Goal: Information Seeking & Learning: Check status

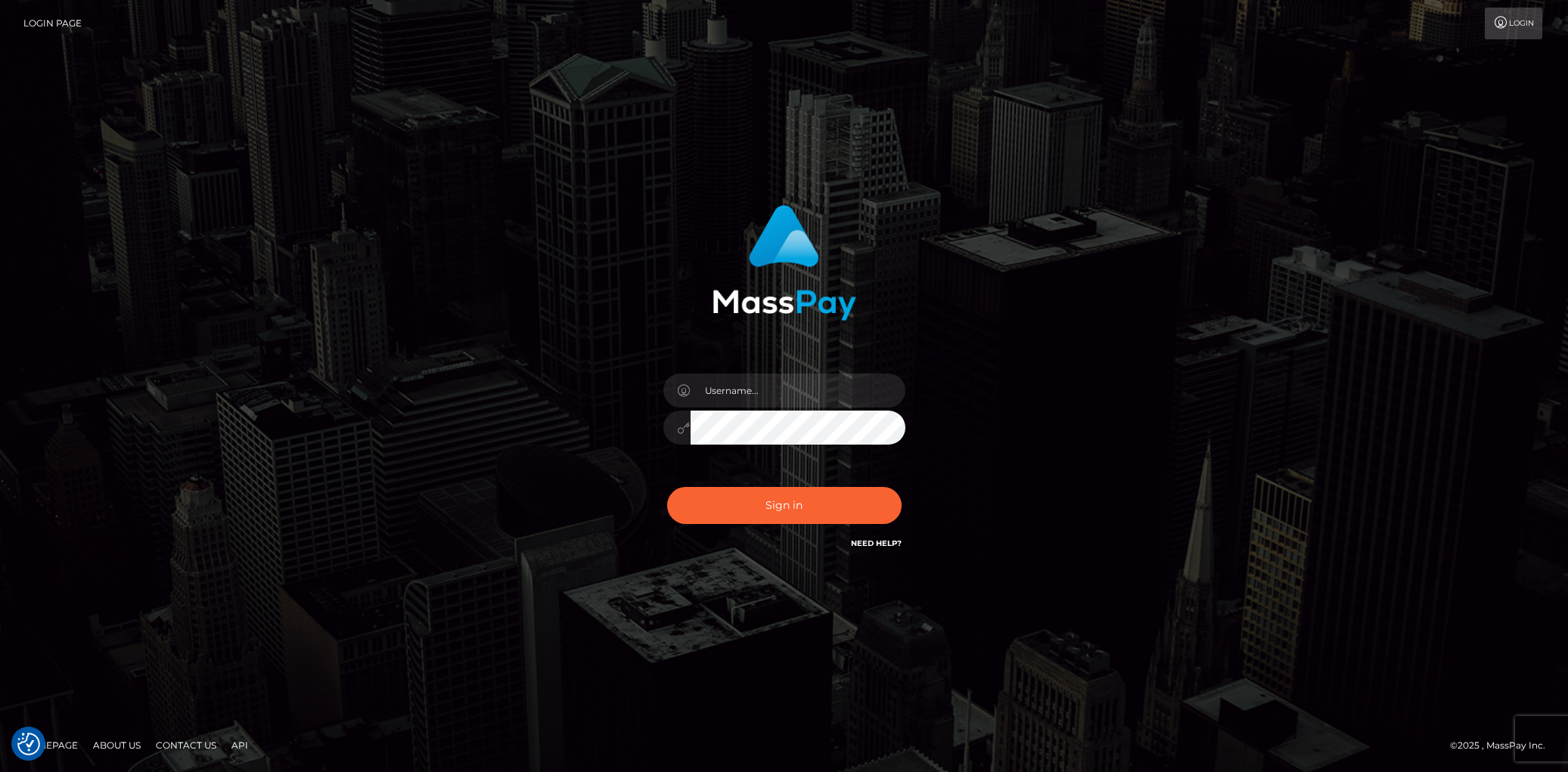
checkbox input "true"
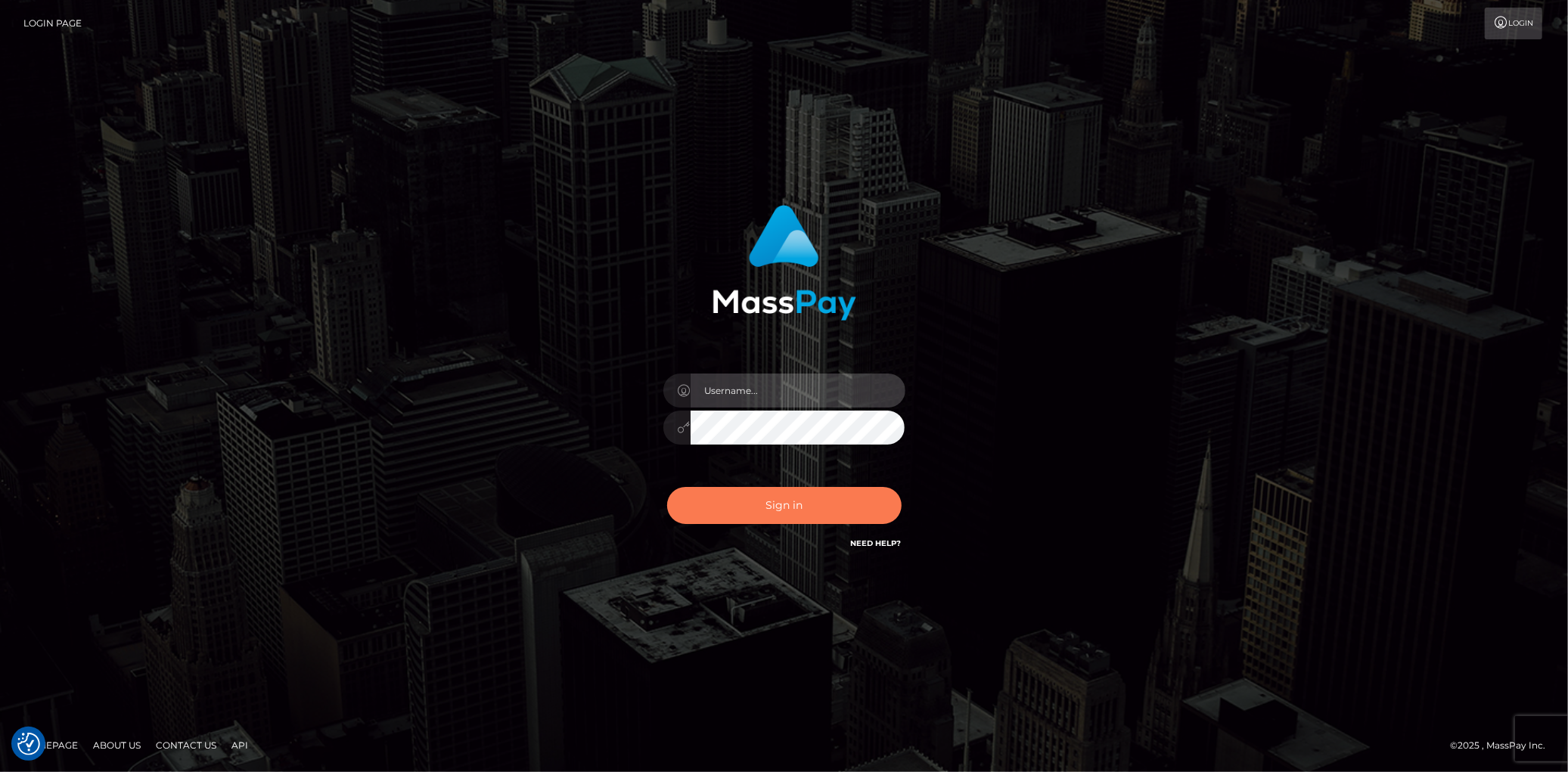
type input "Eduard Gavrilescu"
click at [806, 512] on button "Sign in" at bounding box center [784, 505] width 234 height 37
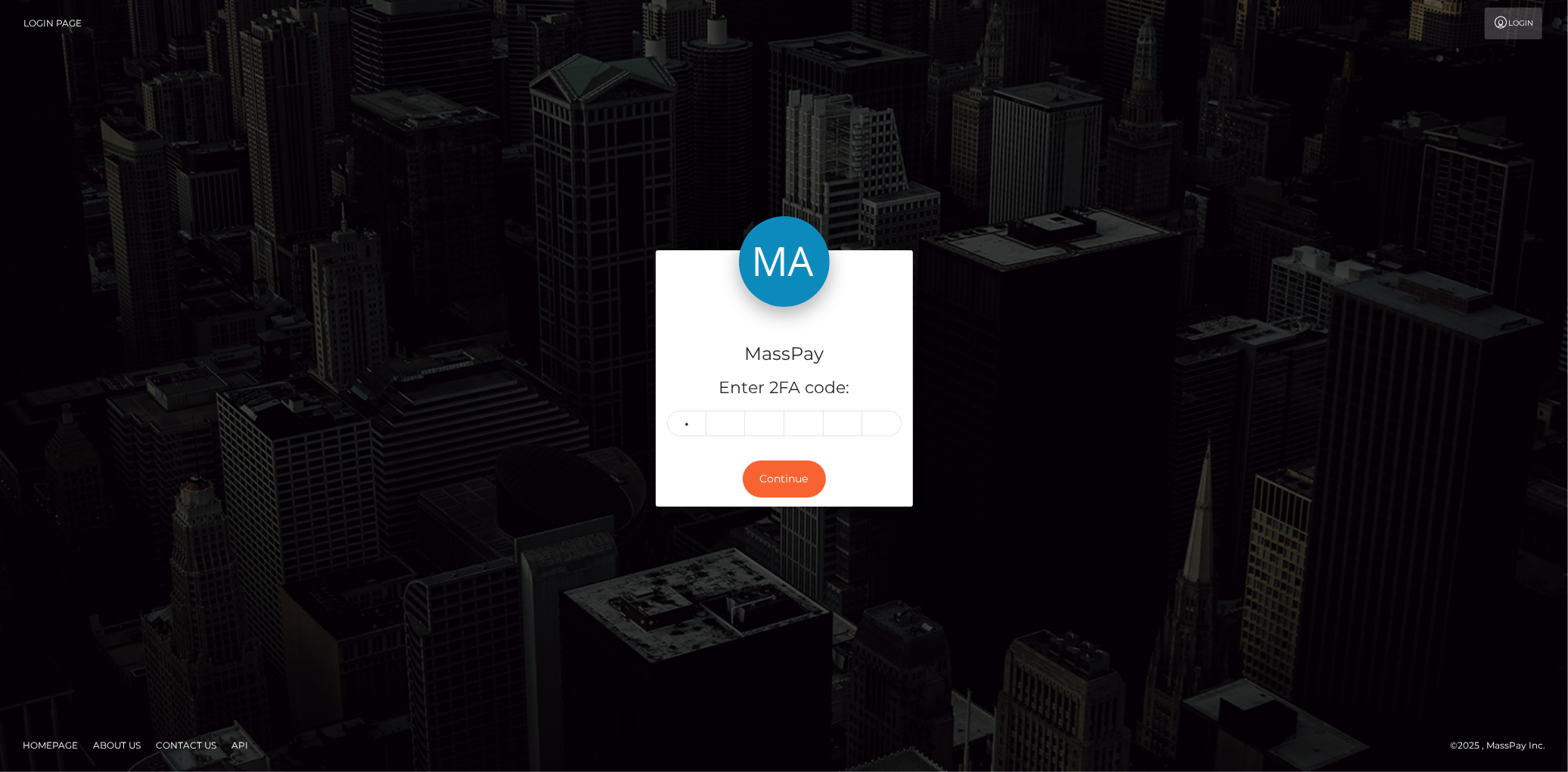
type input "3"
type input "6"
type input "8"
type input "3"
type input "9"
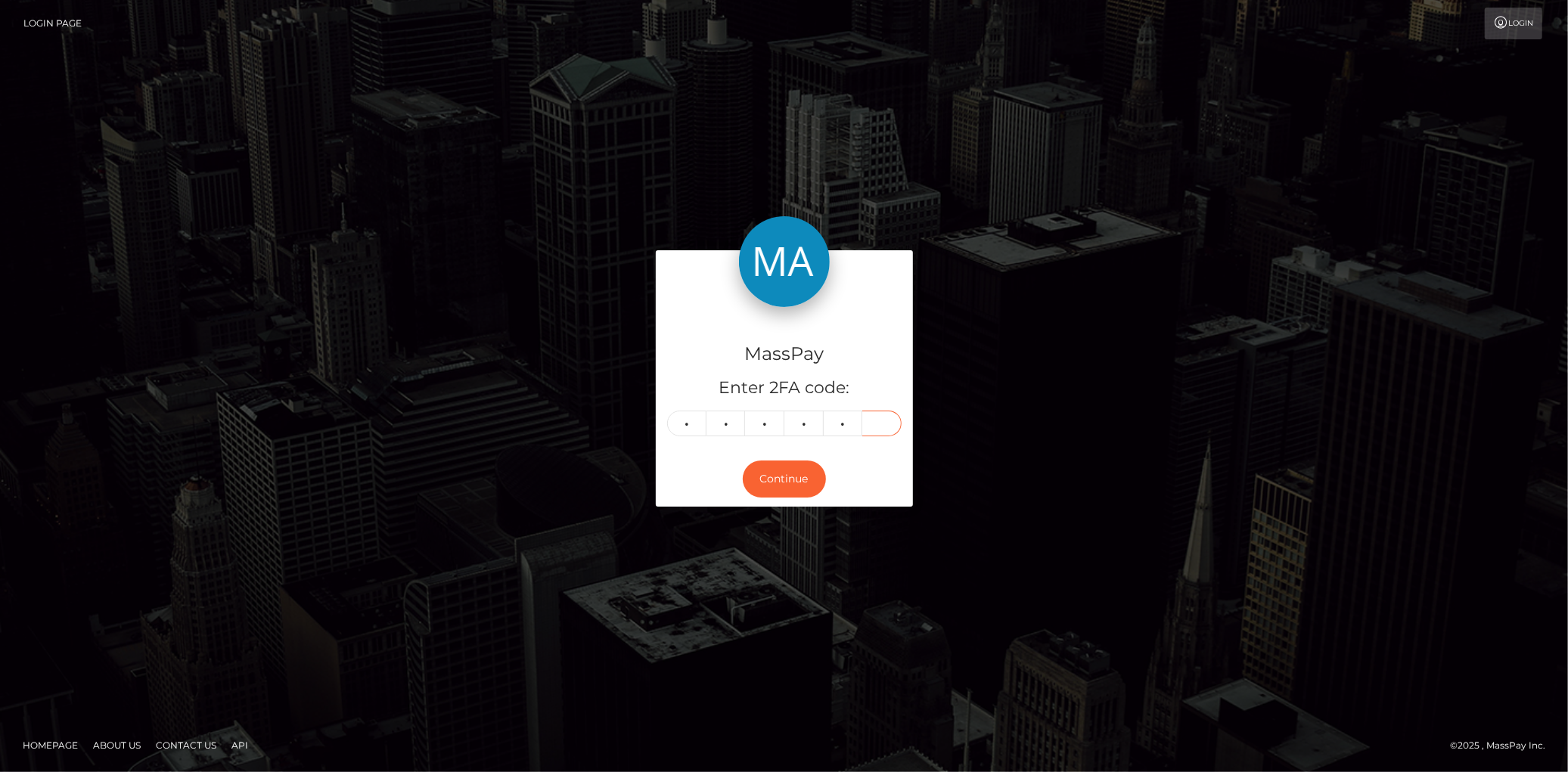
type input "1"
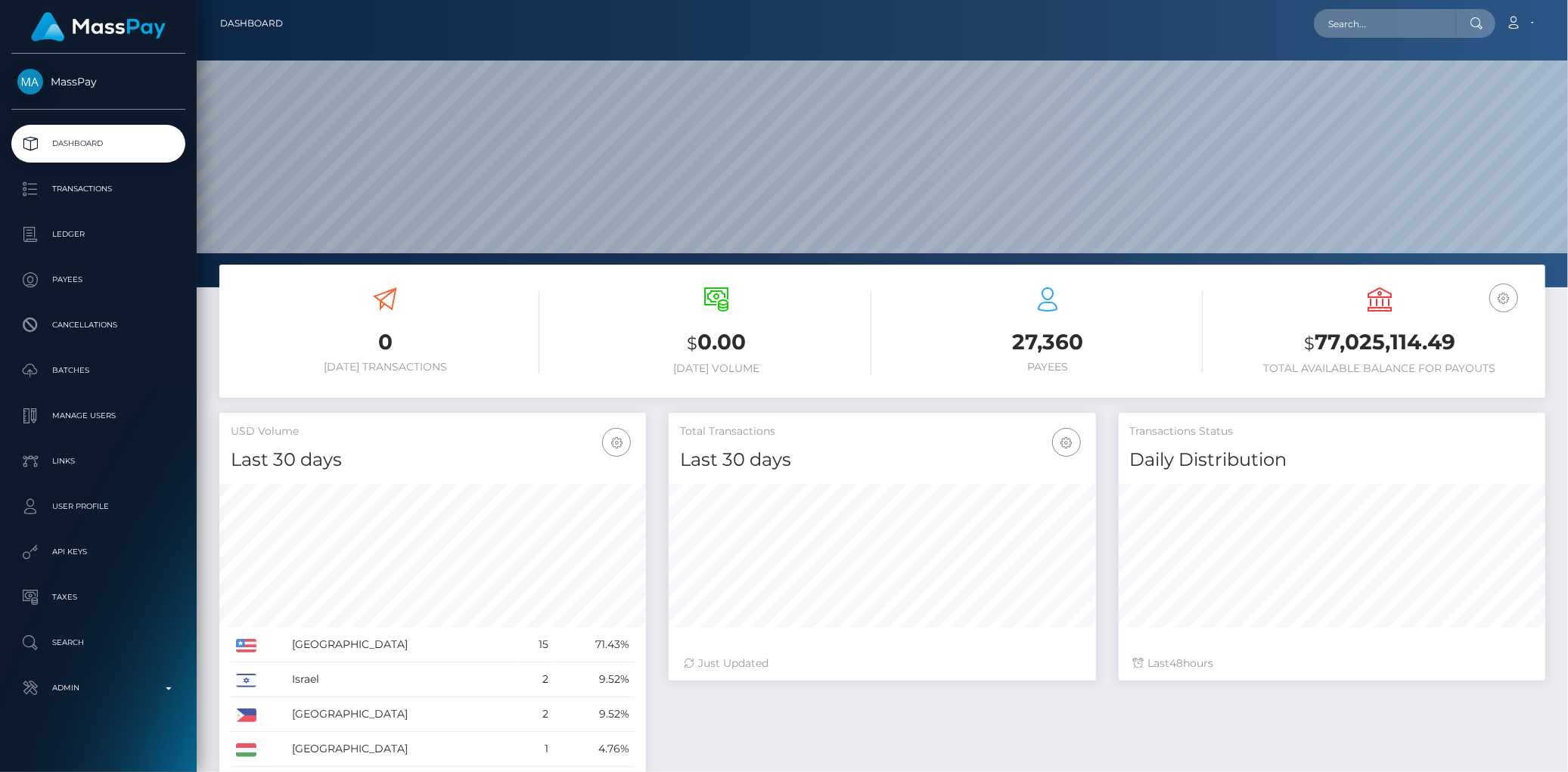
scroll to position [267, 426]
click at [1351, 23] on input "text" at bounding box center [1385, 23] width 142 height 29
paste input "poact_h9cWpLdD2TOg"
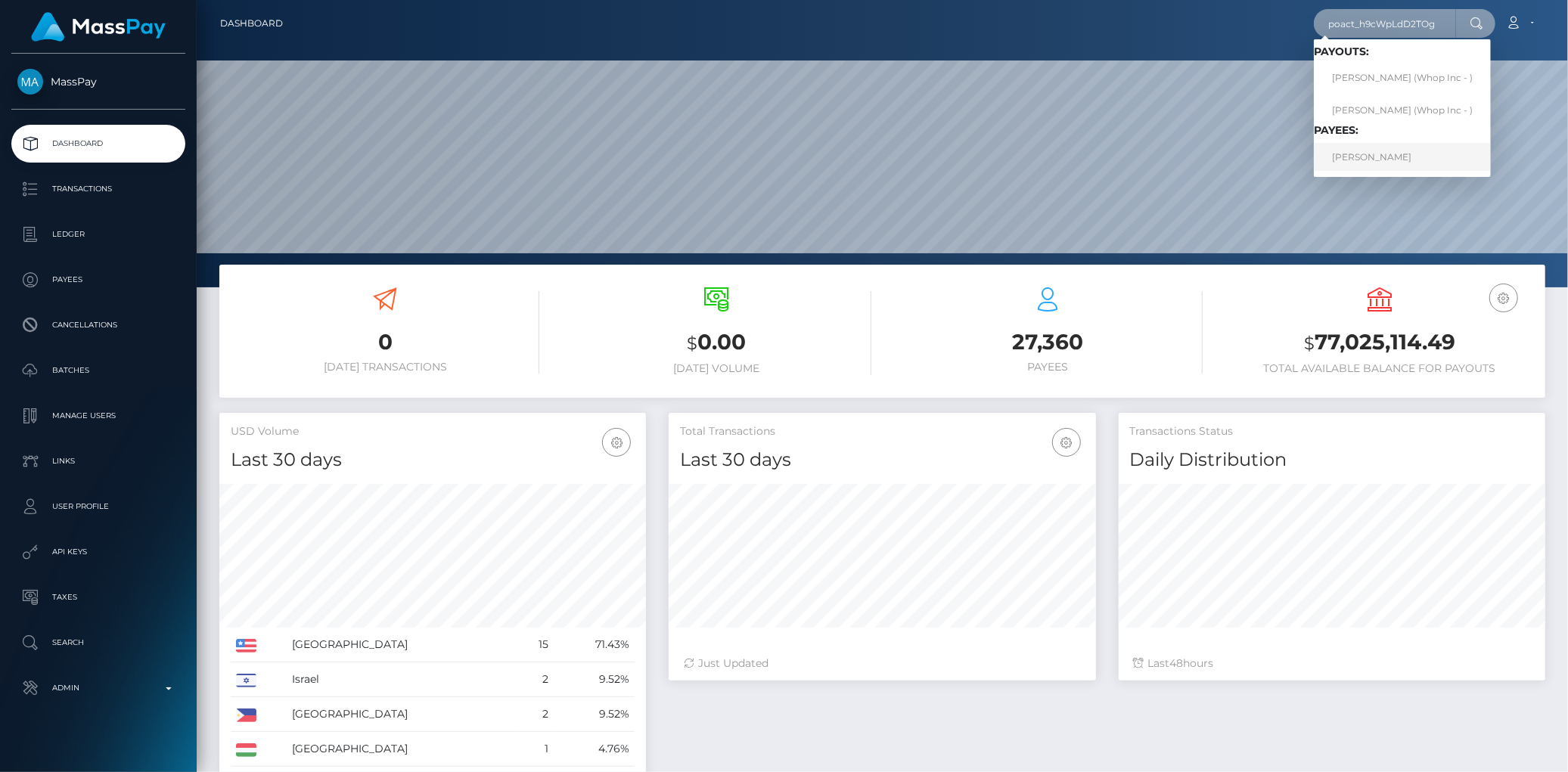
type input "poact_h9cWpLdD2TOg"
click at [1362, 160] on link "TUẤN ANH TRẦN" at bounding box center [1402, 156] width 177 height 28
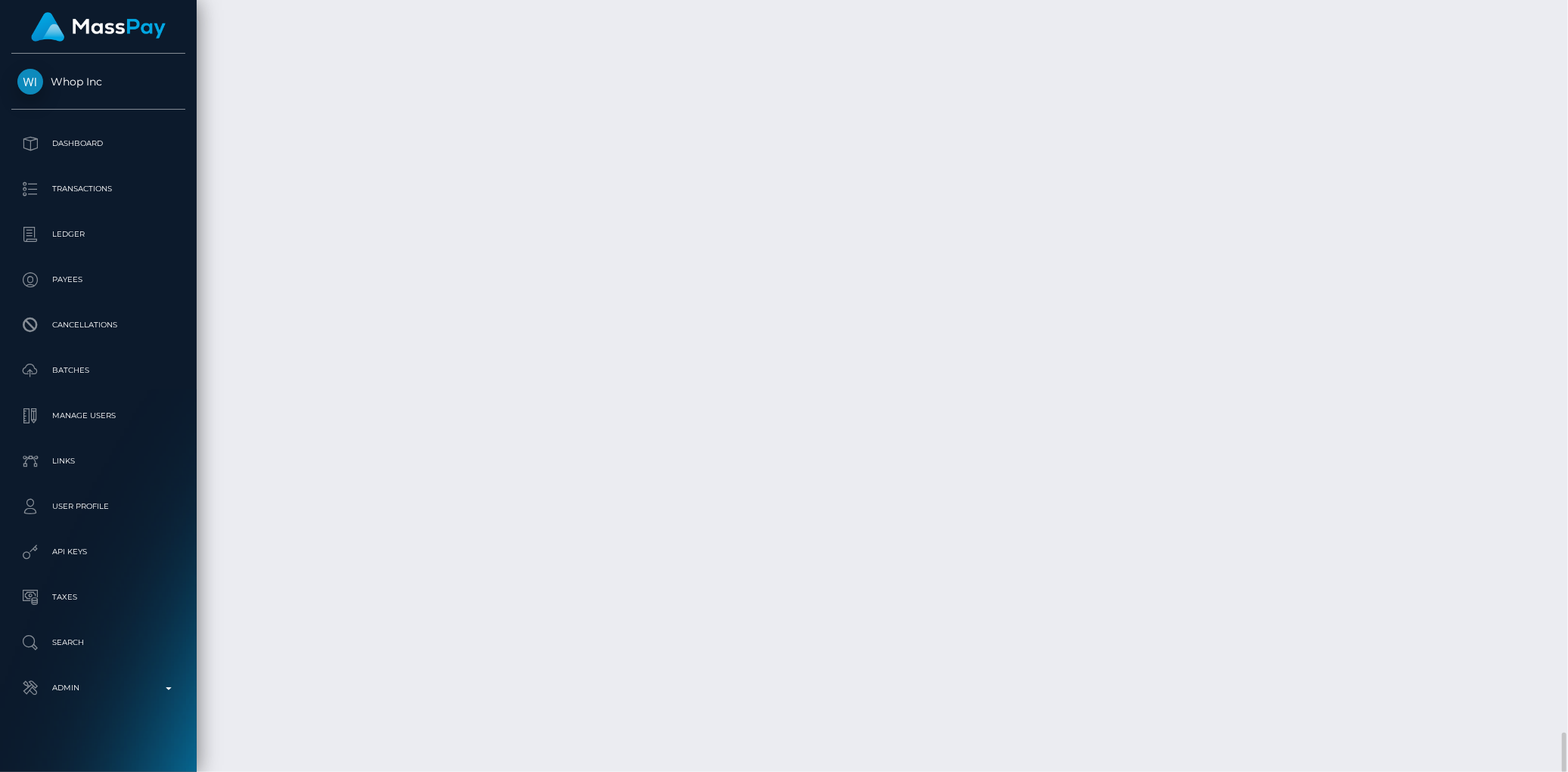
scroll to position [14077, 0]
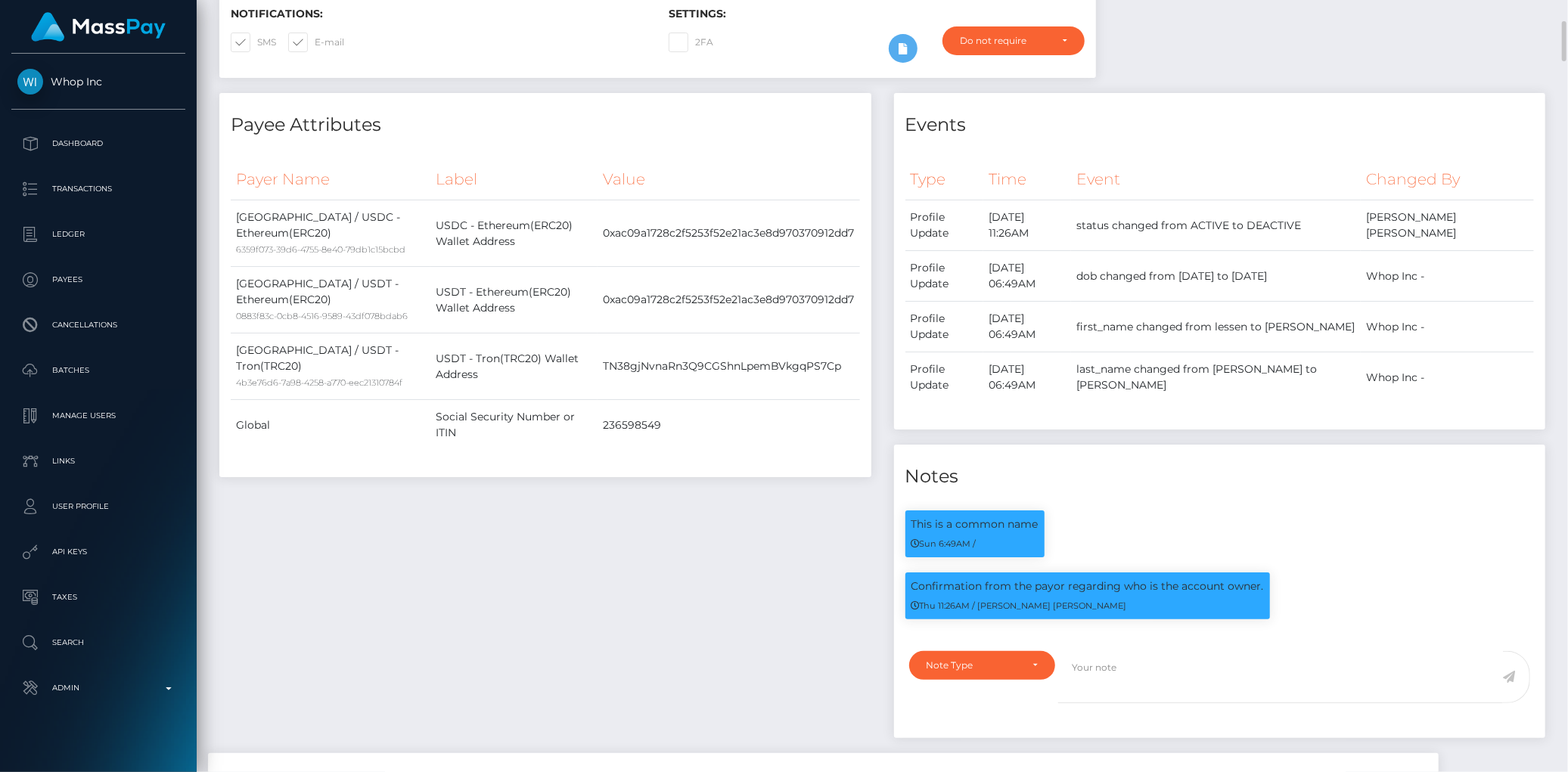
scroll to position [0, 0]
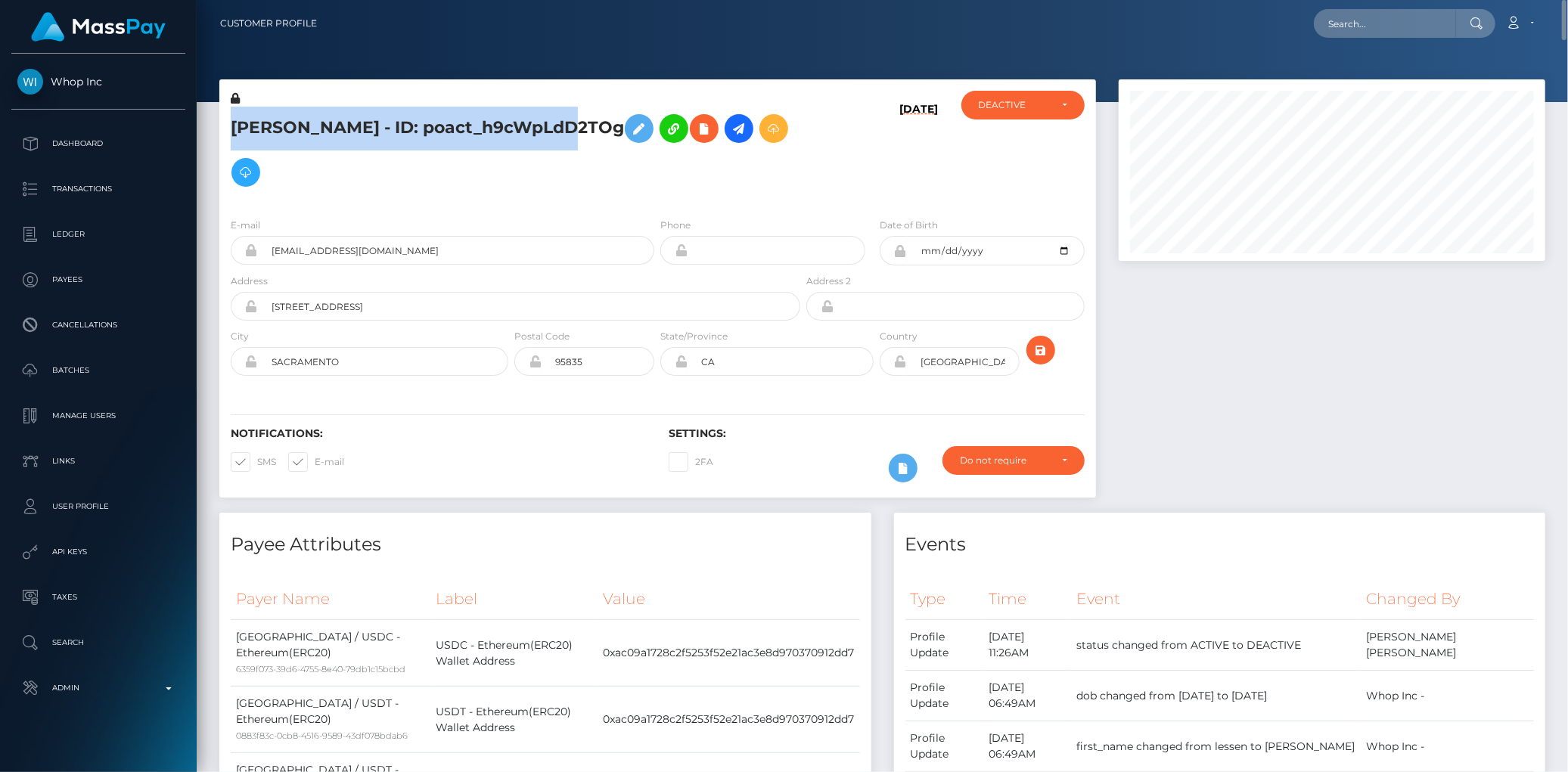
drag, startPoint x: 235, startPoint y: 129, endPoint x: 576, endPoint y: 126, distance: 341.0
click at [576, 126] on h5 "TUẤN ANH TRẦN - ID: poact_h9cWpLdD2TOg" at bounding box center [511, 150] width 561 height 88
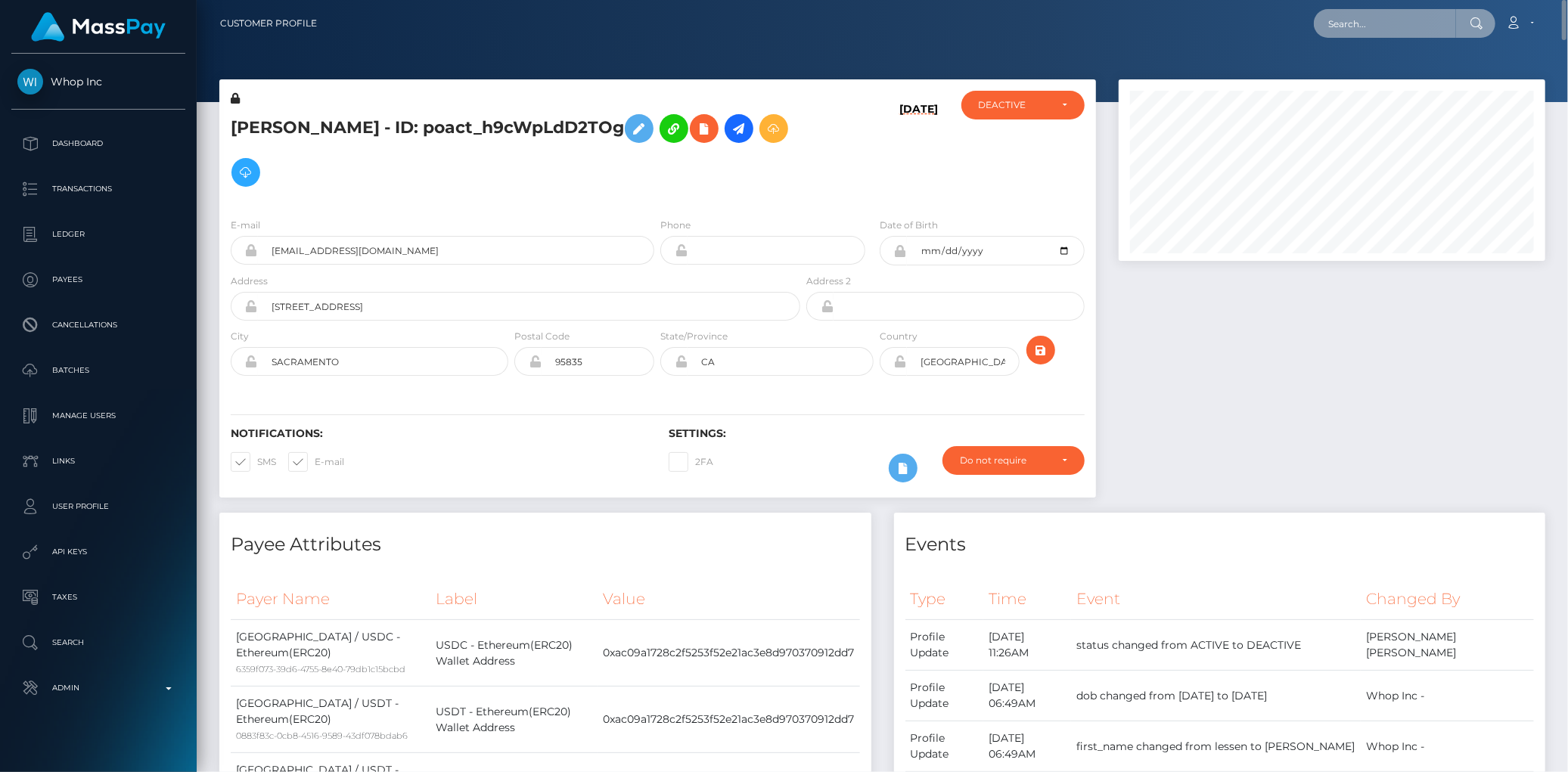
click at [1358, 30] on input "text" at bounding box center [1385, 23] width 142 height 29
paste input "poact_RncGwfeF3C0o"
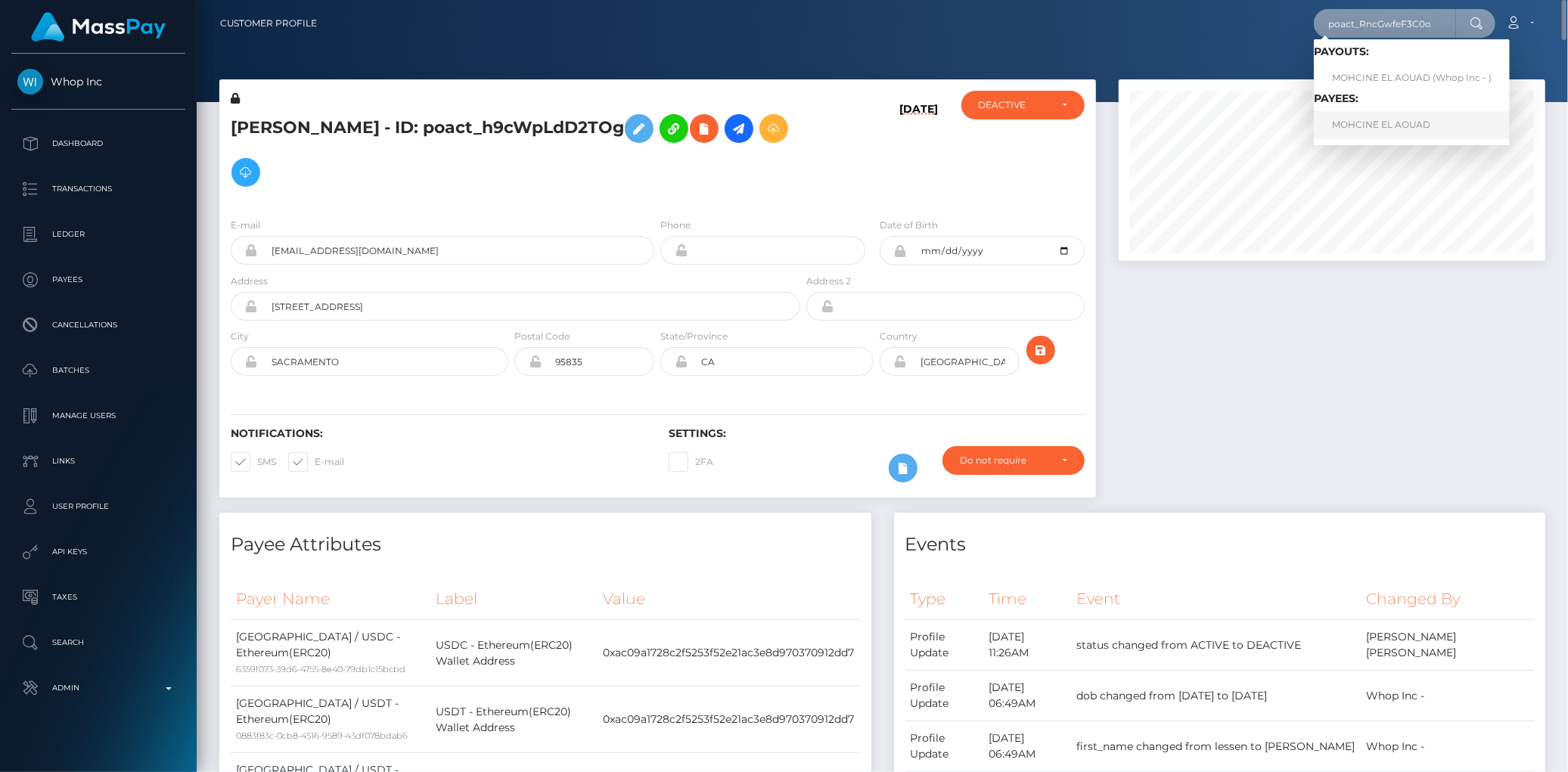
type input "poact_RncGwfeF3C0o"
click at [1346, 118] on link "MOHCINE EL AOUAD" at bounding box center [1412, 125] width 196 height 28
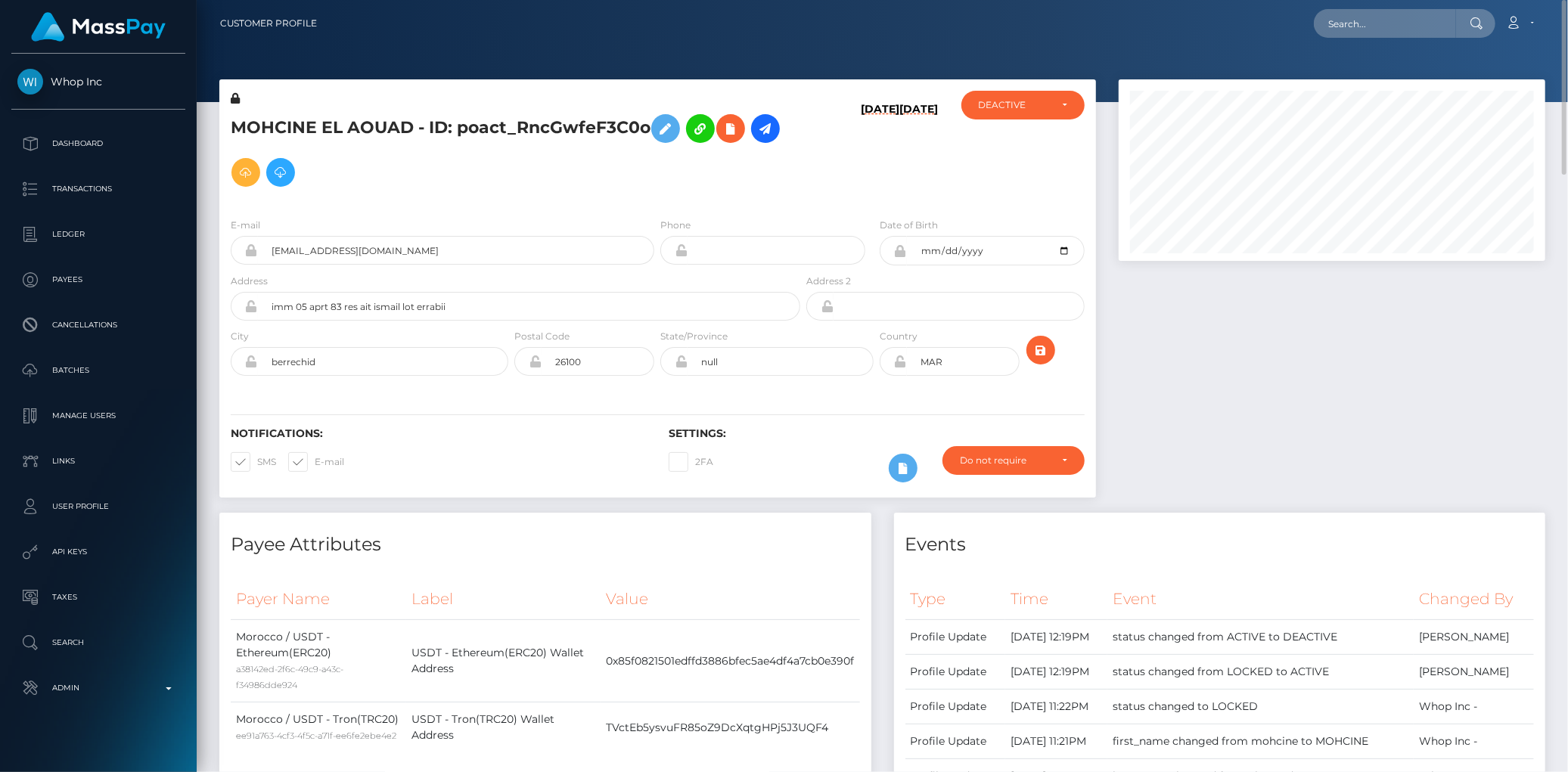
click at [380, 111] on h5 "MOHCINE EL AOUAD - ID: poact_RncGwfeF3C0o" at bounding box center [511, 150] width 561 height 88
click at [353, 139] on h5 "MOHCINE EL AOUAD - ID: poact_RncGwfeF3C0o" at bounding box center [511, 150] width 561 height 88
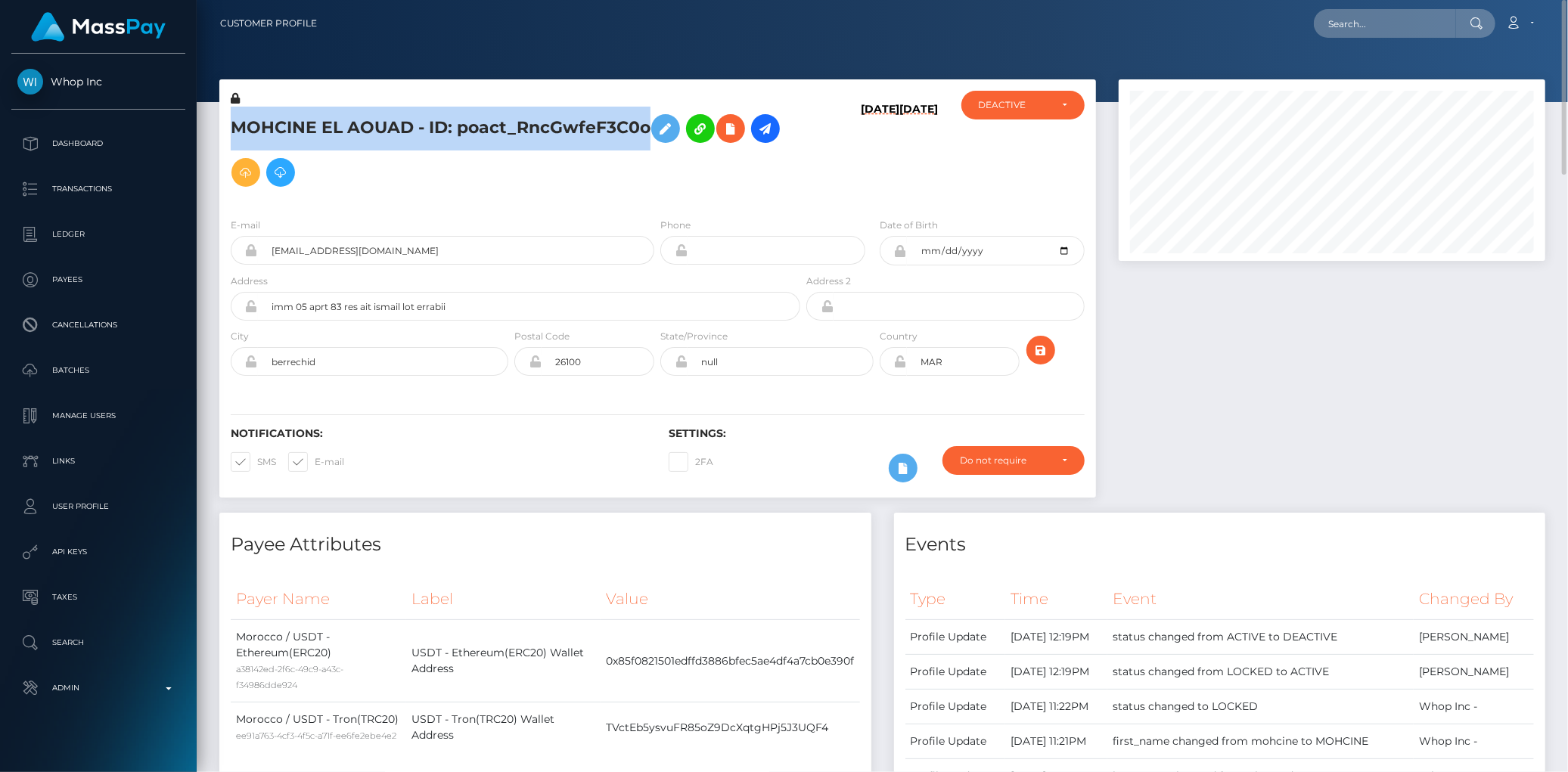
click at [353, 139] on h5 "MOHCINE EL AOUAD - ID: poact_RncGwfeF3C0o" at bounding box center [511, 150] width 561 height 88
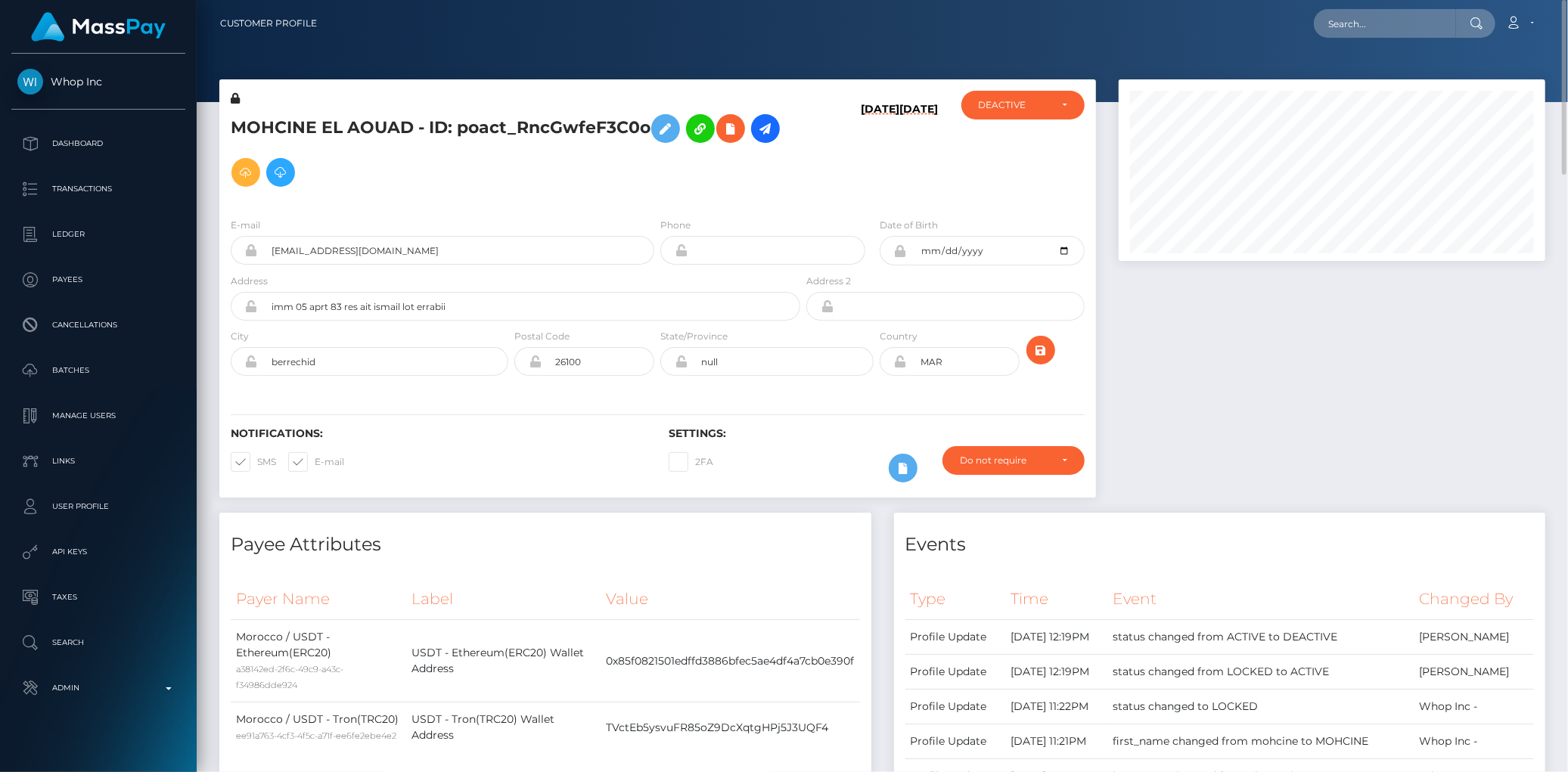
click at [1405, 49] on div at bounding box center [882, 51] width 1371 height 102
click at [1397, 39] on nav "Customer Profile Loading... Loading... Account" at bounding box center [882, 23] width 1371 height 47
click at [1388, 25] on input "text" at bounding box center [1385, 23] width 142 height 29
paste input "poact_JhM4zic4mS7l"
type input "poact_JhM4zic4mS7l"
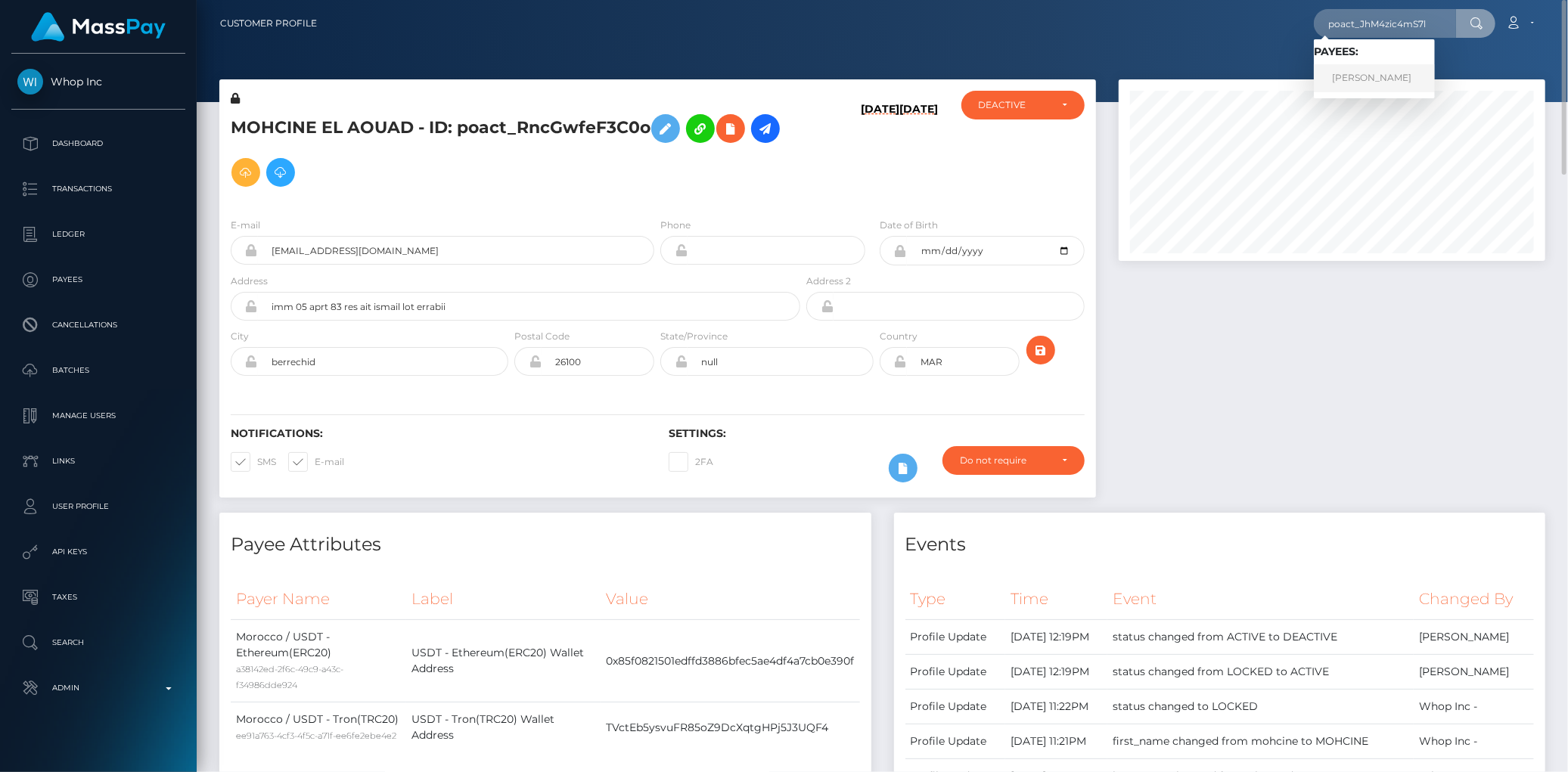
click at [1380, 82] on link "Tjhin Martin" at bounding box center [1374, 78] width 121 height 28
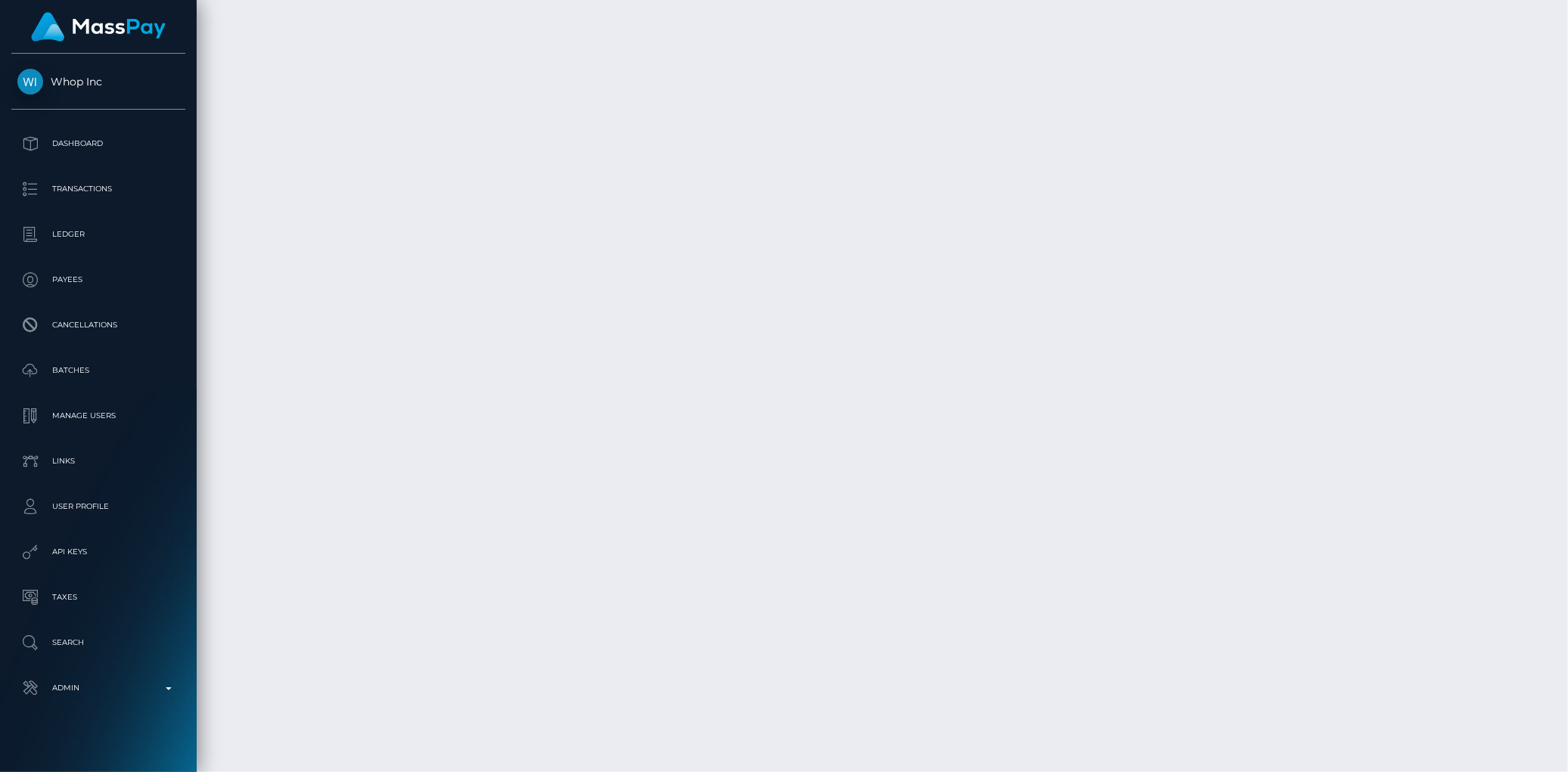
scroll to position [9452, 0]
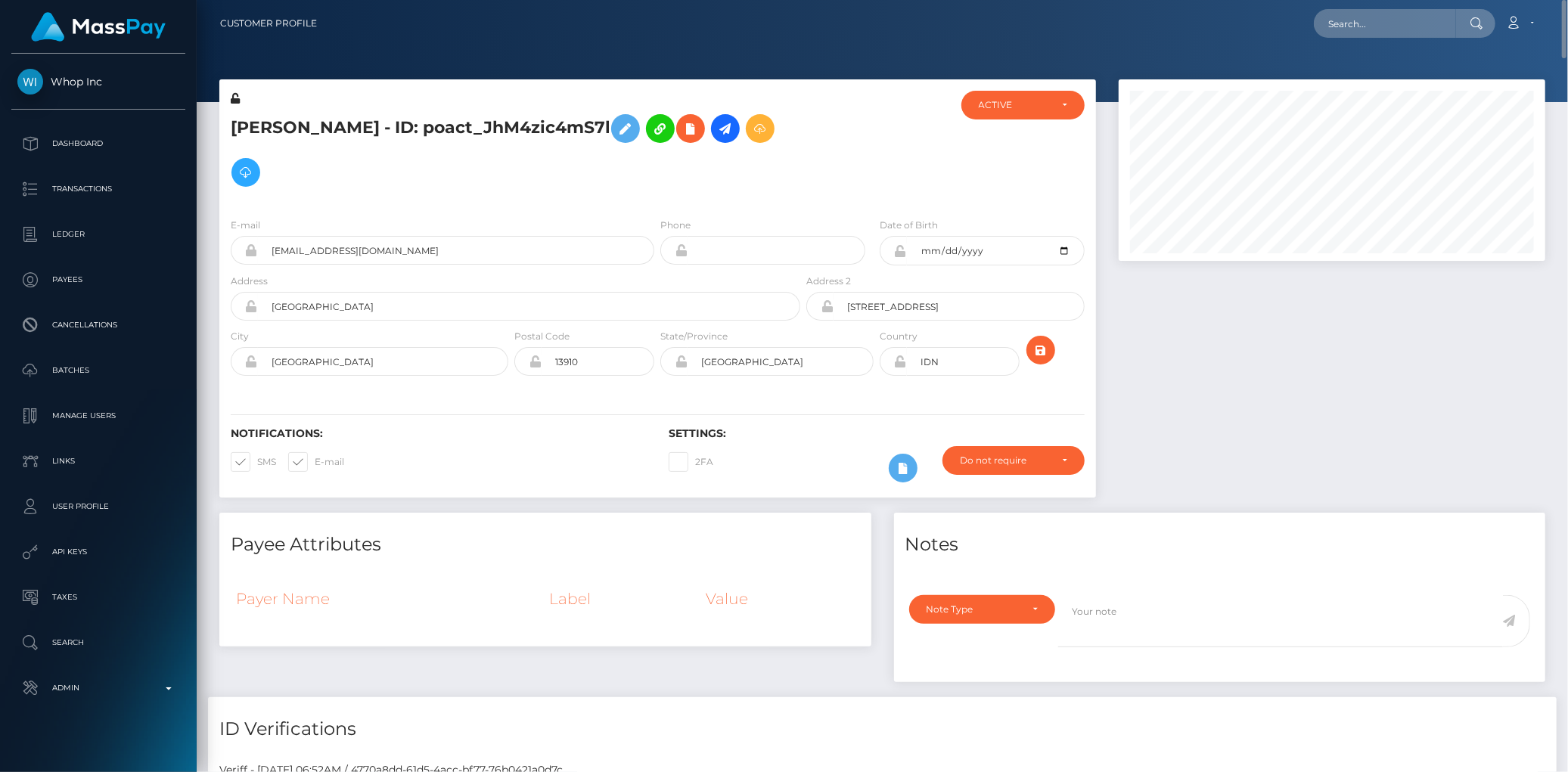
click at [255, 130] on h5 "Tjhin Martin - ID: poact_JhM4zic4mS7l" at bounding box center [511, 150] width 561 height 88
copy h5 "Tjhin Martin - ID: poact_JhM4zic4mS7l"
click at [1338, 13] on input "text" at bounding box center [1385, 23] width 142 height 29
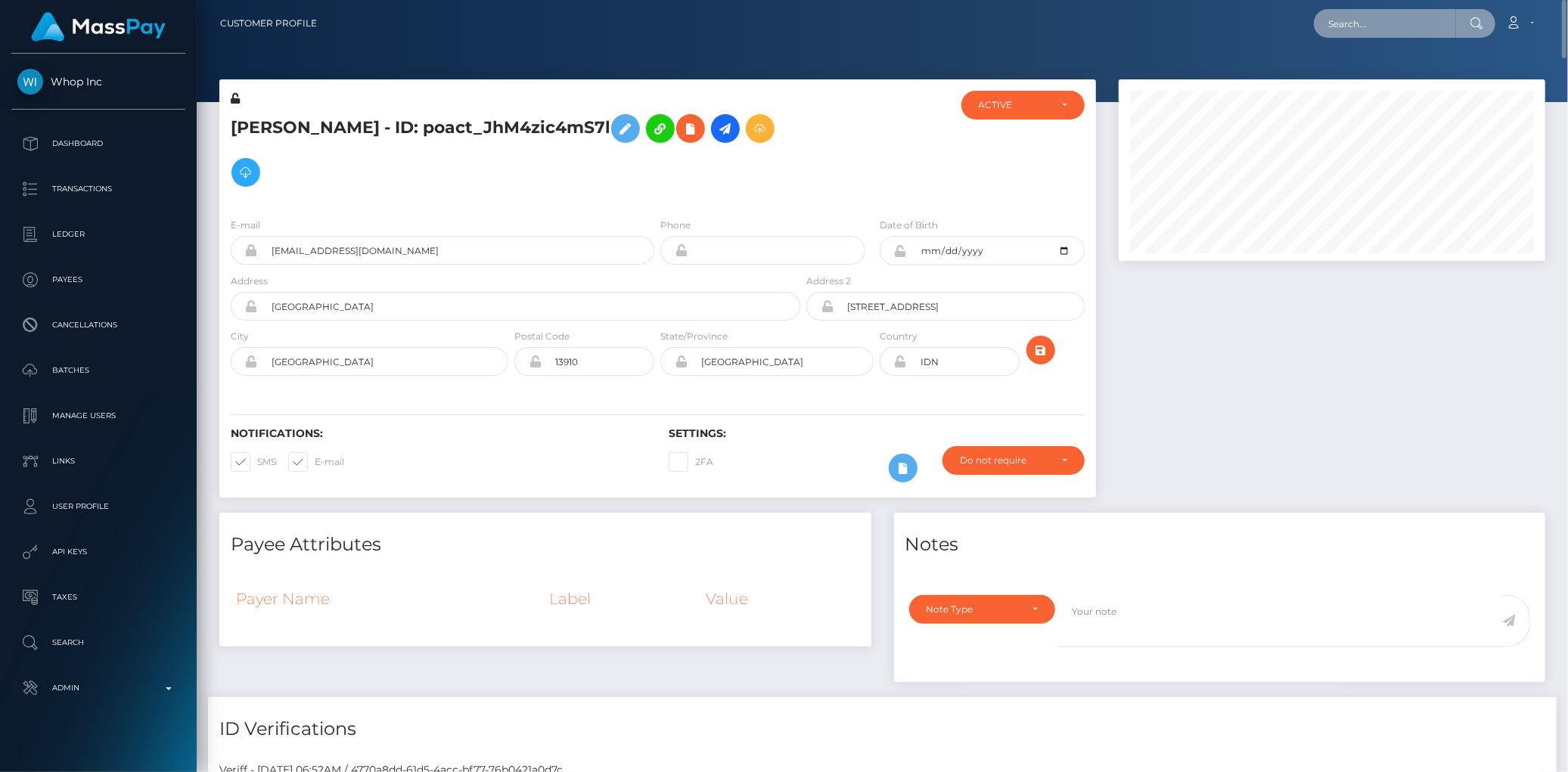
paste input "poact_cP1ePXK9CUtz ​"
type input "poact_cP1ePXK9CUtz ​"
click at [1381, 72] on link "Jed Cabonegro" at bounding box center [1374, 78] width 121 height 28
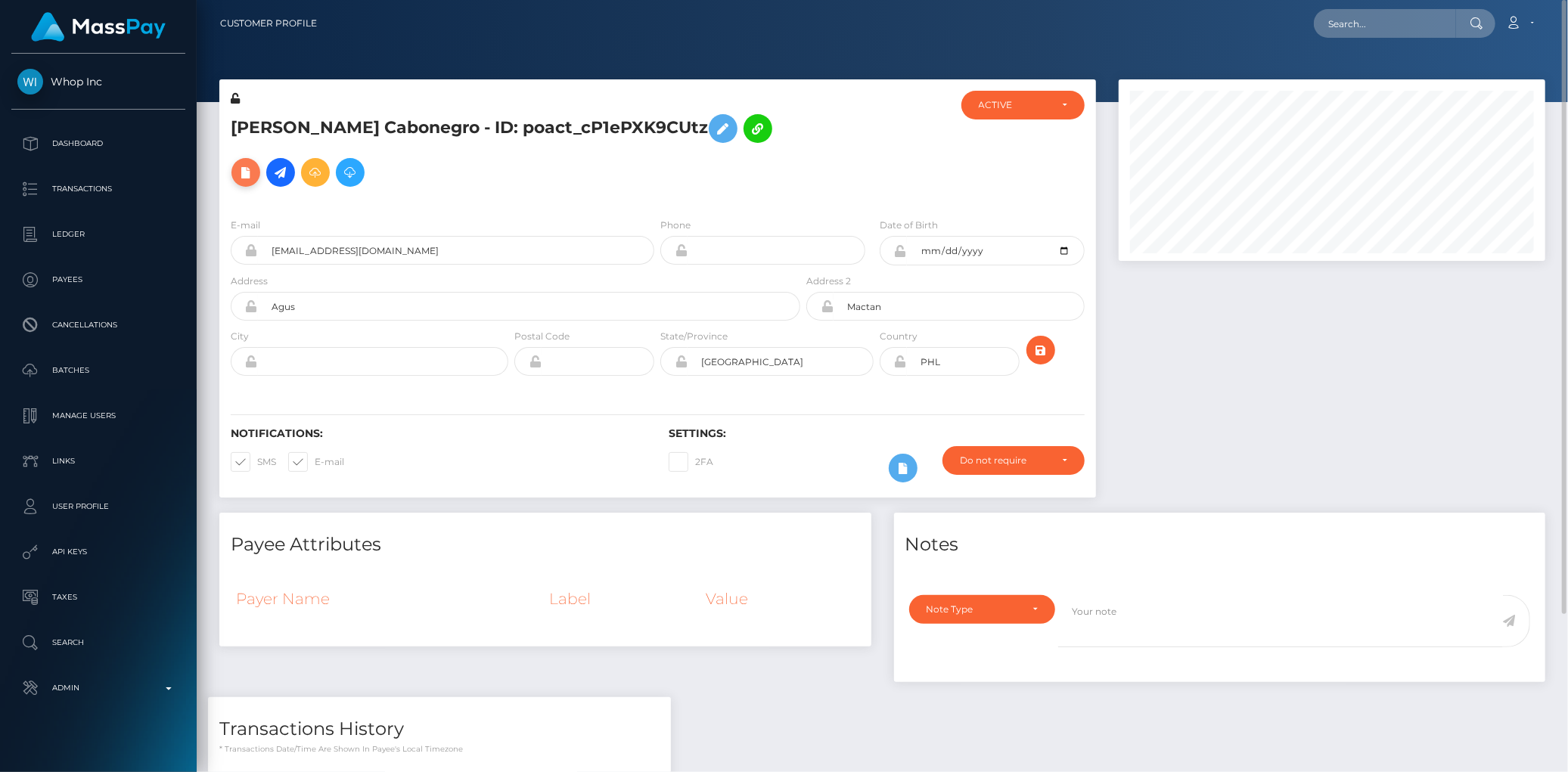
click at [261, 158] on button at bounding box center [245, 172] width 29 height 29
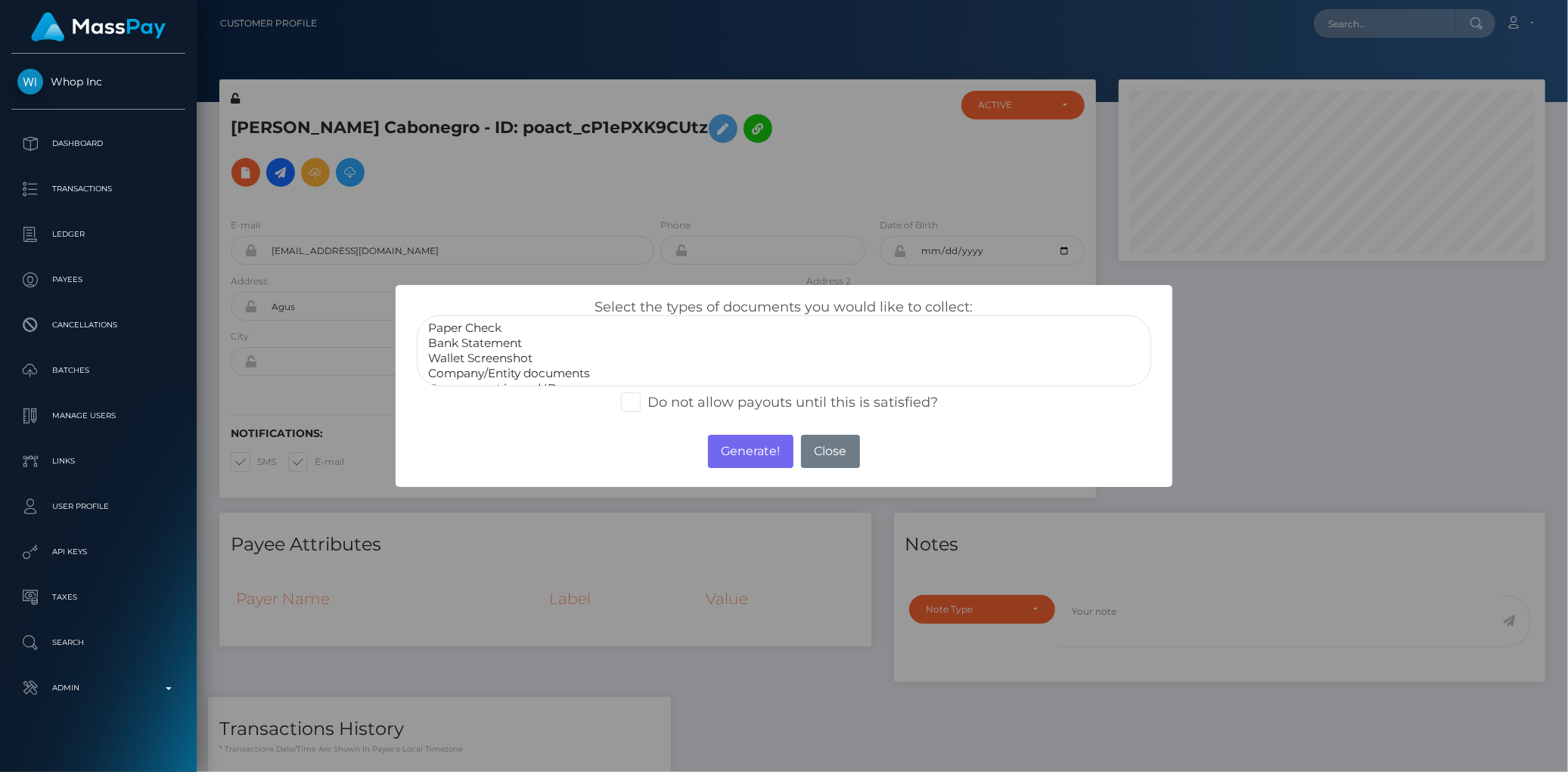
scroll to position [28, 0]
select select "Government issued ID"
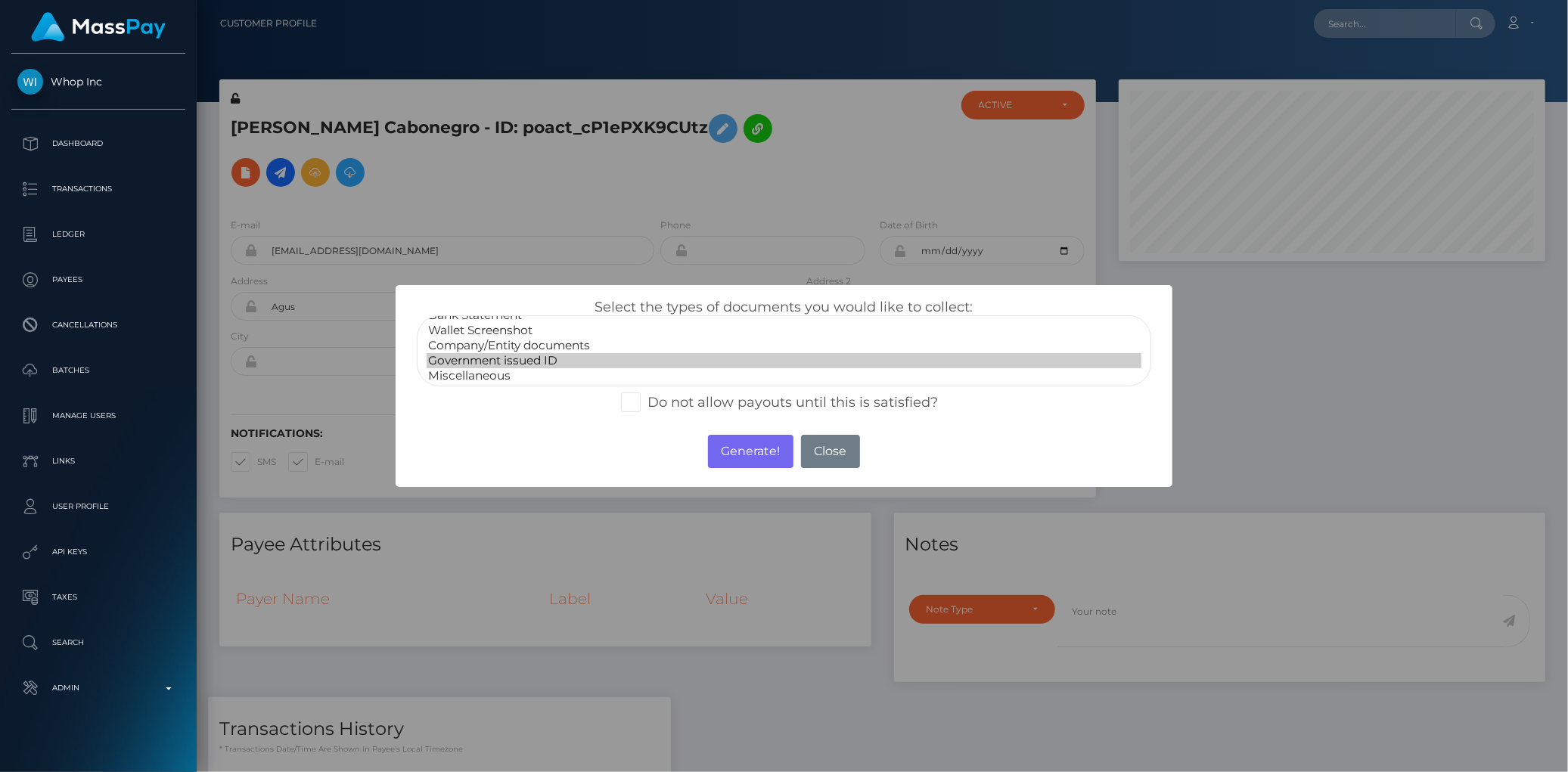
click at [516, 363] on option "Government issued ID" at bounding box center [783, 361] width 714 height 15
click at [745, 460] on button "Generate!" at bounding box center [750, 451] width 86 height 33
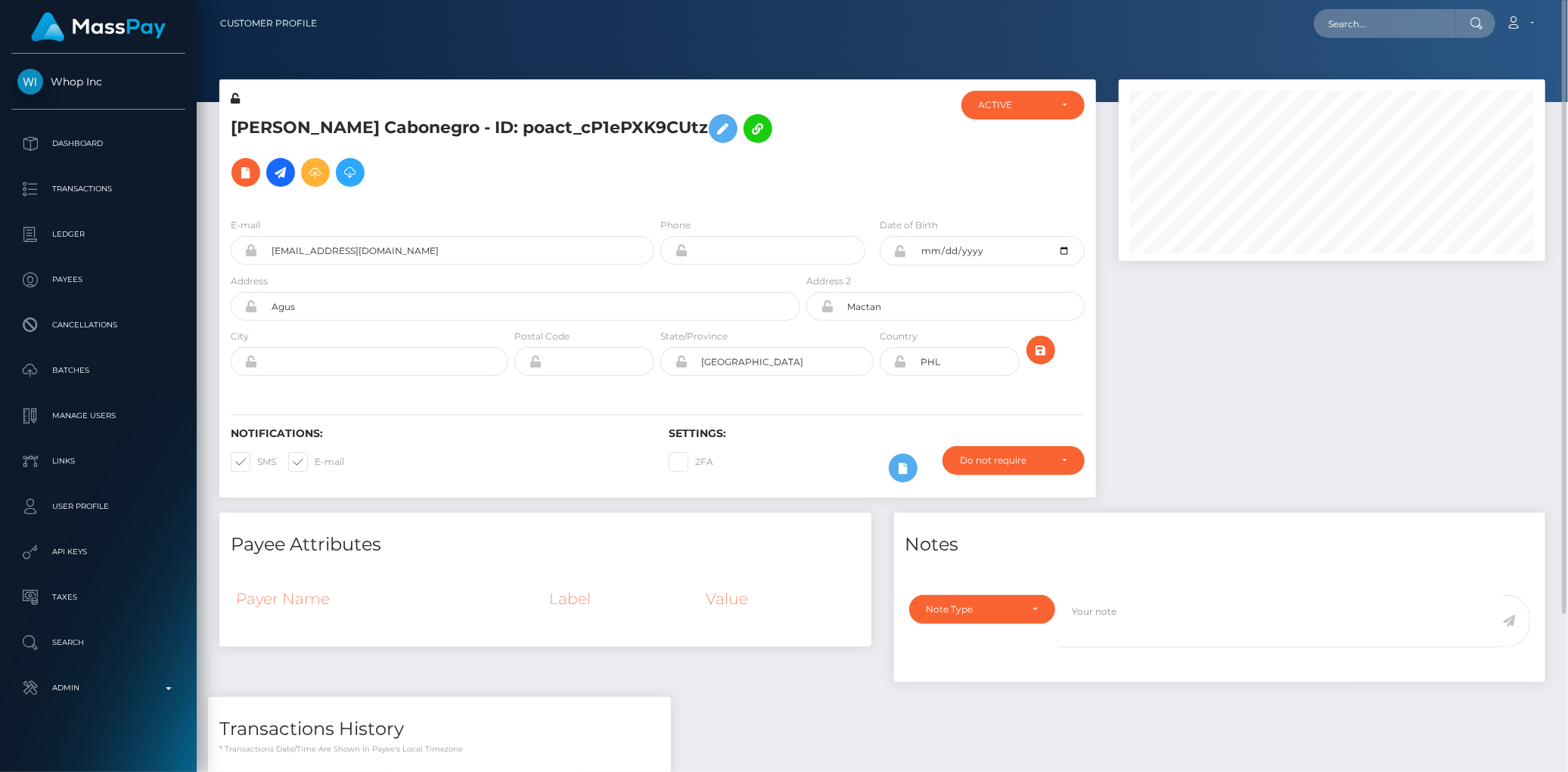
click at [1341, 38] on nav "Customer Profile Loading... Loading... Account" at bounding box center [882, 23] width 1371 height 47
click at [1348, 29] on input "text" at bounding box center [1385, 23] width 142 height 29
paste input "poact_eoVuDy8YbeVV"
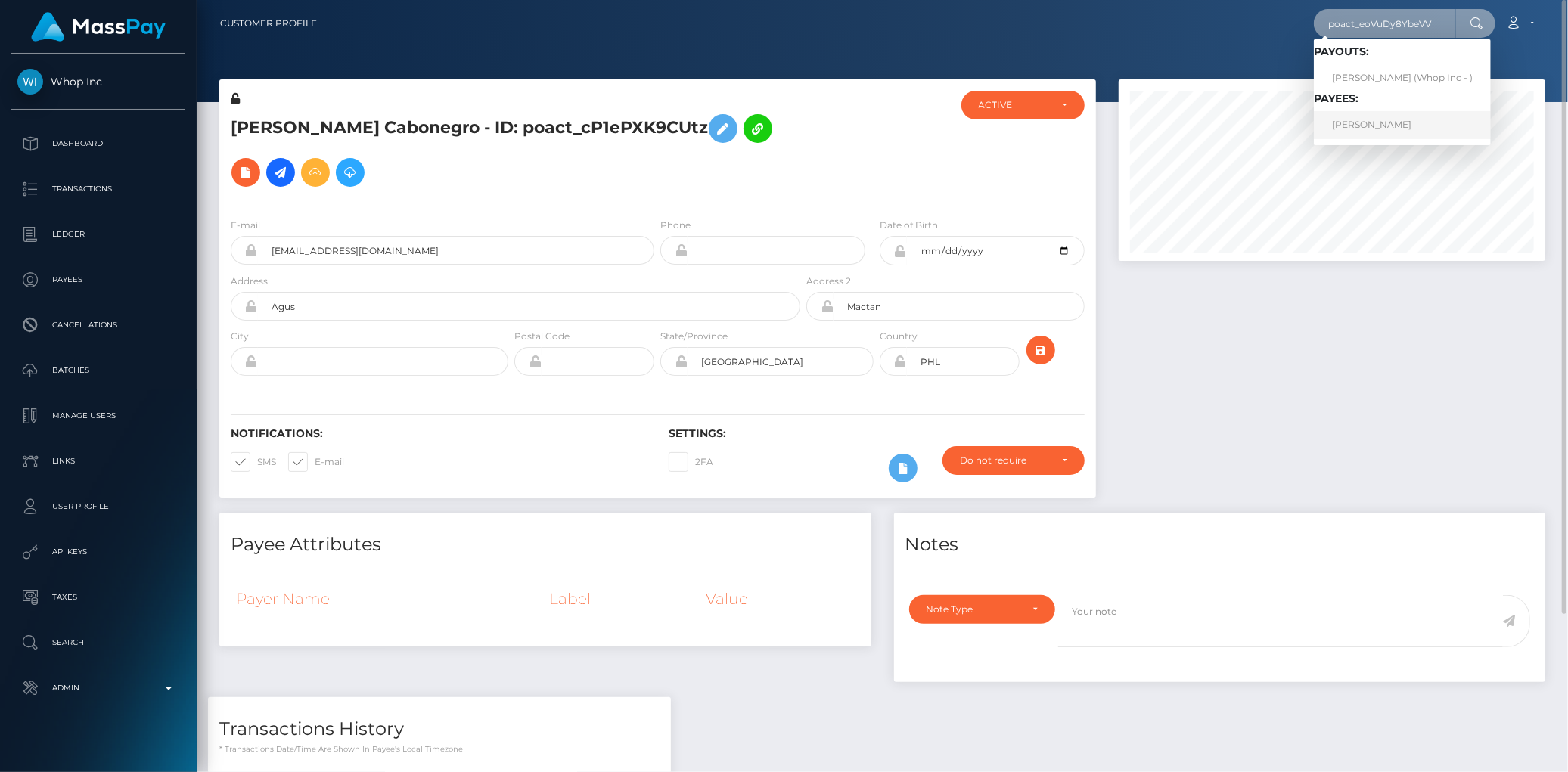
type input "poact_eoVuDy8YbeVV"
click at [1357, 129] on link "AHMAD JAVAID" at bounding box center [1402, 125] width 177 height 28
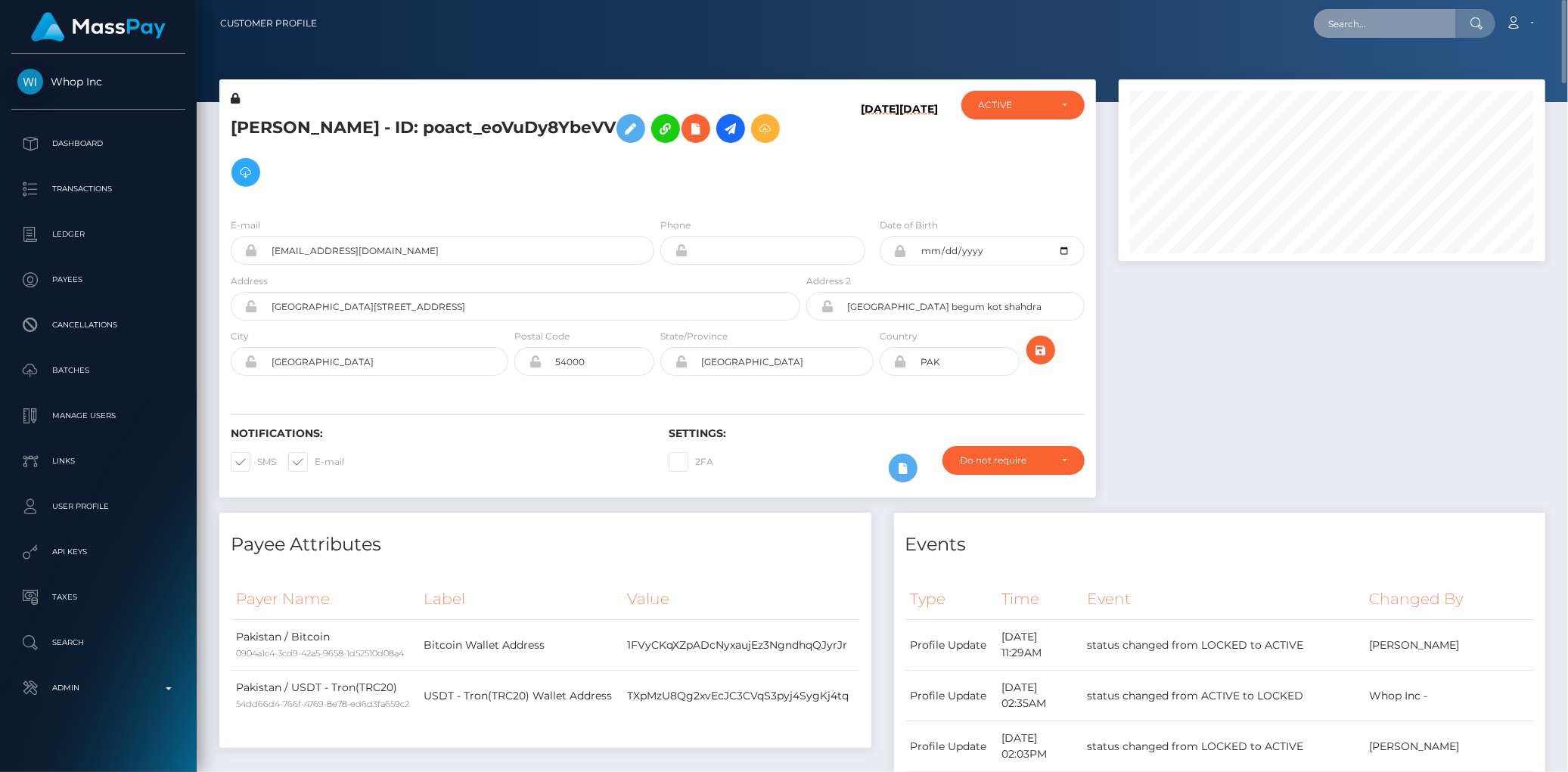
click at [1341, 22] on input "text" at bounding box center [1385, 23] width 142 height 29
paste input "poact_7QqRkczqb0jd"
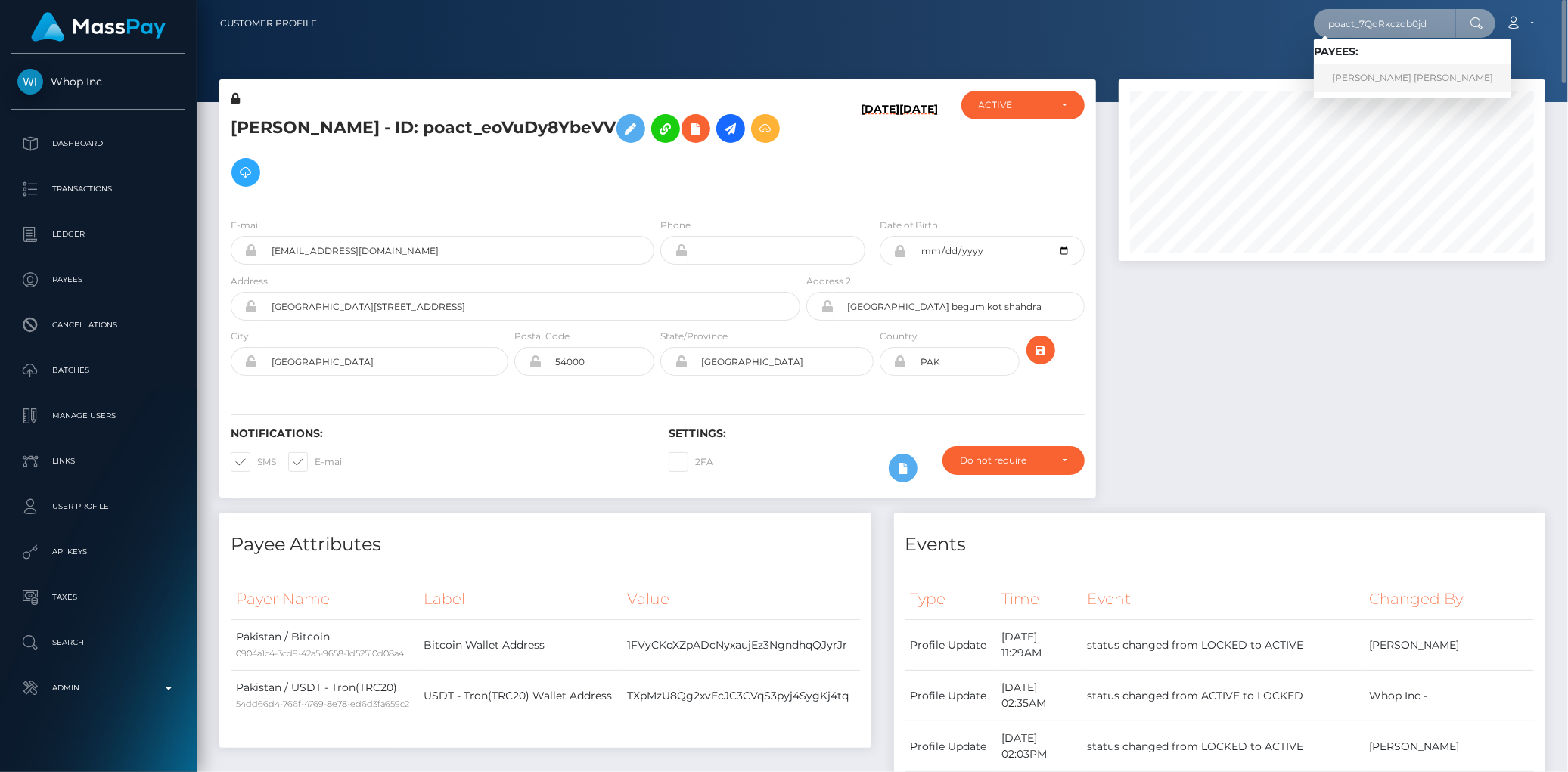
type input "poact_7QqRkczqb0jd"
click at [1341, 79] on link "Abdul Muthalif Asfaq" at bounding box center [1412, 78] width 197 height 28
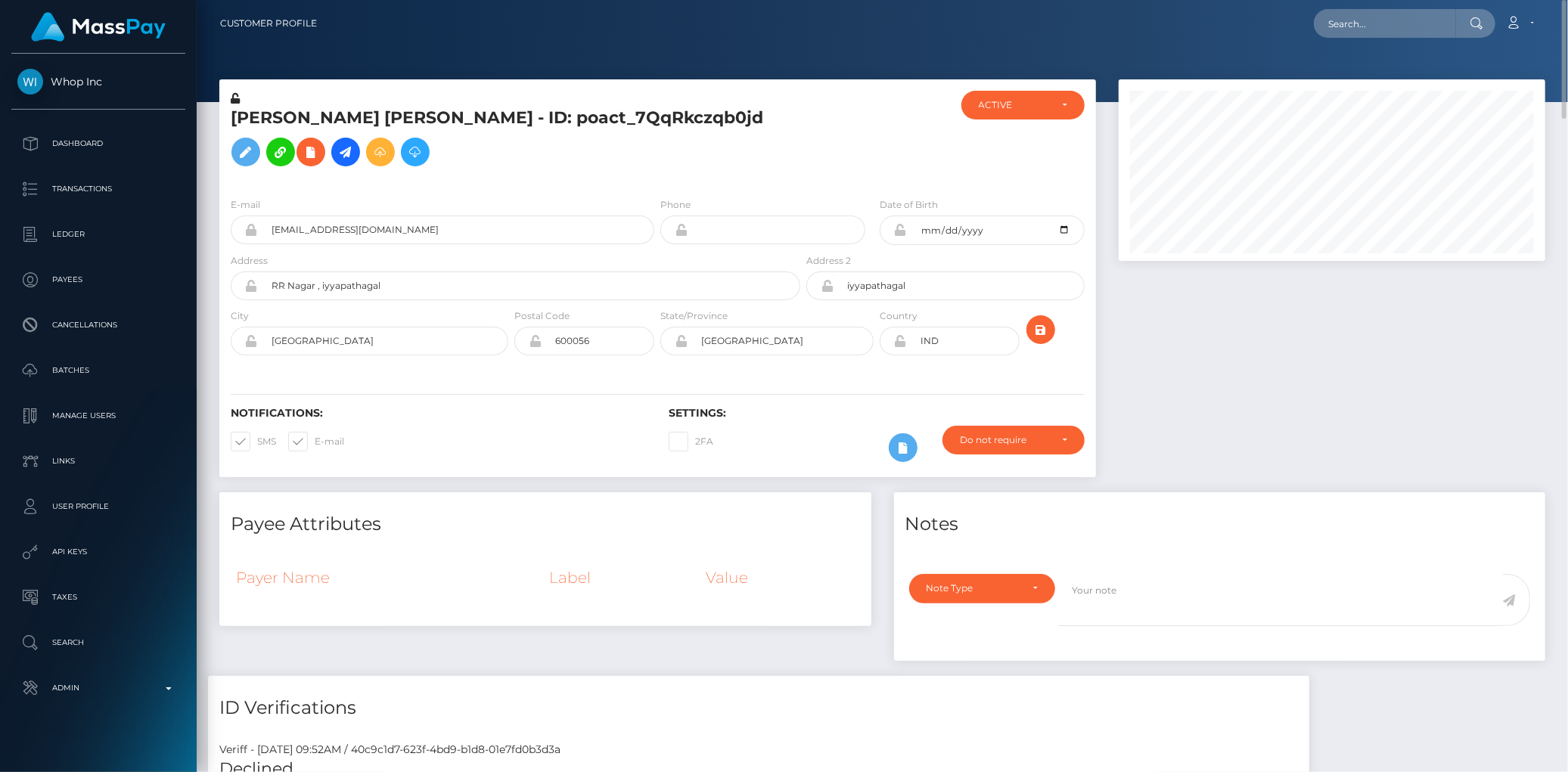
click at [479, 109] on h5 "Abdul Muthalif Asfaq - ID: poact_7QqRkczqb0jd" at bounding box center [511, 139] width 561 height 67
click at [463, 137] on h5 "Abdul Muthalif Asfaq - ID: poact_7QqRkczqb0jd" at bounding box center [511, 139] width 561 height 67
copy h5 "Abdul Muthalif Asfaq - ID: poact_7QqRkczqb0jd"
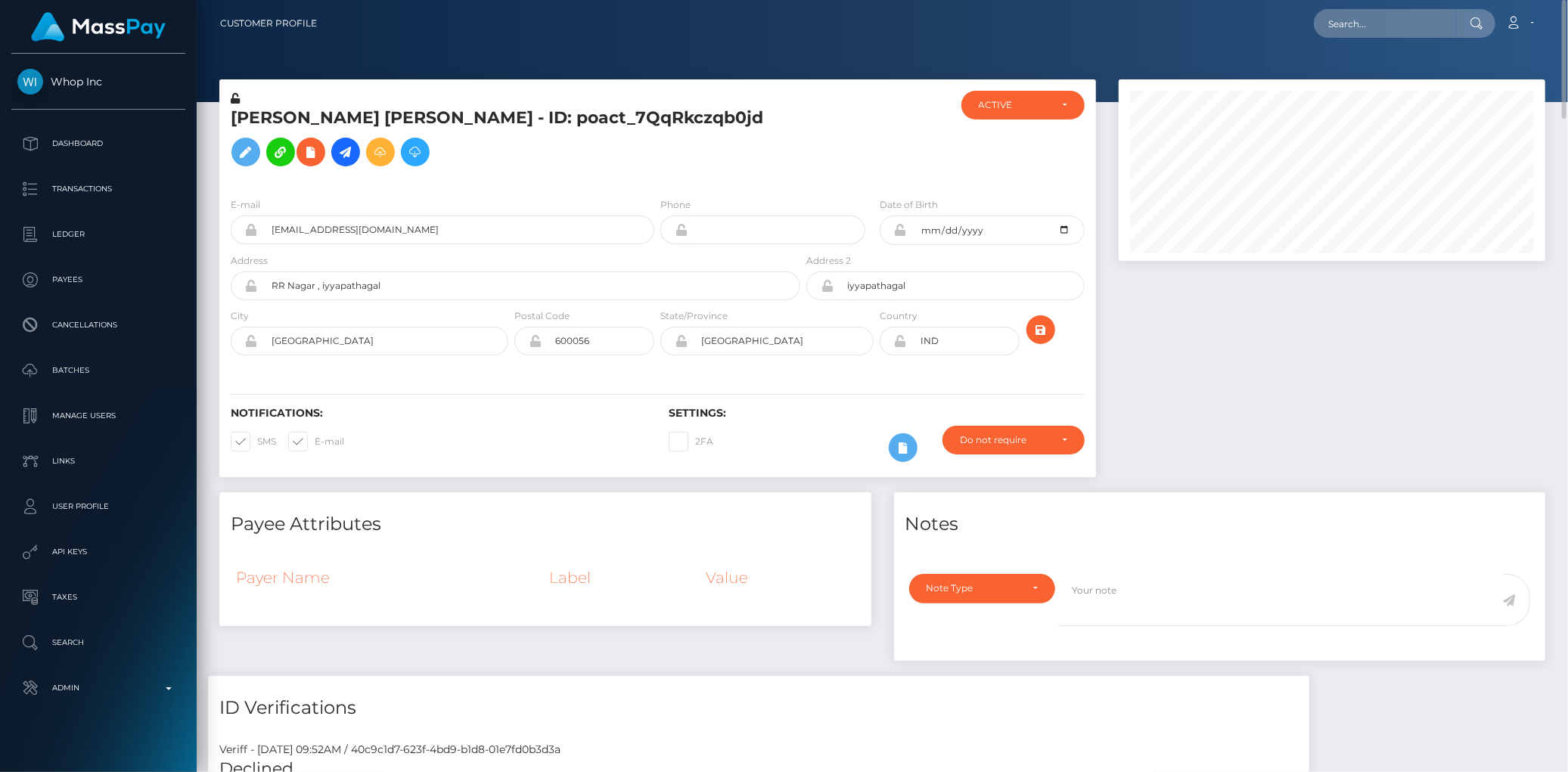
click at [1330, 35] on div "Loading... Loading... Account Edit Profile Logout" at bounding box center [937, 23] width 1216 height 32
click at [1336, 33] on input "text" at bounding box center [1385, 23] width 142 height 29
paste input "poact_lRGSys4O0wK3"
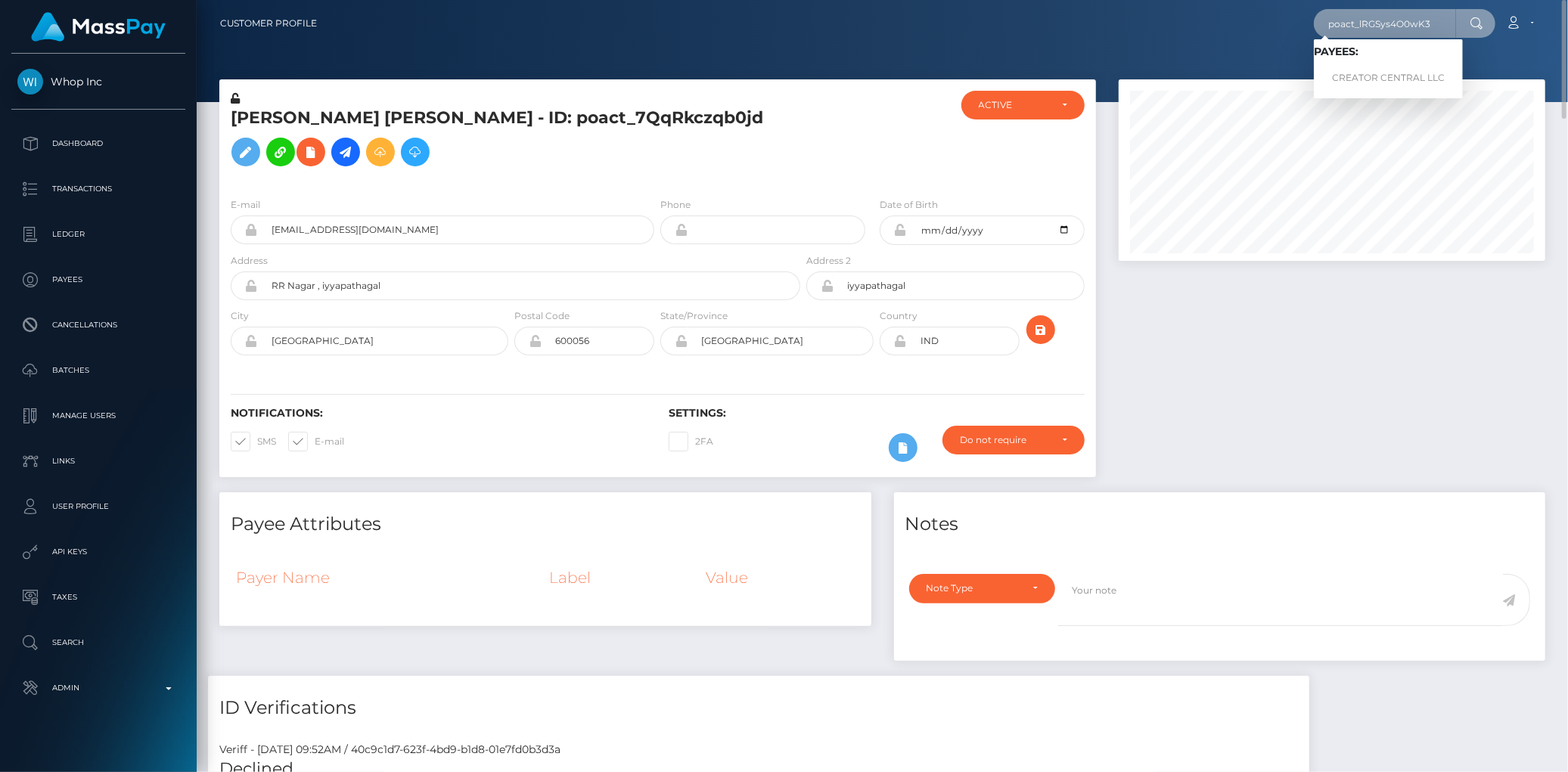
type input "poact_lRGSys4O0wK3"
click at [1386, 64] on link "CREATOR CENTRAL LLC" at bounding box center [1388, 78] width 149 height 28
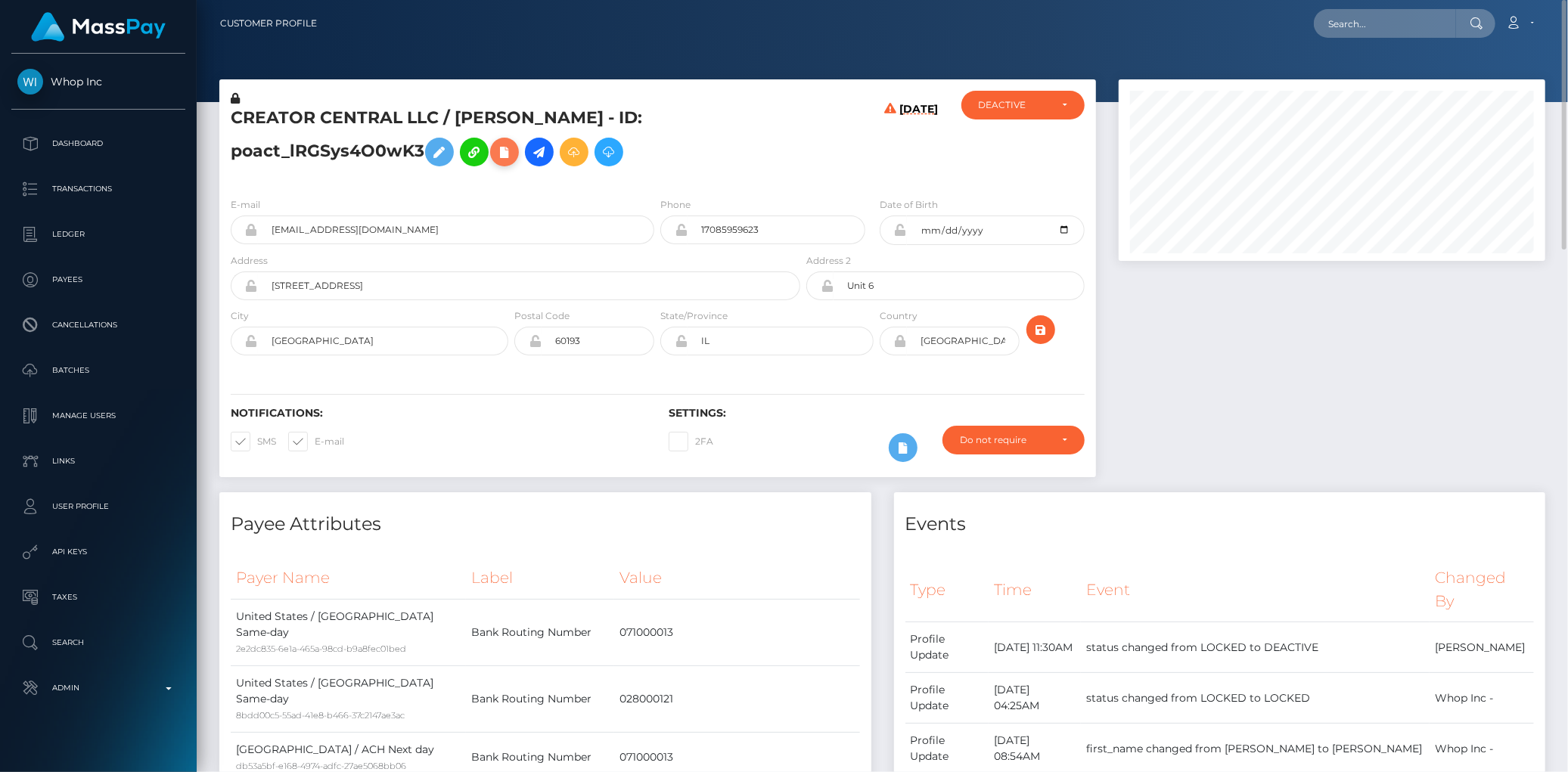
click at [517, 156] on button at bounding box center [504, 152] width 29 height 29
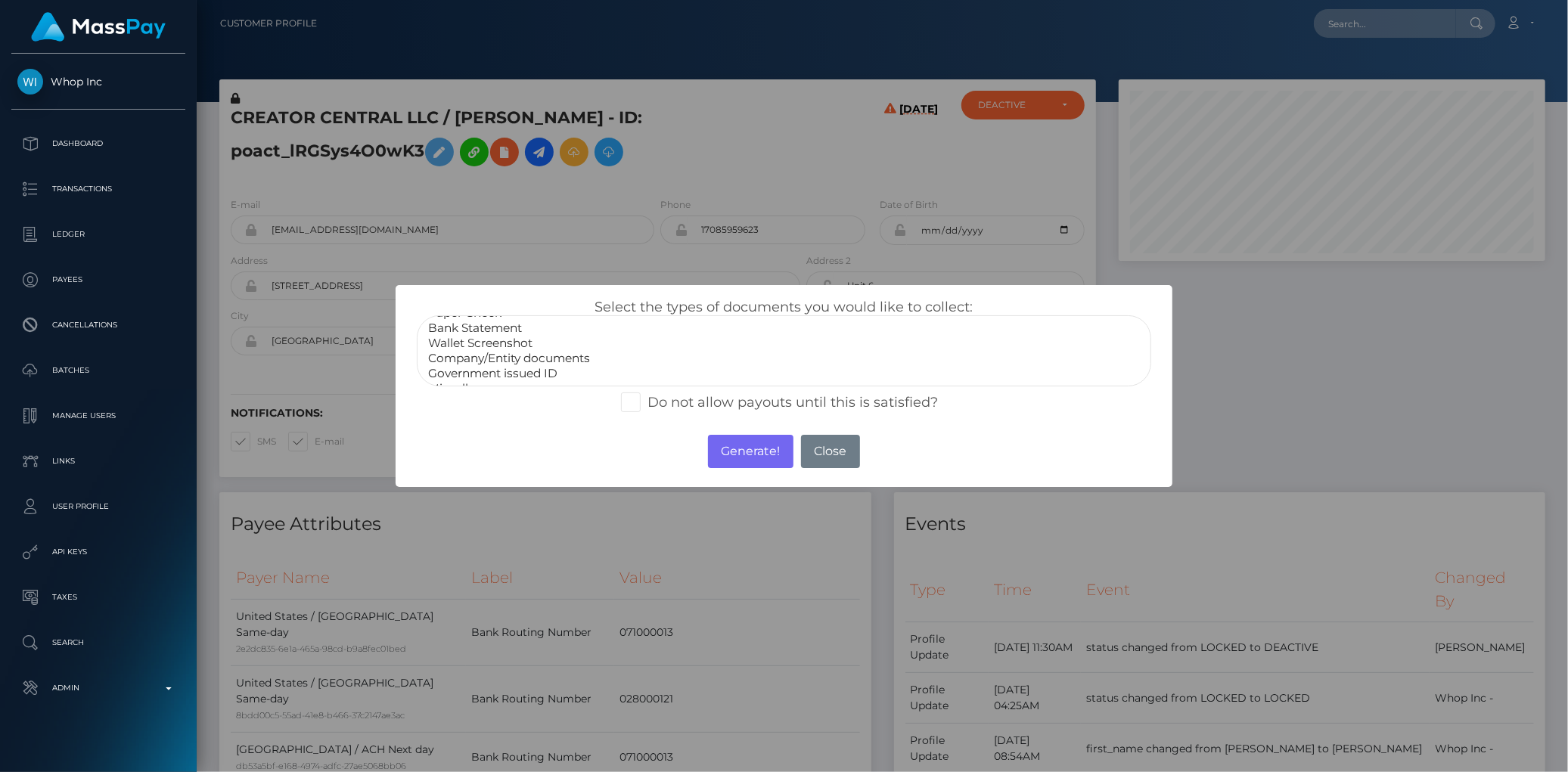
scroll to position [28, 0]
select select "Government issued ID"
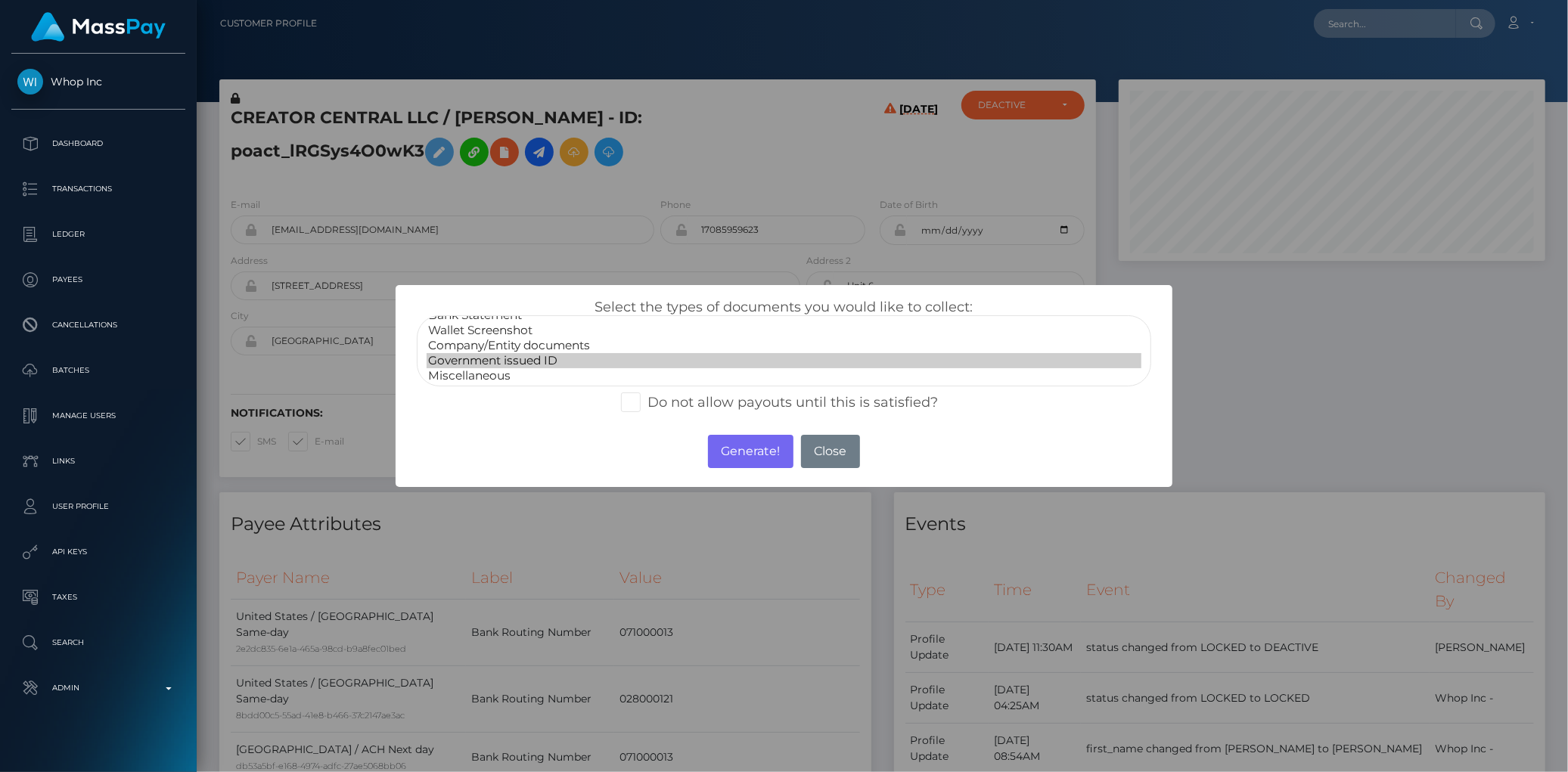
click at [540, 355] on option "Government issued ID" at bounding box center [783, 361] width 714 height 15
click at [722, 435] on button "Generate!" at bounding box center [750, 451] width 86 height 33
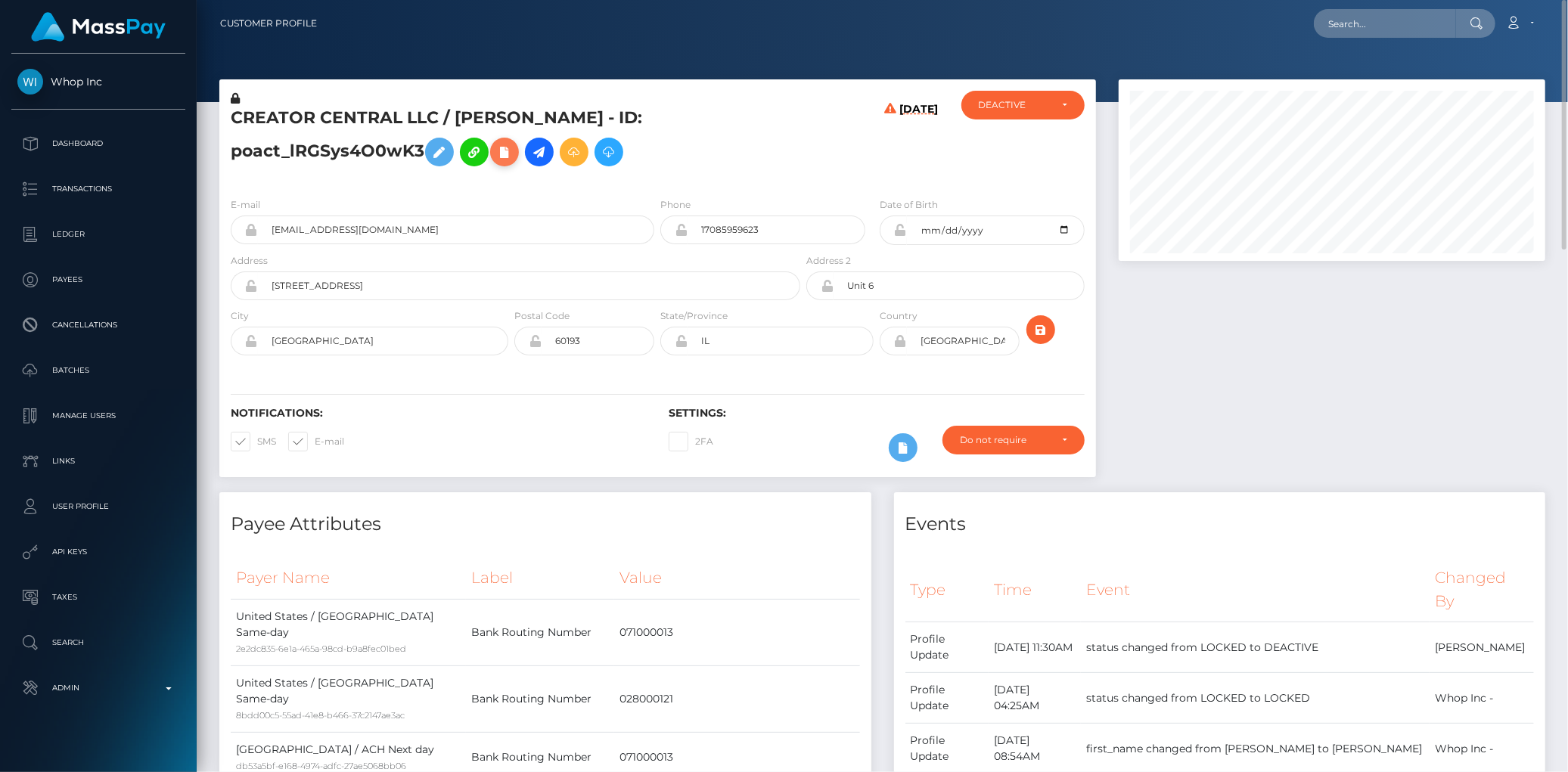
click at [506, 154] on icon at bounding box center [505, 152] width 19 height 19
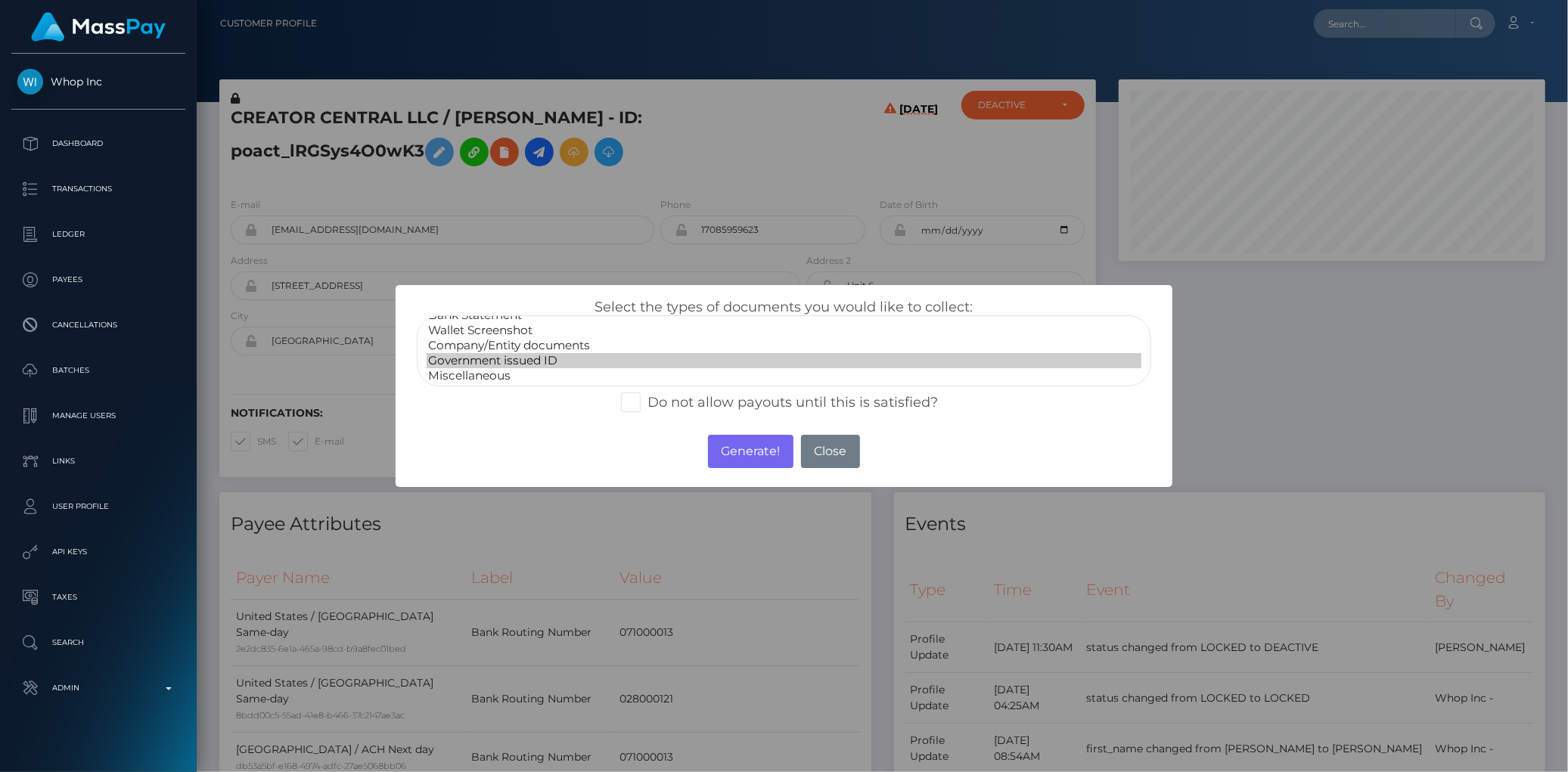
click at [556, 353] on option "Government issued ID" at bounding box center [783, 361] width 714 height 15
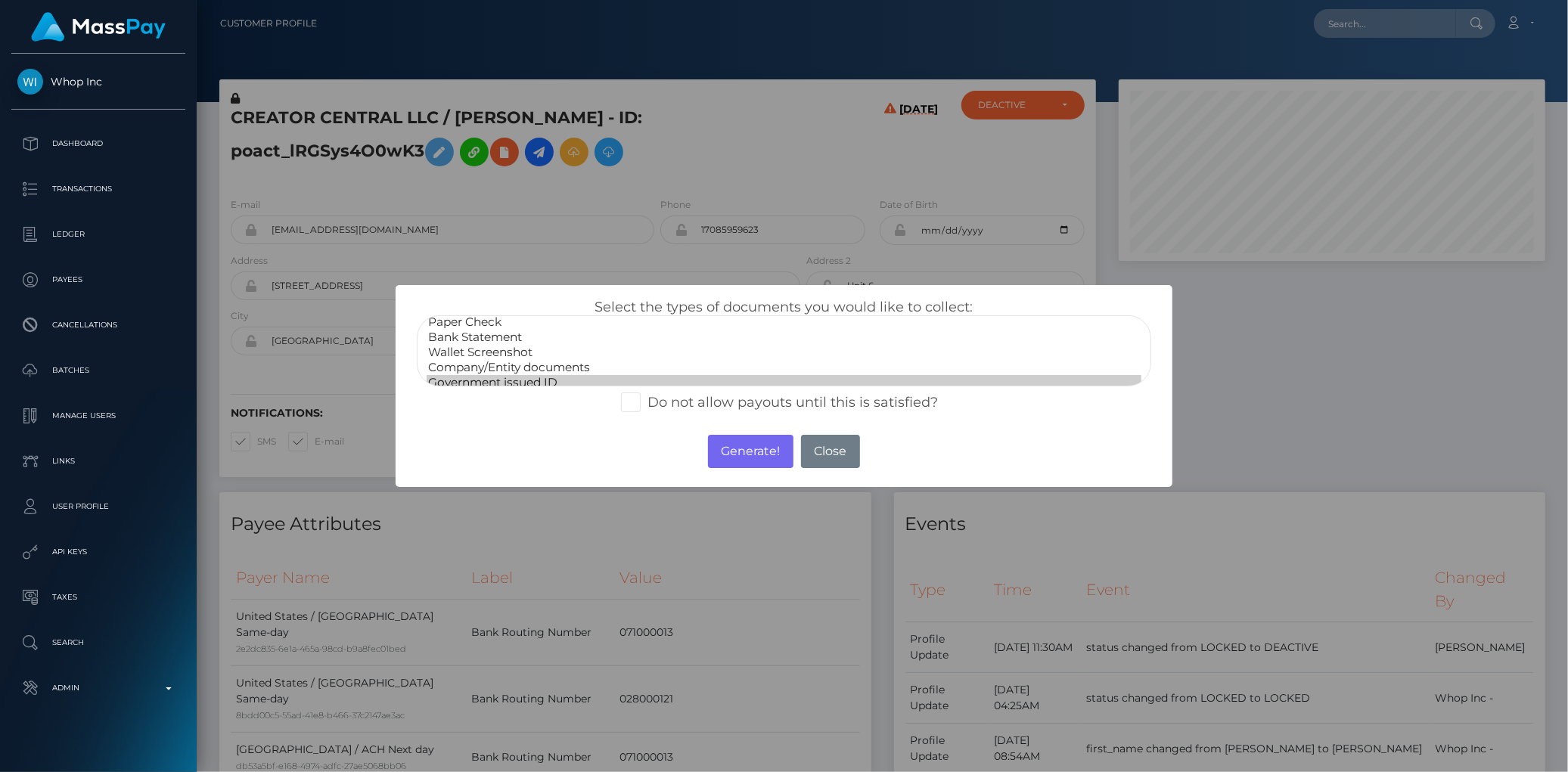
scroll to position [0, 0]
select select "Company/Entity documents"
click at [549, 371] on option "Company/Entity documents" at bounding box center [783, 374] width 714 height 15
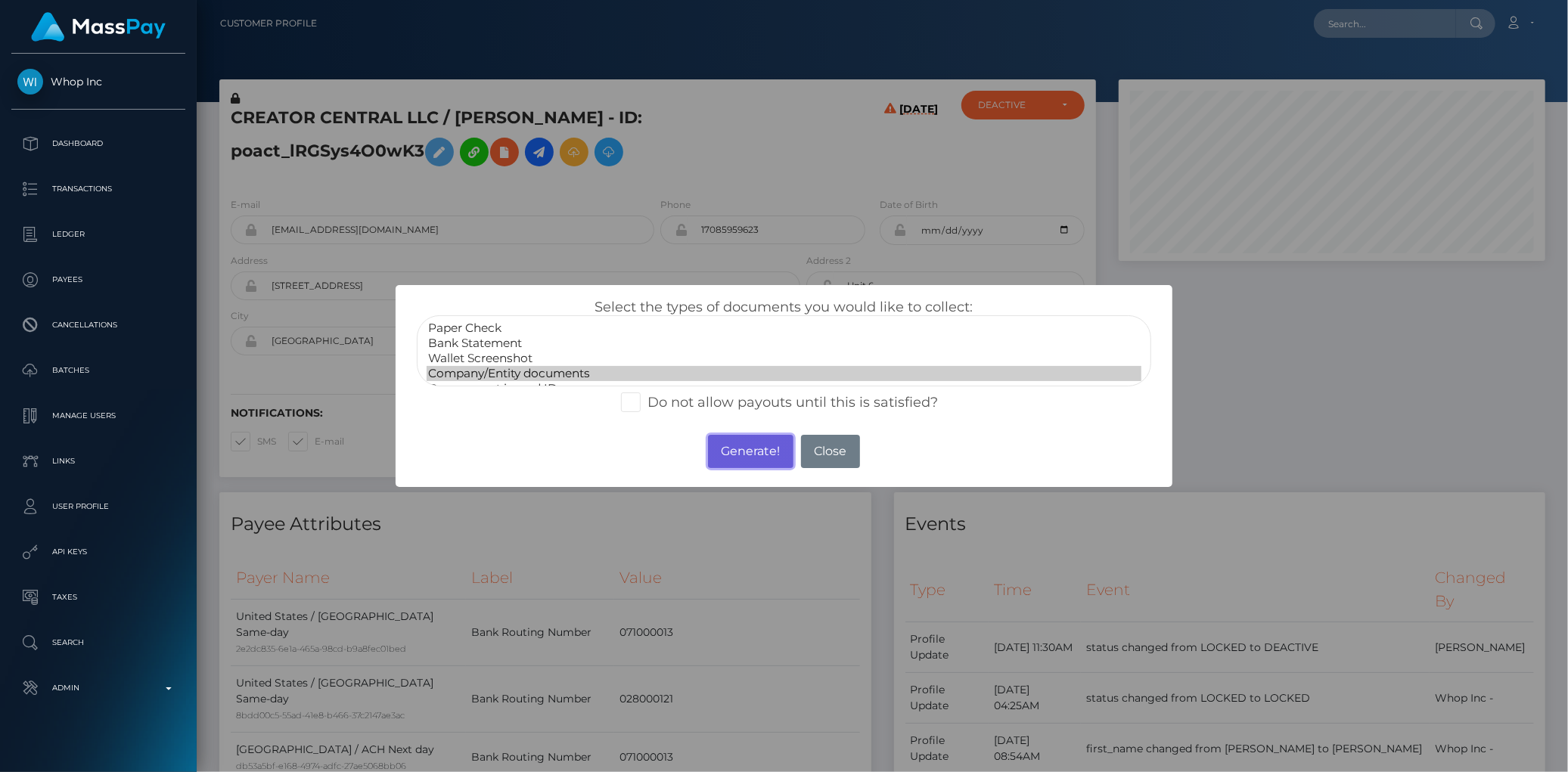
click at [741, 457] on button "Generate!" at bounding box center [750, 451] width 86 height 33
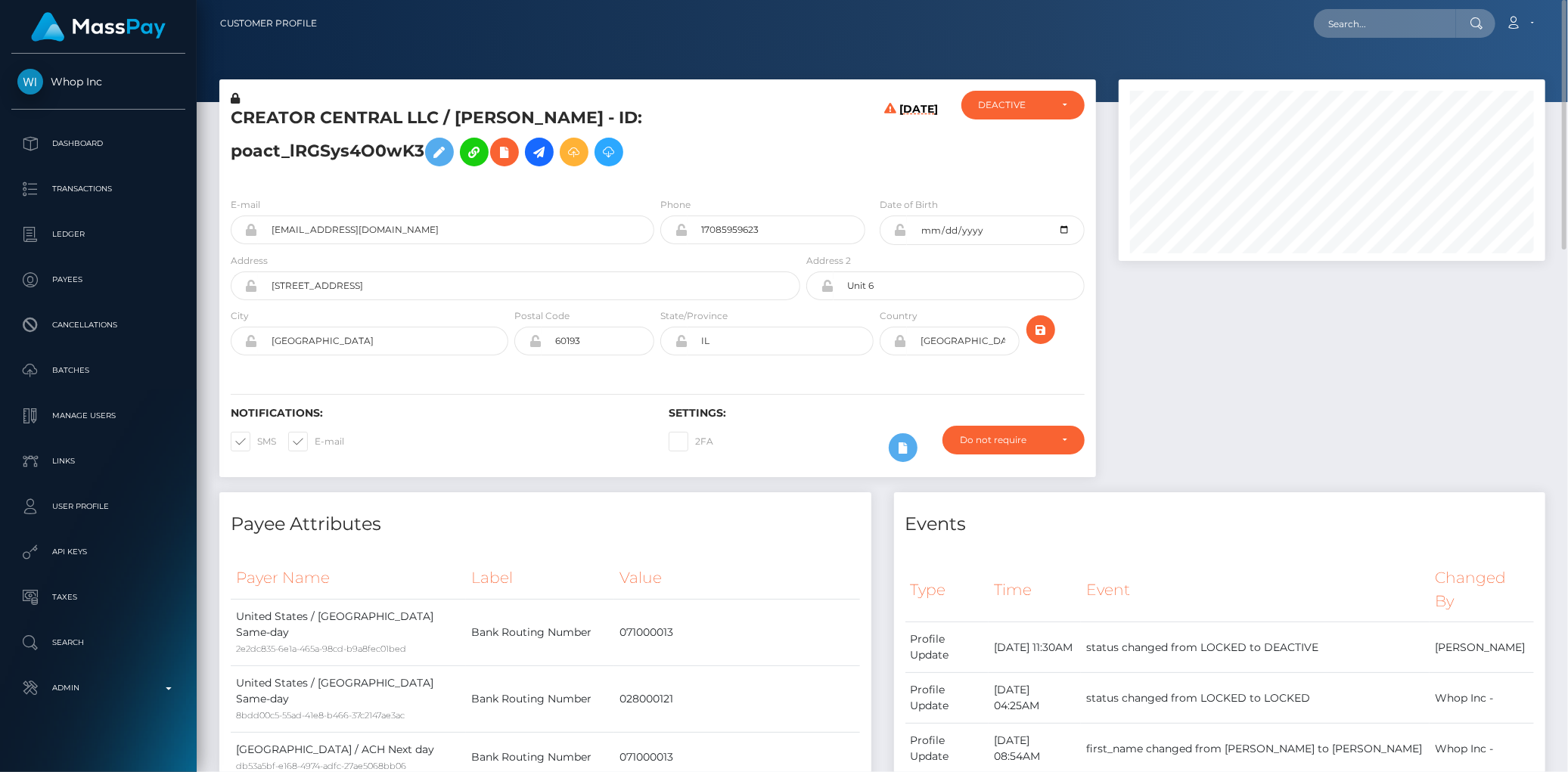
click at [1341, 39] on nav "Customer Profile Loading... Loading... Account" at bounding box center [882, 23] width 1371 height 47
click at [1351, 32] on input "text" at bounding box center [1385, 23] width 142 height 29
paste input "poact_XImjXKRkiP3O"
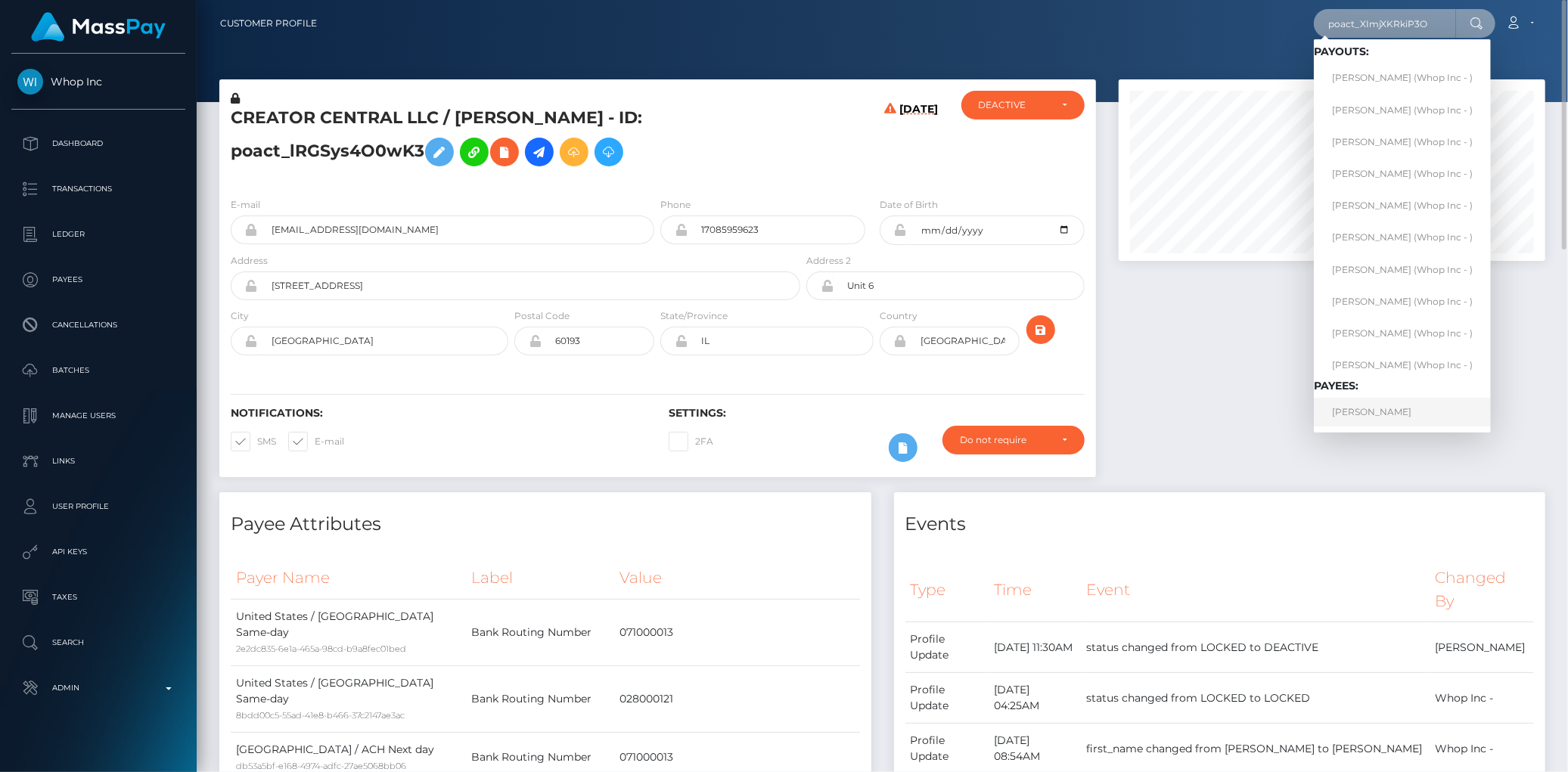
type input "poact_XImjXKRkiP3O"
click at [1379, 408] on link "MOHAMMED BENDAOUD" at bounding box center [1402, 411] width 177 height 28
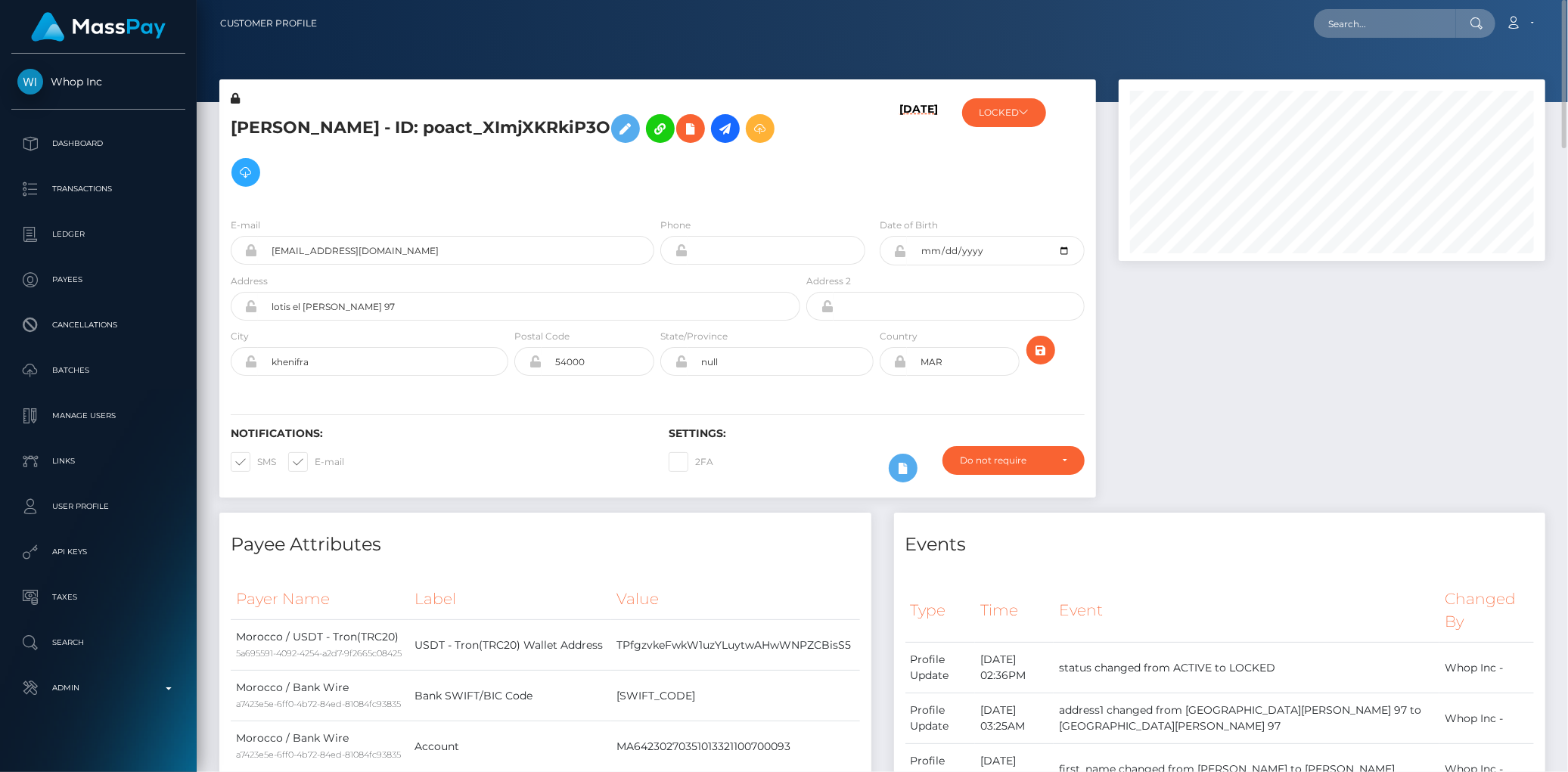
click at [401, 133] on h5 "[PERSON_NAME] - ID: poact_XImjXKRkiP3O" at bounding box center [511, 150] width 561 height 88
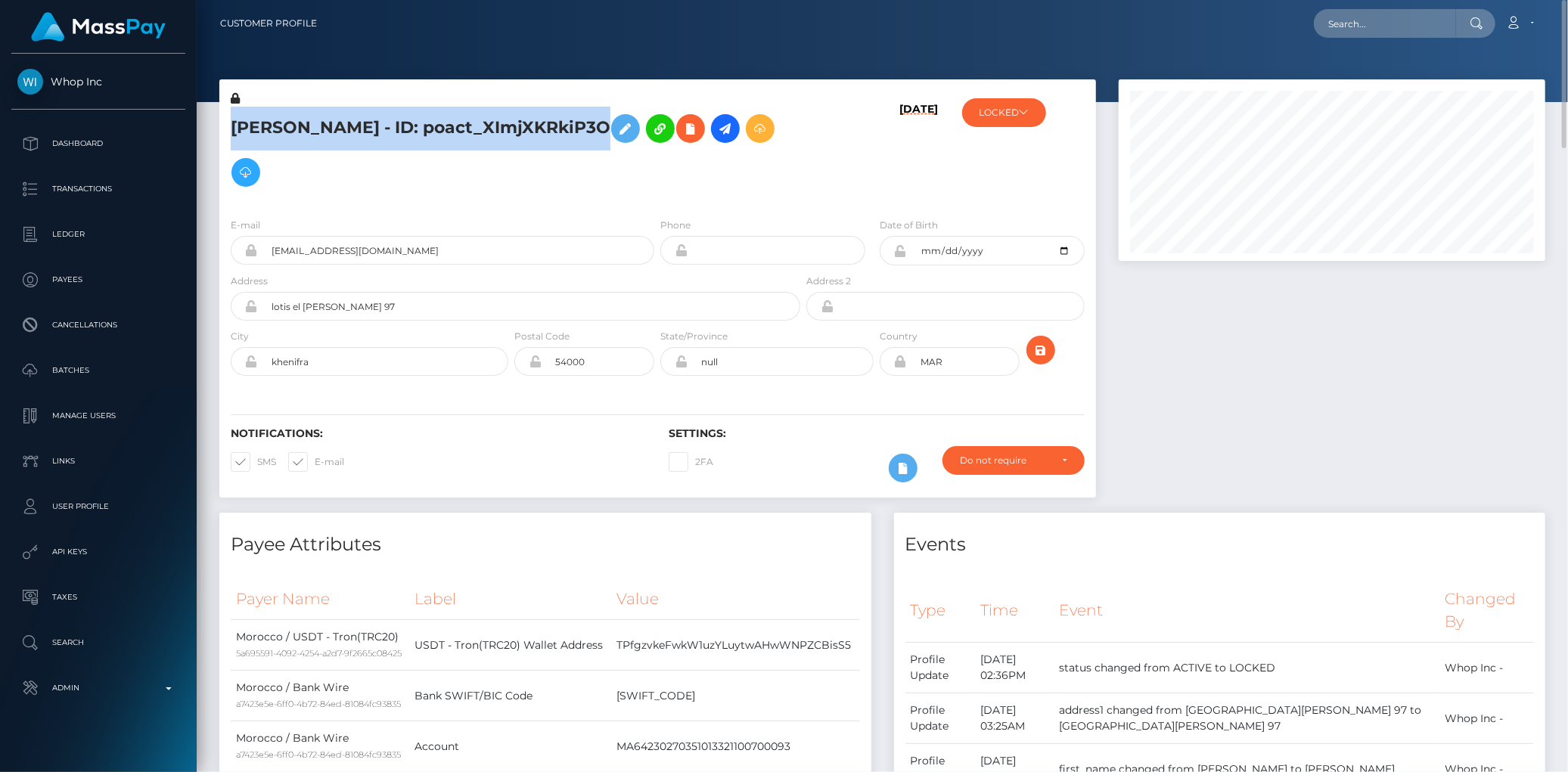
click at [401, 133] on h5 "[PERSON_NAME] - ID: poact_XImjXKRkiP3O" at bounding box center [511, 150] width 561 height 88
copy h5 "[PERSON_NAME] - ID: poact_XImjXKRkiP3O"
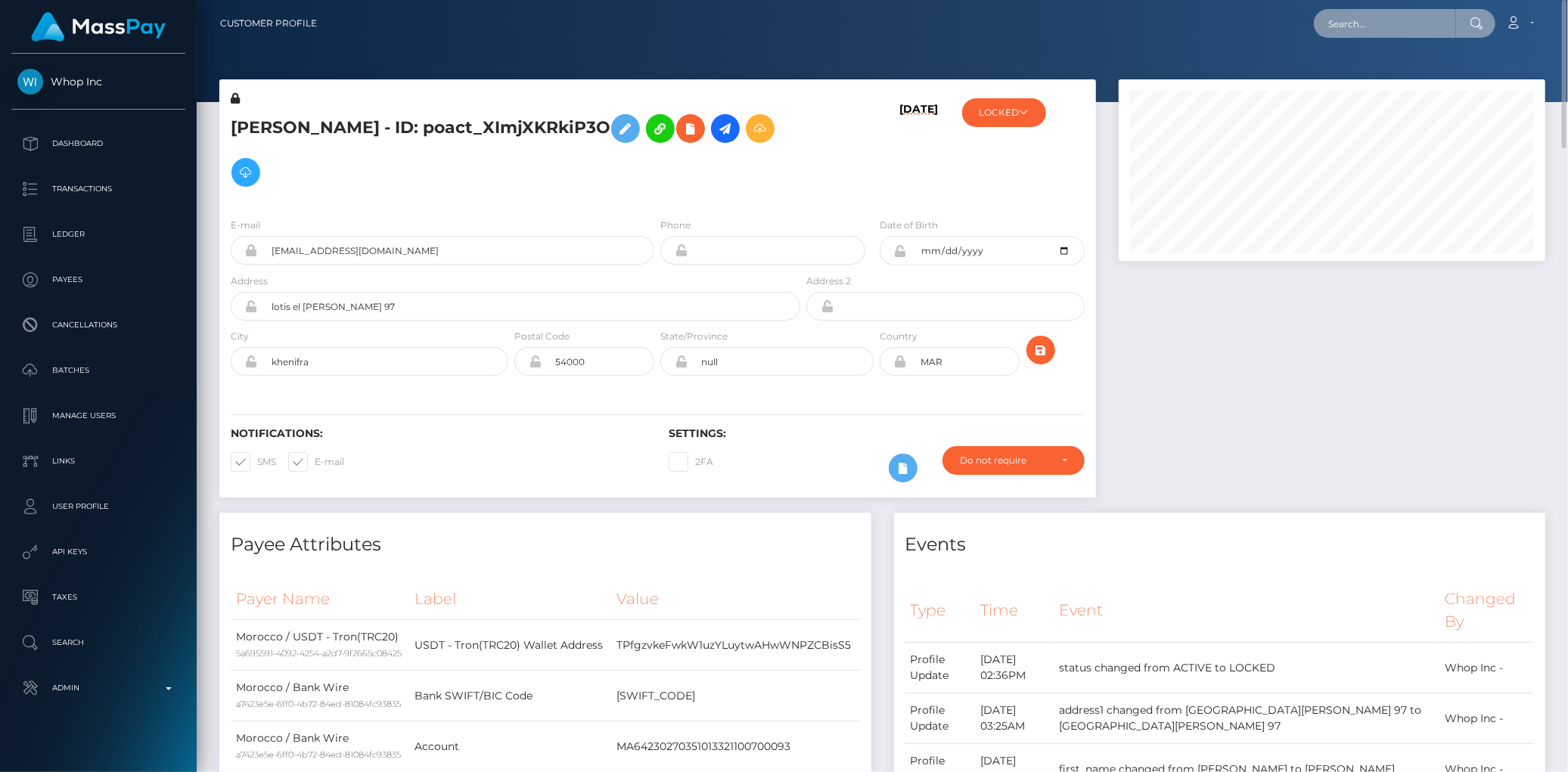
click at [1334, 34] on input "text" at bounding box center [1385, 23] width 142 height 29
paste input "poact_HARbqWWf6FPM"
type input "poact_HARbqWWf6FPM"
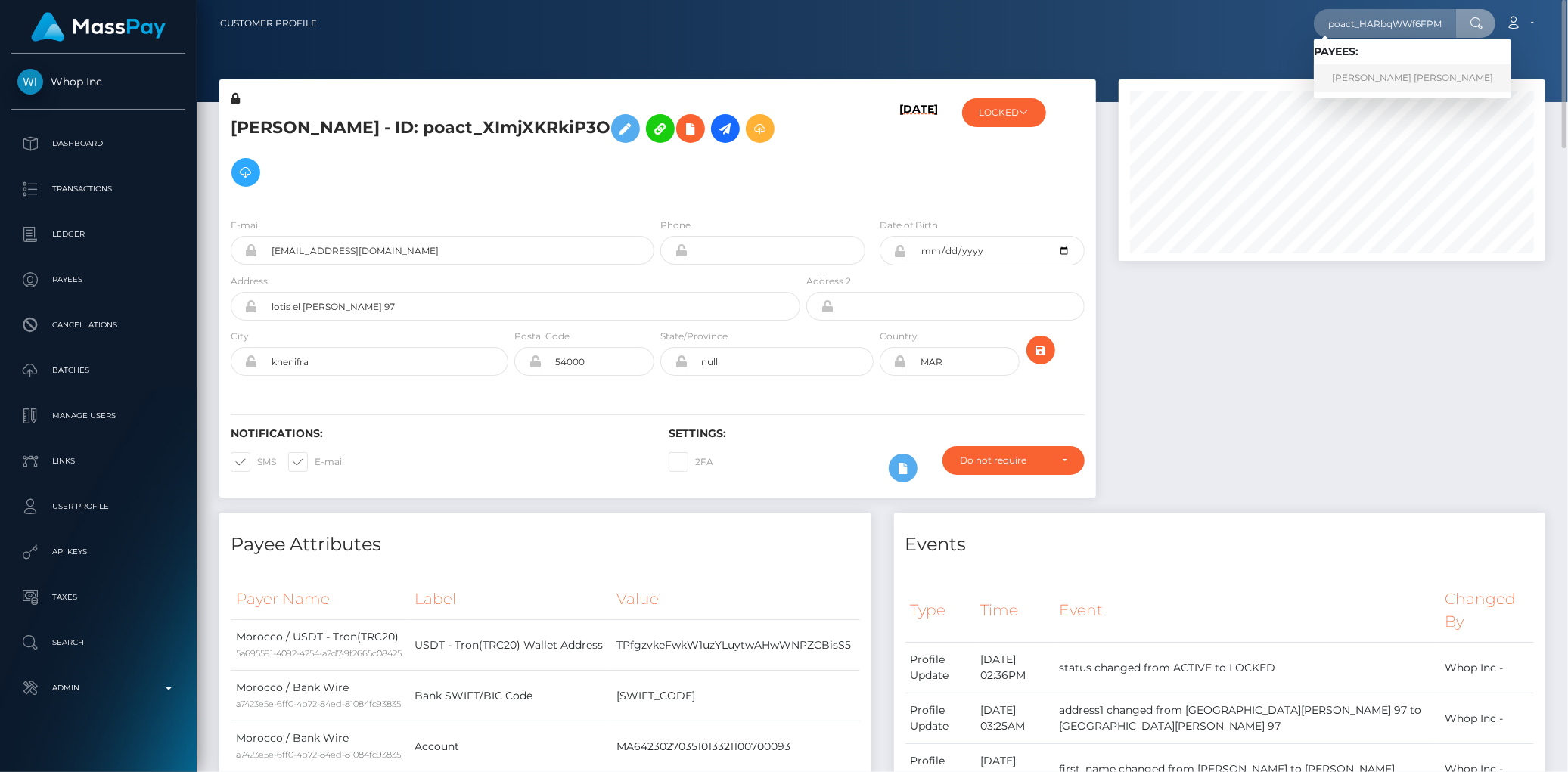
click at [1363, 84] on link "Muhammad Faraz Muhammad Sharif" at bounding box center [1412, 78] width 197 height 28
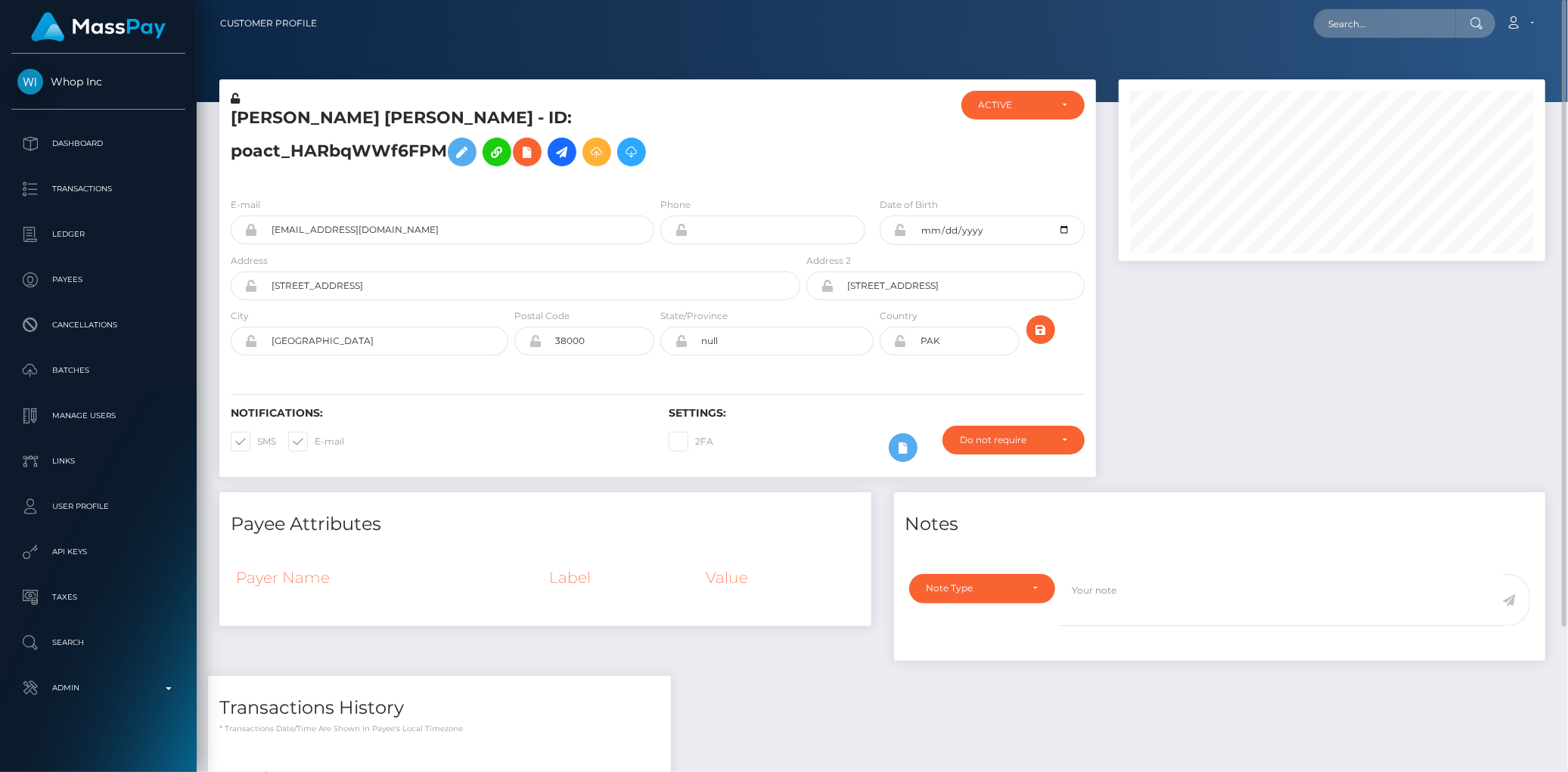
click at [543, 163] on h5 "[PERSON_NAME] [PERSON_NAME] - ID: poact_HARbqWWf6FPM" at bounding box center [511, 139] width 561 height 67
click at [535, 156] on icon at bounding box center [527, 152] width 19 height 19
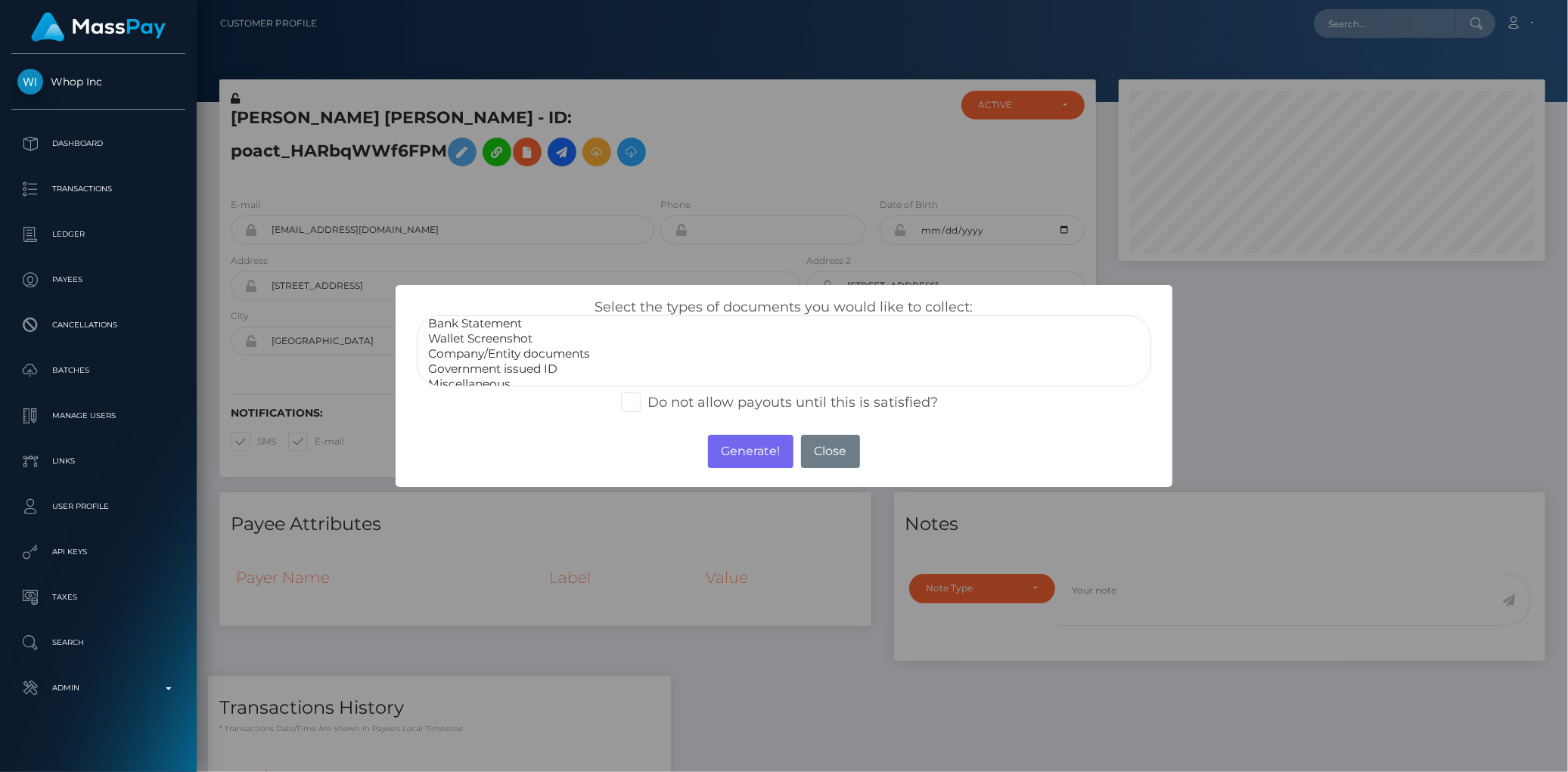
scroll to position [28, 0]
select select "Government issued ID"
click at [580, 359] on option "Government issued ID" at bounding box center [783, 361] width 714 height 15
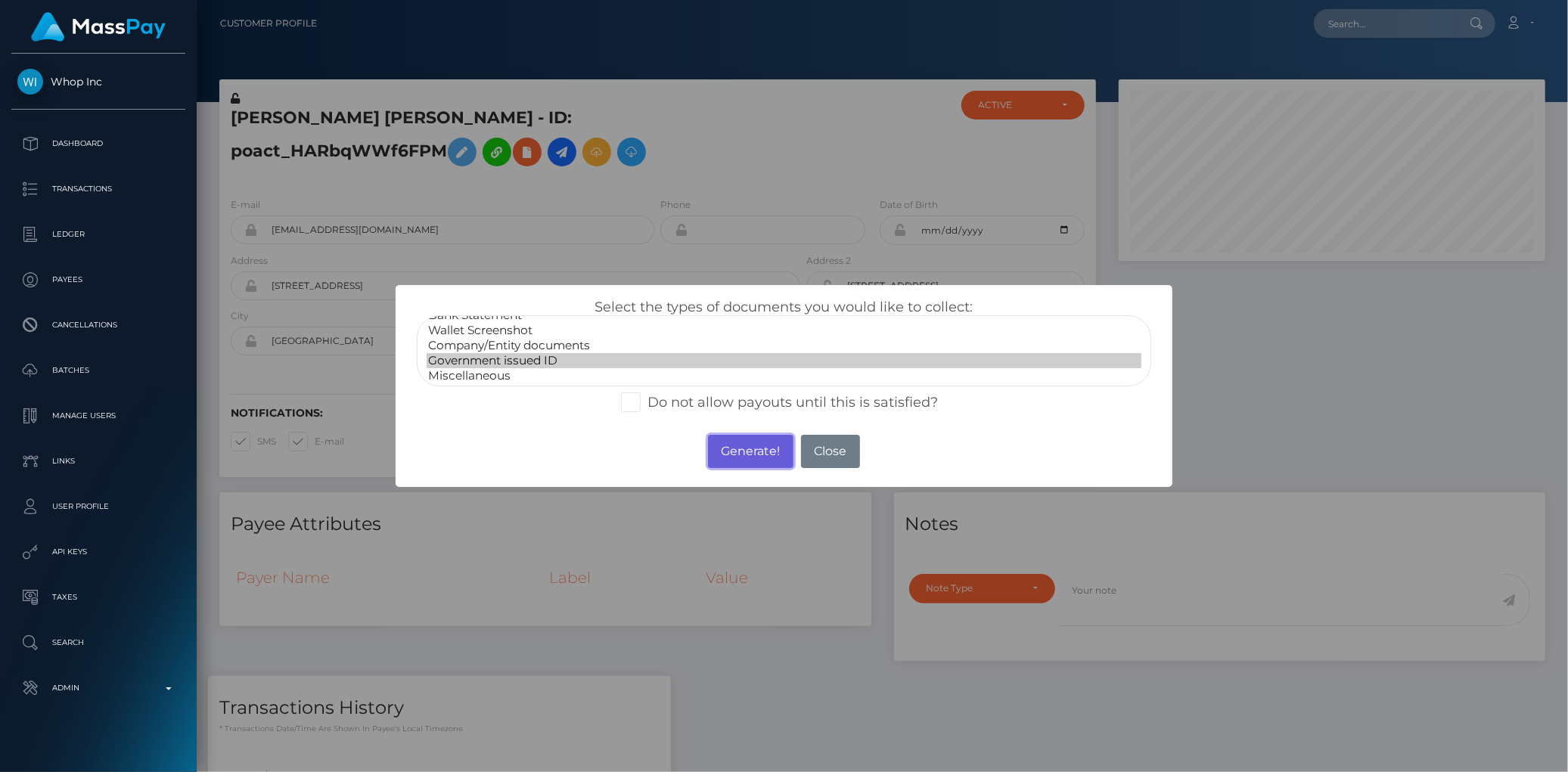
click at [741, 444] on button "Generate!" at bounding box center [750, 451] width 86 height 33
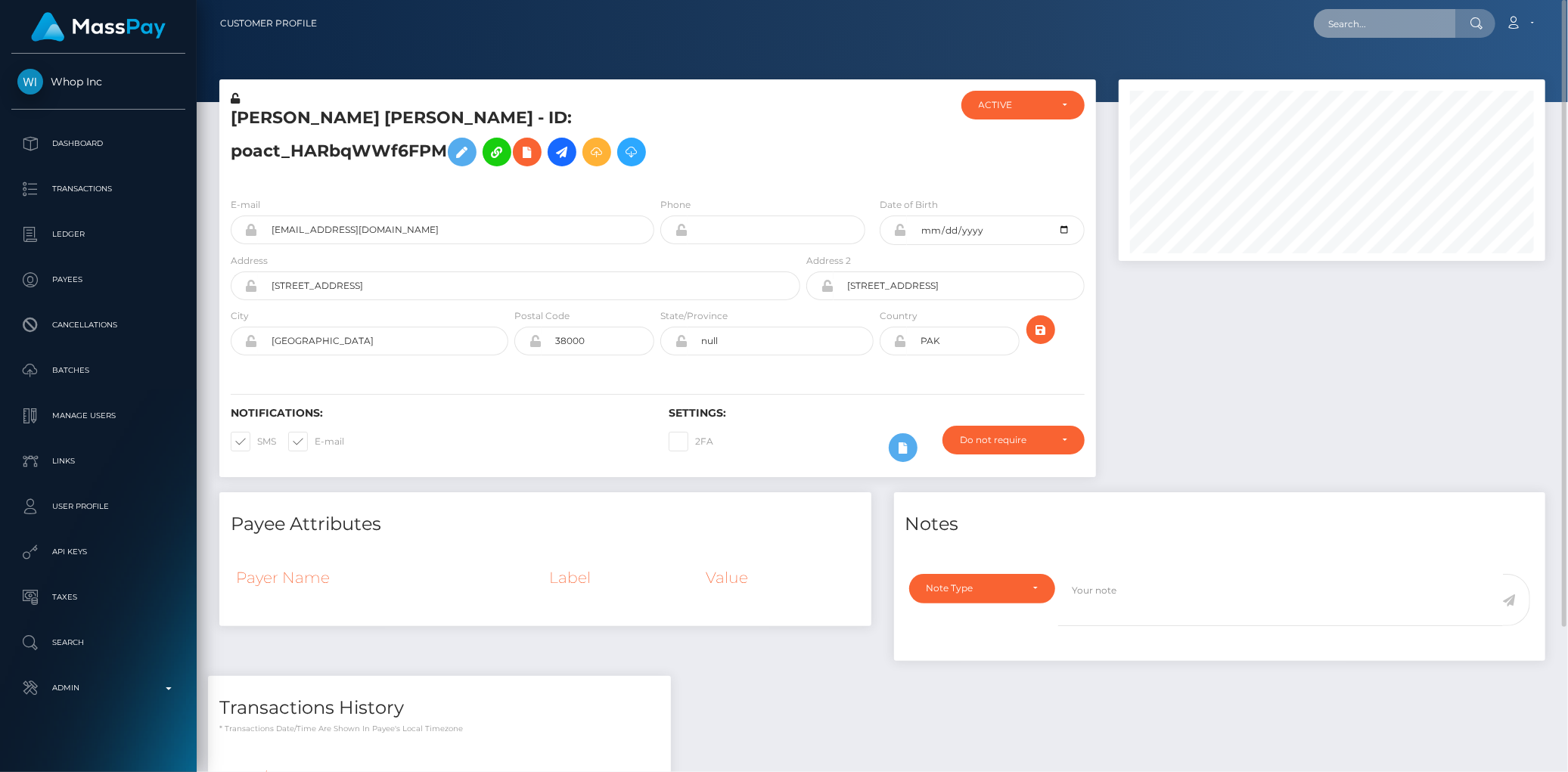
click at [1381, 26] on input "text" at bounding box center [1385, 23] width 142 height 29
paste input "pout_YLV200kx8lC6c"
paste input "08455cbb-6831-11f0-a026-06178c1a380f"
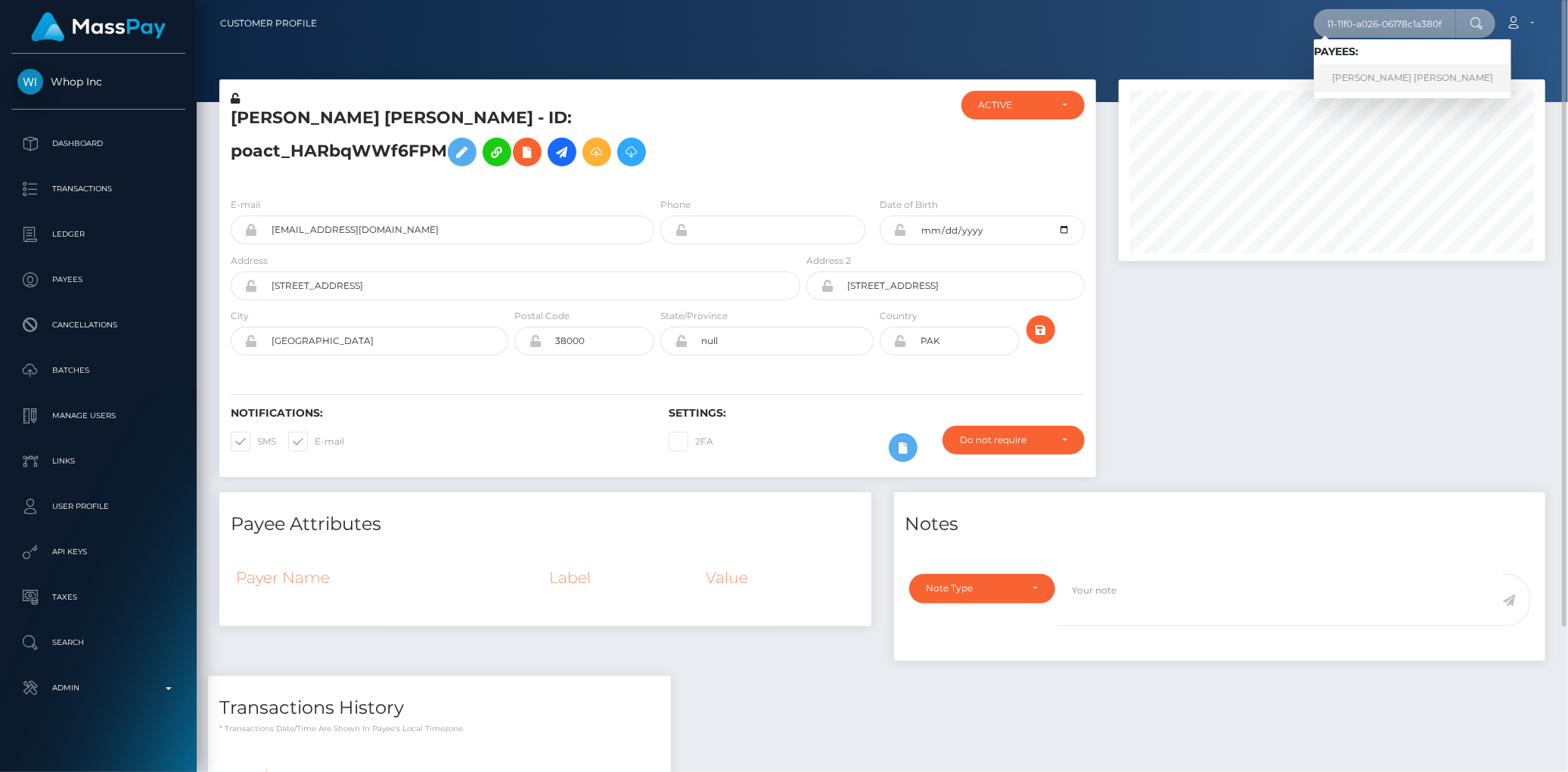
type input "08455cbb-6831-11f0-a026-06178c1a380f"
click at [1351, 72] on link "JAVON JARVIS WILLIAMS" at bounding box center [1412, 78] width 197 height 28
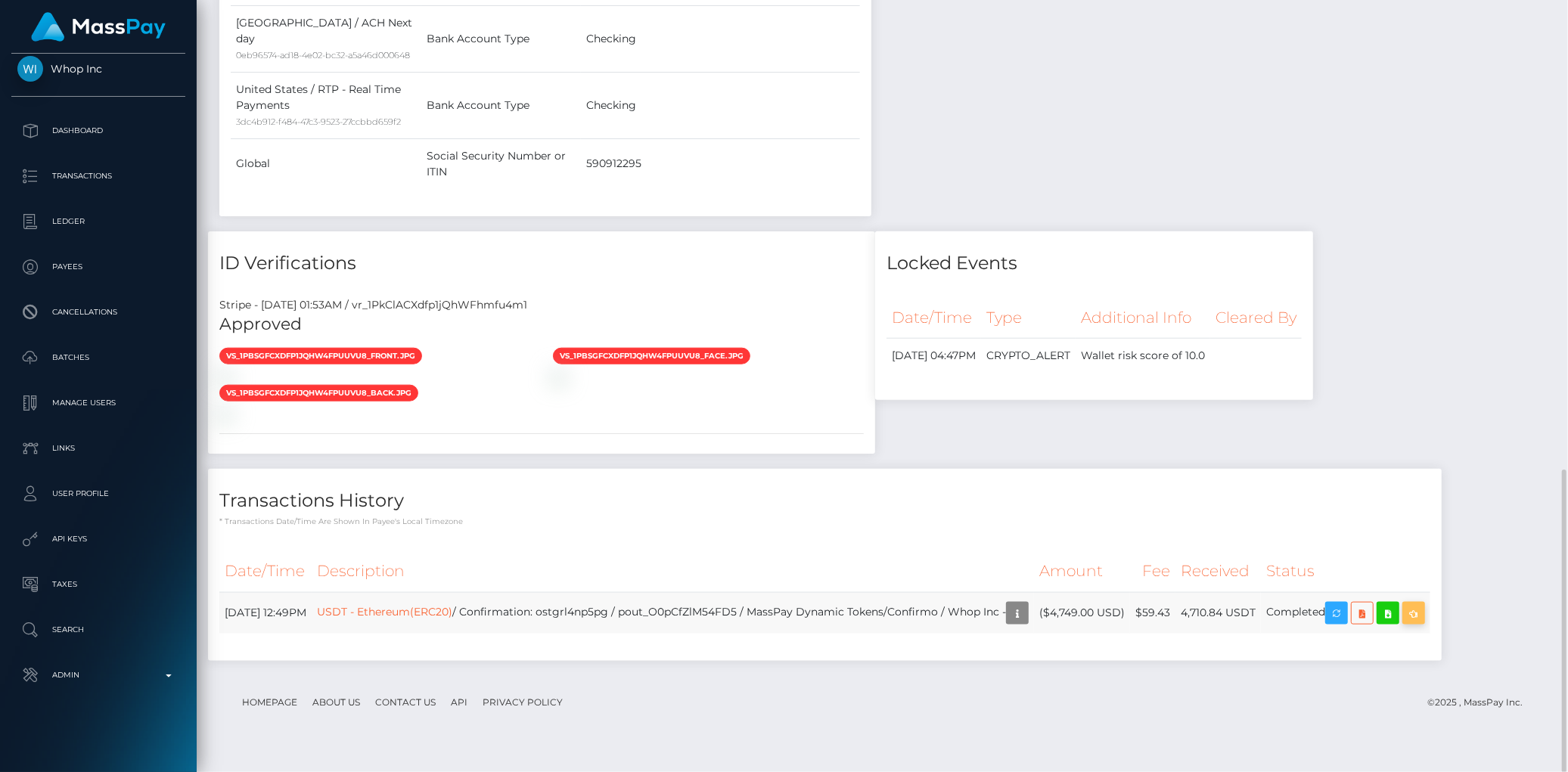
scroll to position [181, 426]
drag, startPoint x: 220, startPoint y: 629, endPoint x: 1472, endPoint y: 633, distance: 1252.0
click at [1430, 633] on tr "[DATE] 12:49PM USDT - Ethereum(ERC20) / Confirmation: ostgrl4np5pg / pout_O0pCf…" at bounding box center [825, 613] width 1211 height 42
copy table "Date/Time Description Amount Fee Received Status"
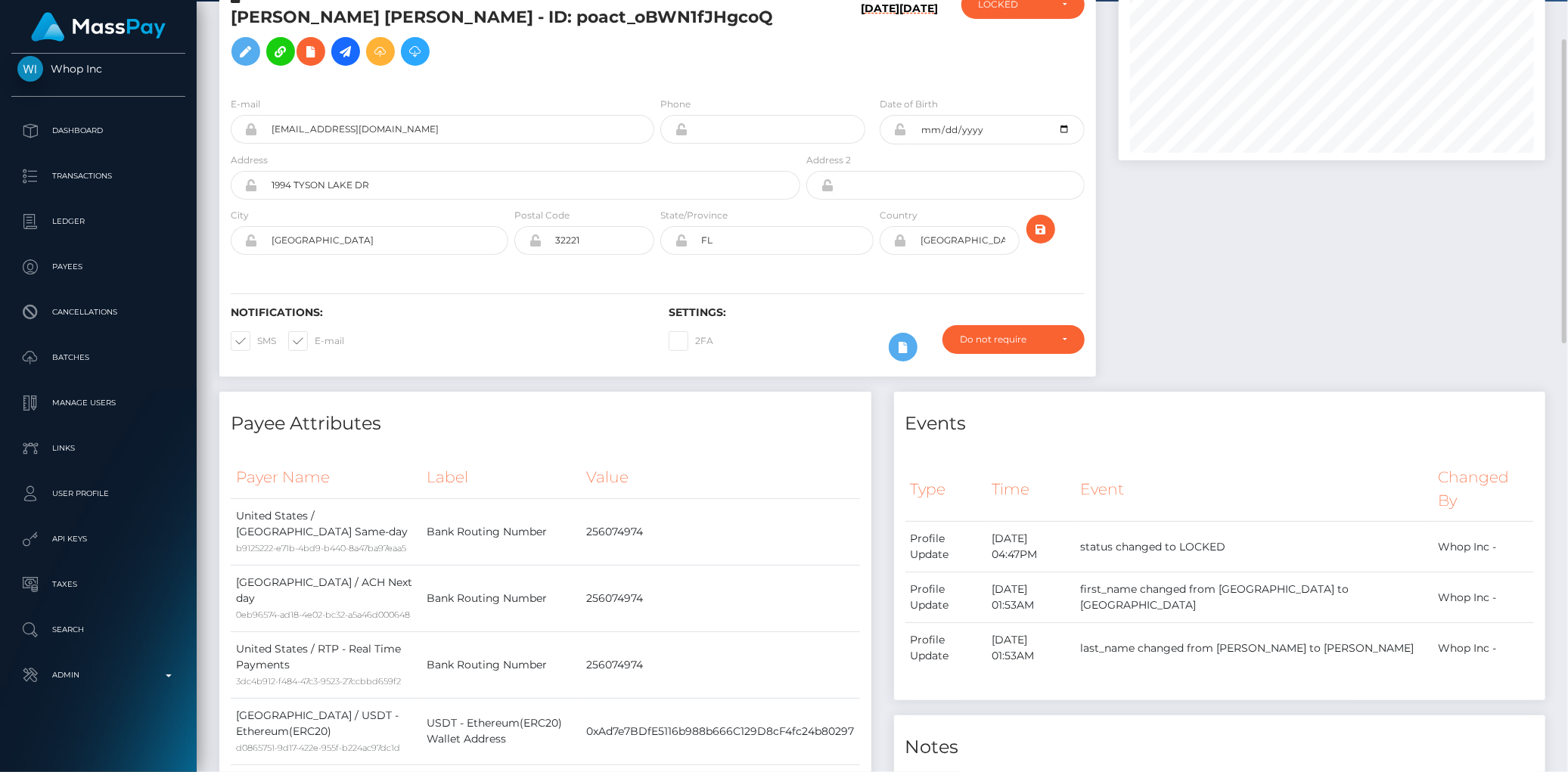
scroll to position [0, 0]
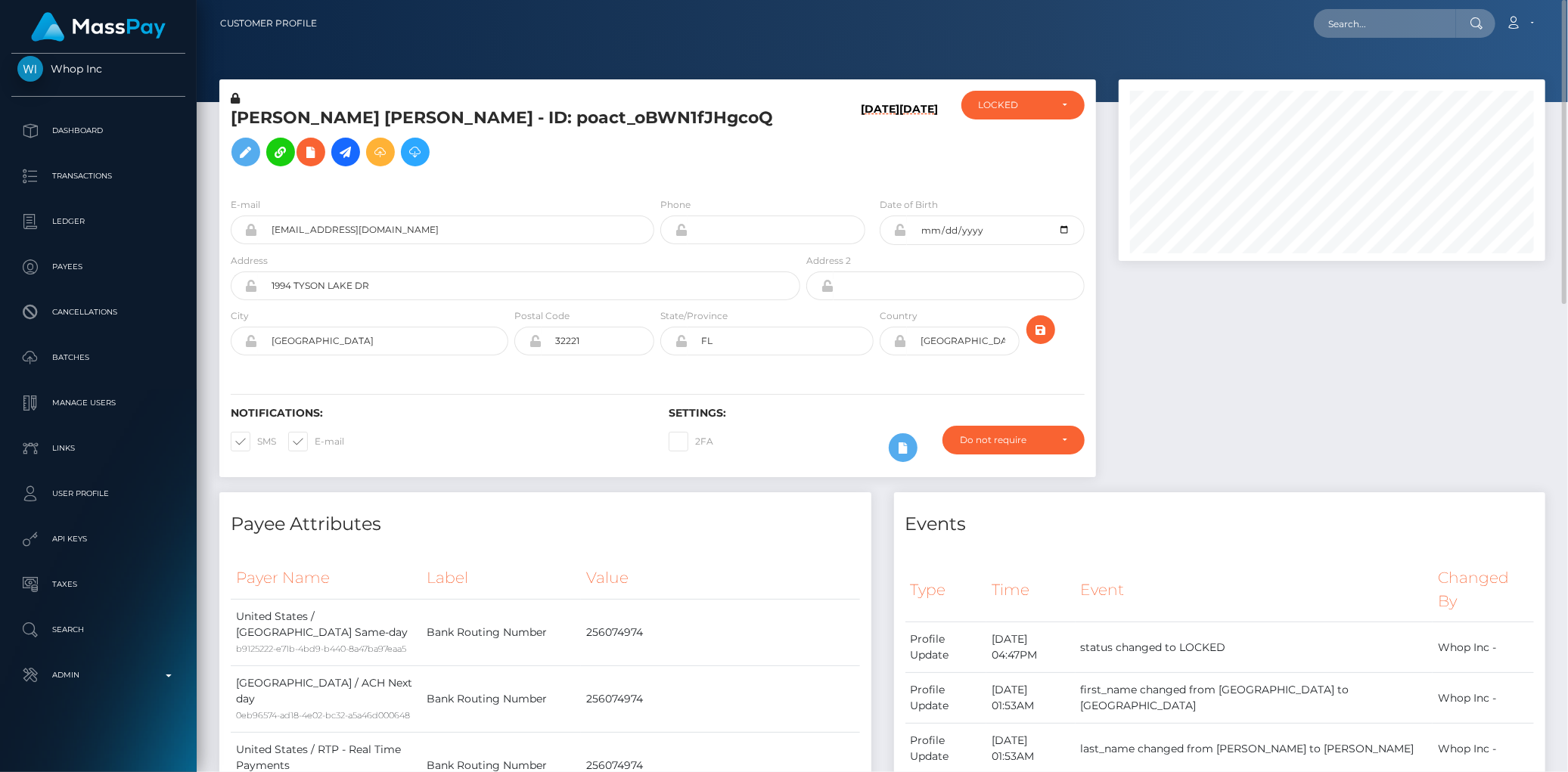
click at [383, 114] on h5 "[PERSON_NAME] [PERSON_NAME] - ID: poact_oBWN1fJHgcoQ" at bounding box center [511, 139] width 561 height 67
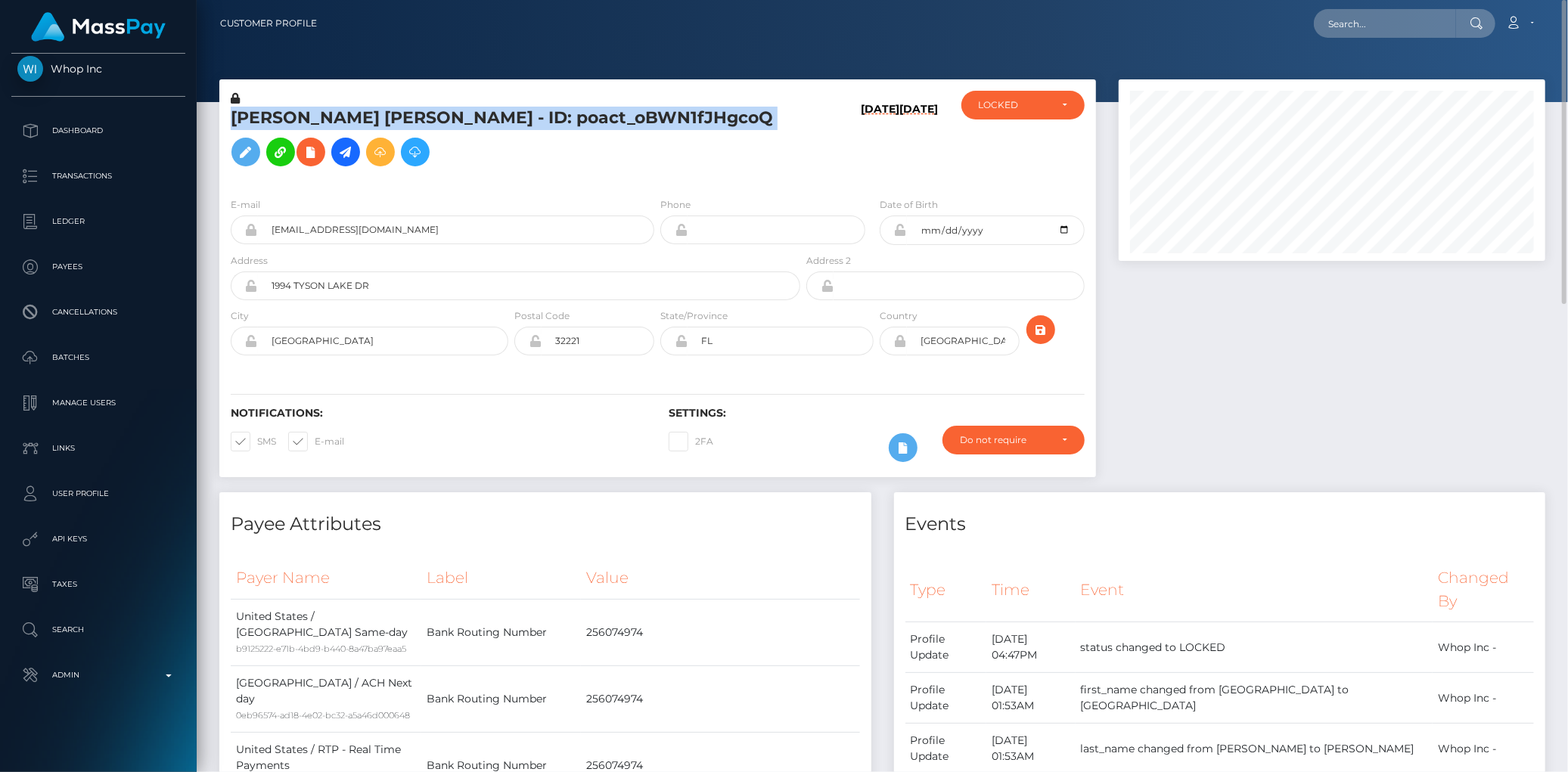
click at [383, 114] on h5 "JAVON JARVIS WILLIAMS - ID: poact_oBWN1fJHgcoQ" at bounding box center [511, 139] width 561 height 67
copy h5 "JAVON JARVIS WILLIAMS - ID: poact_oBWN1fJHgcoQ"
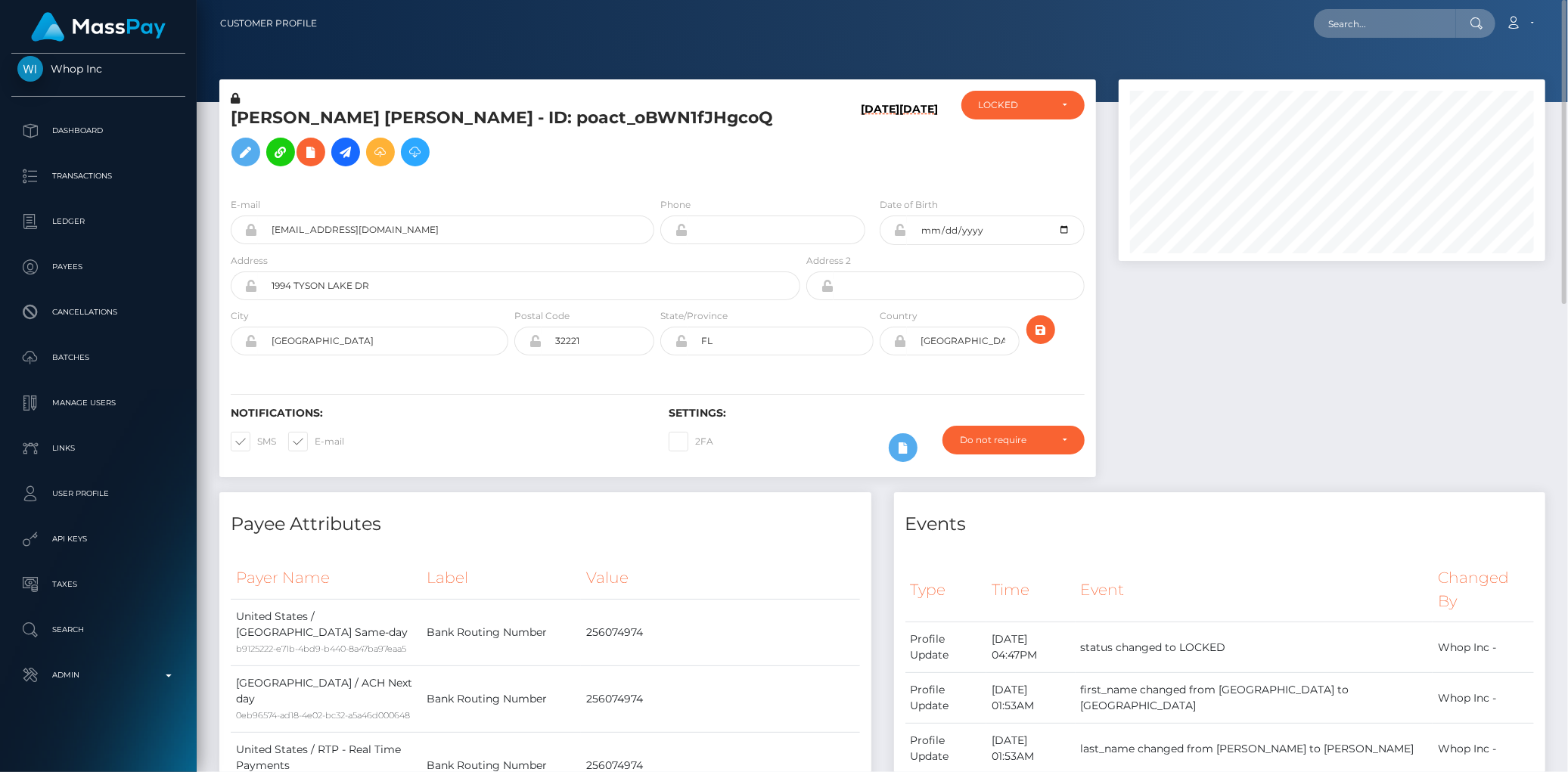
drag, startPoint x: 245, startPoint y: 2, endPoint x: 1355, endPoint y: 43, distance: 1110.8
click at [1355, 43] on nav "Customer Profile Loading... Loading... Account" at bounding box center [882, 23] width 1371 height 47
click at [1356, 25] on input "text" at bounding box center [1385, 23] width 142 height 29
paste input "MSP2d1749ea1c76b8f"
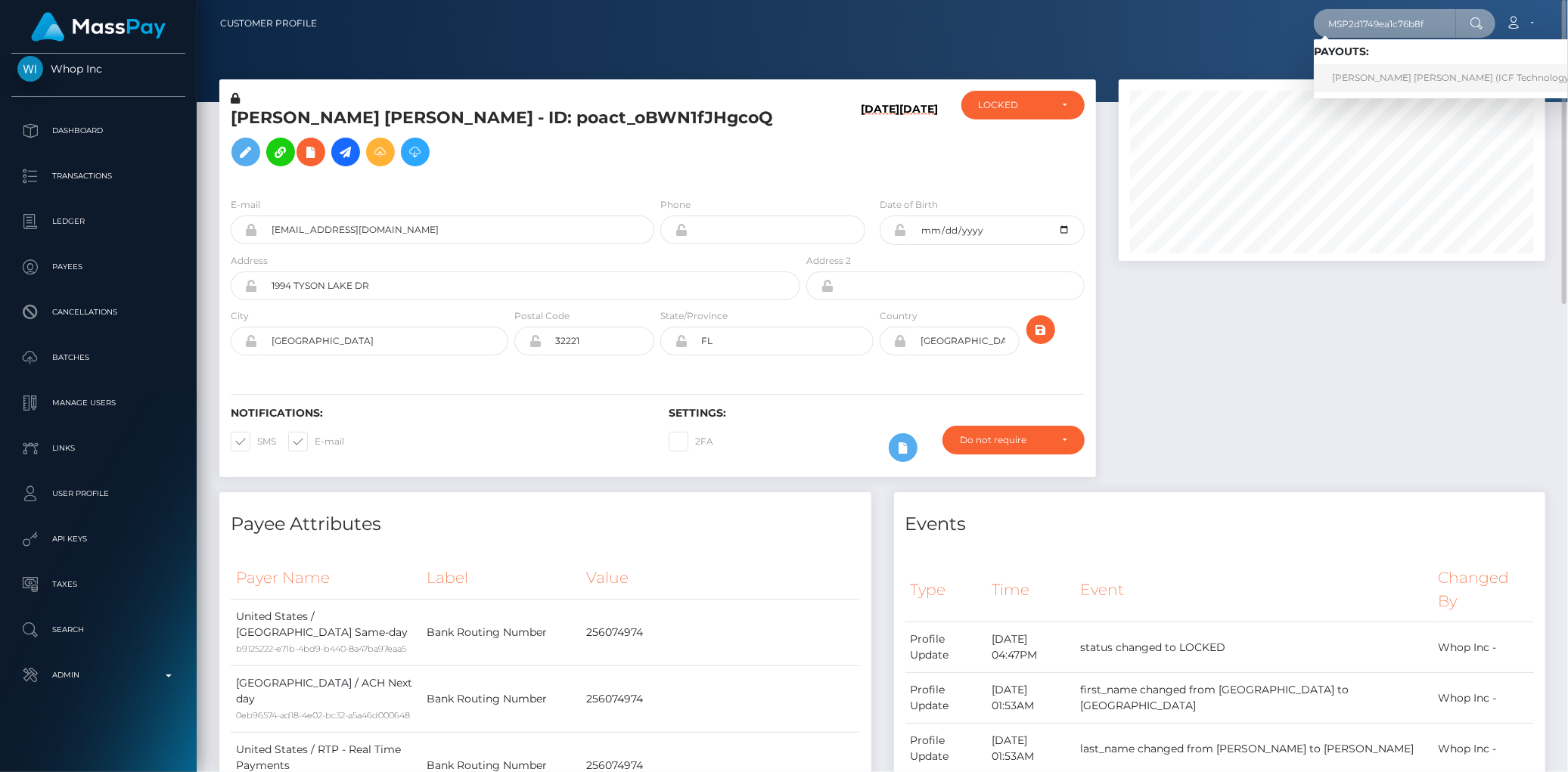
type input "MSP2d1749ea1c76b8f"
click at [1385, 76] on link "susana ramirez zapata (ICF Technology, Inc. - )" at bounding box center [1466, 78] width 306 height 28
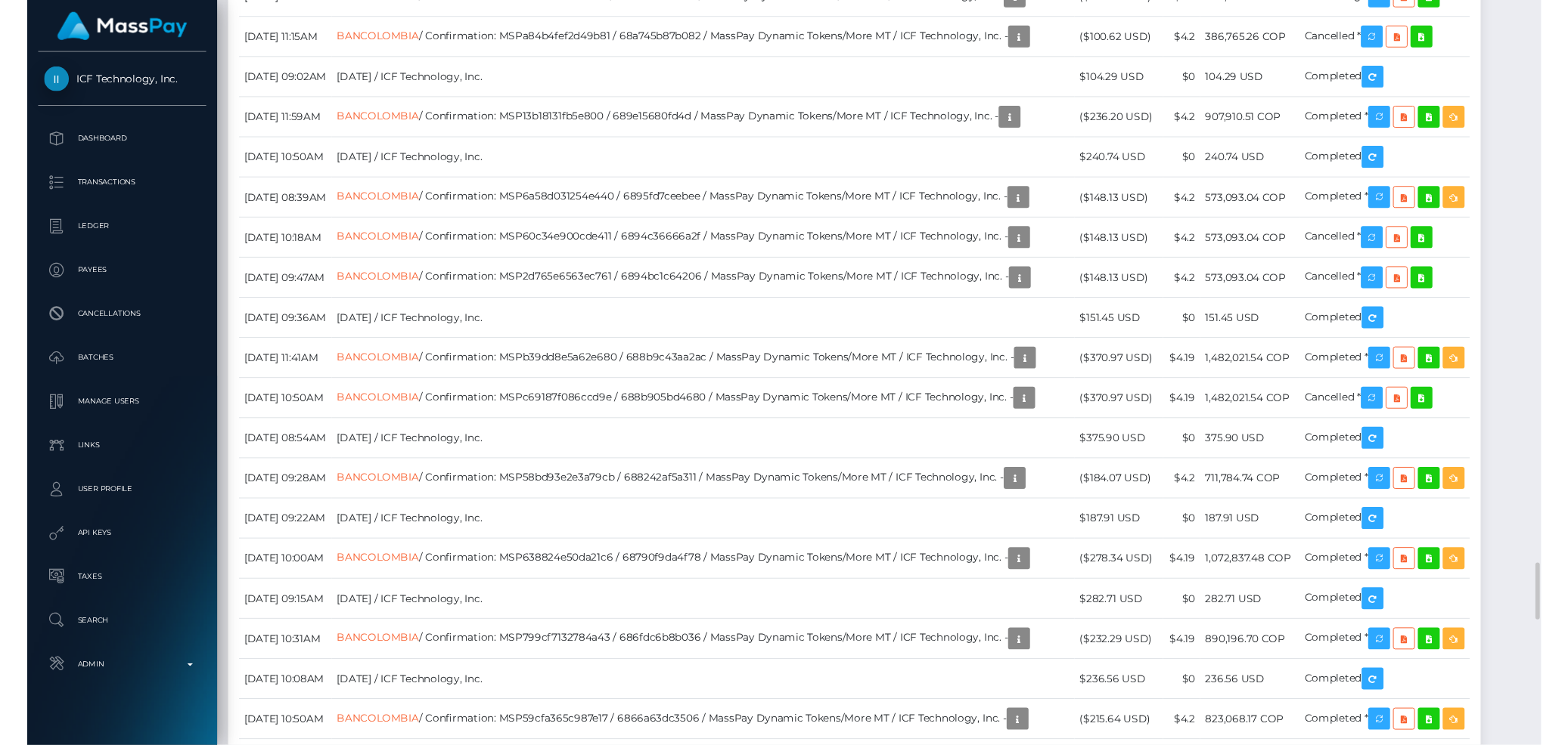
scroll to position [3191, 0]
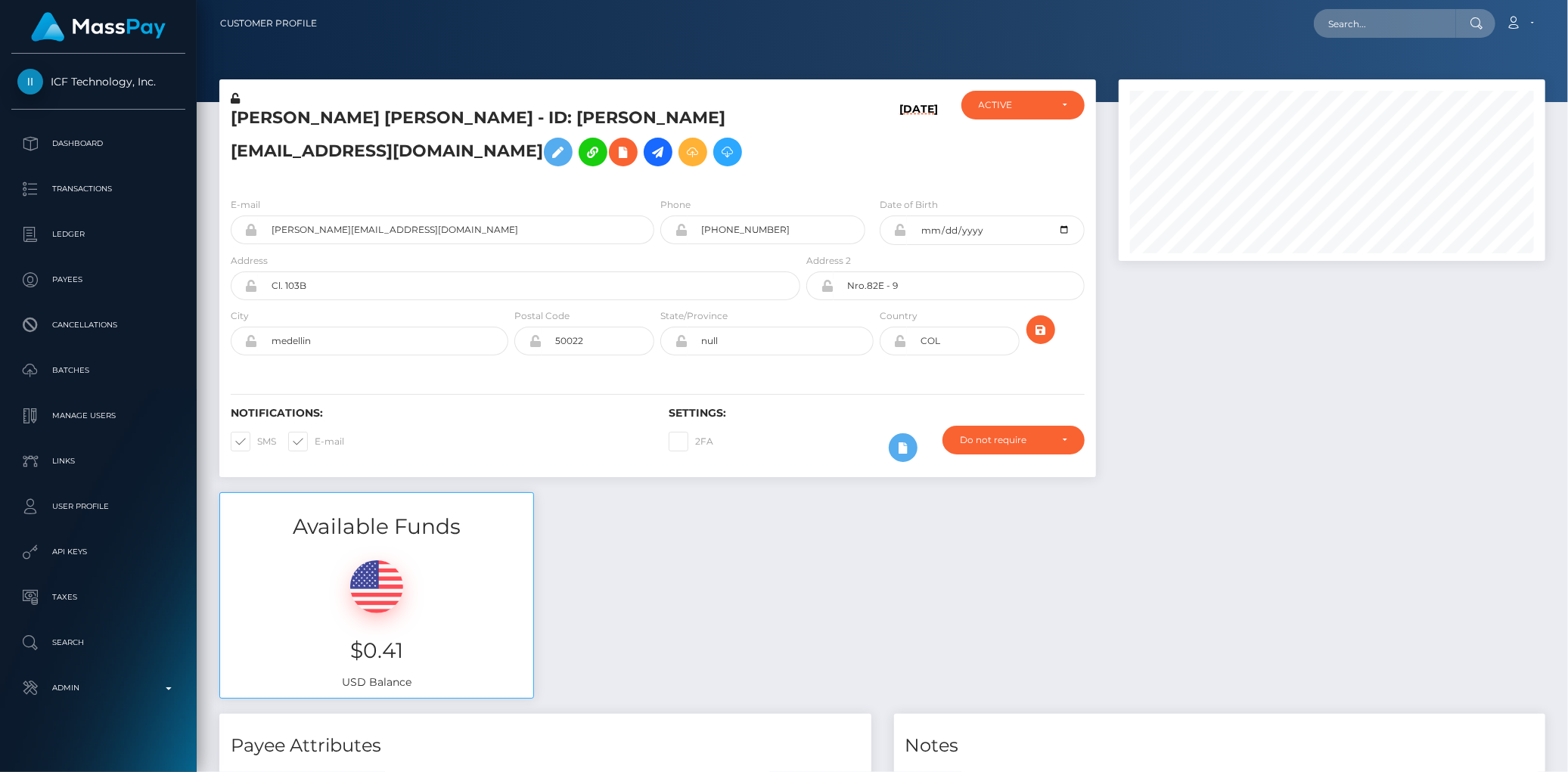
scroll to position [181, 426]
click at [1370, 25] on input "text" at bounding box center [1385, 23] width 142 height 29
paste input "811985619621269504_2 ﻿​﻿"
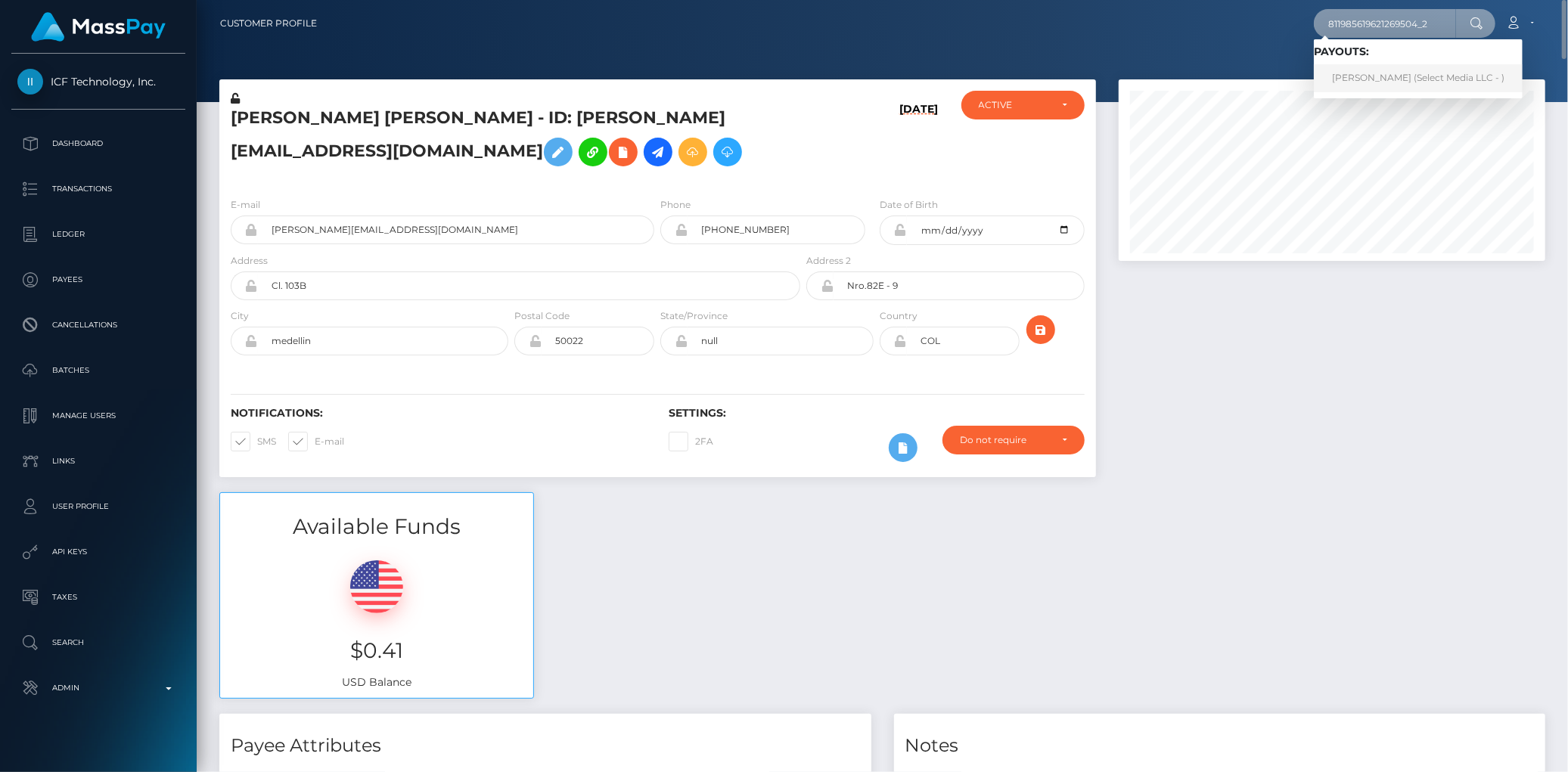
type input "811985619621269504_2 ﻿​﻿"
click at [1371, 72] on link "MaryJane Onyedika Ezeonu (Select Media LLC - )" at bounding box center [1418, 78] width 209 height 28
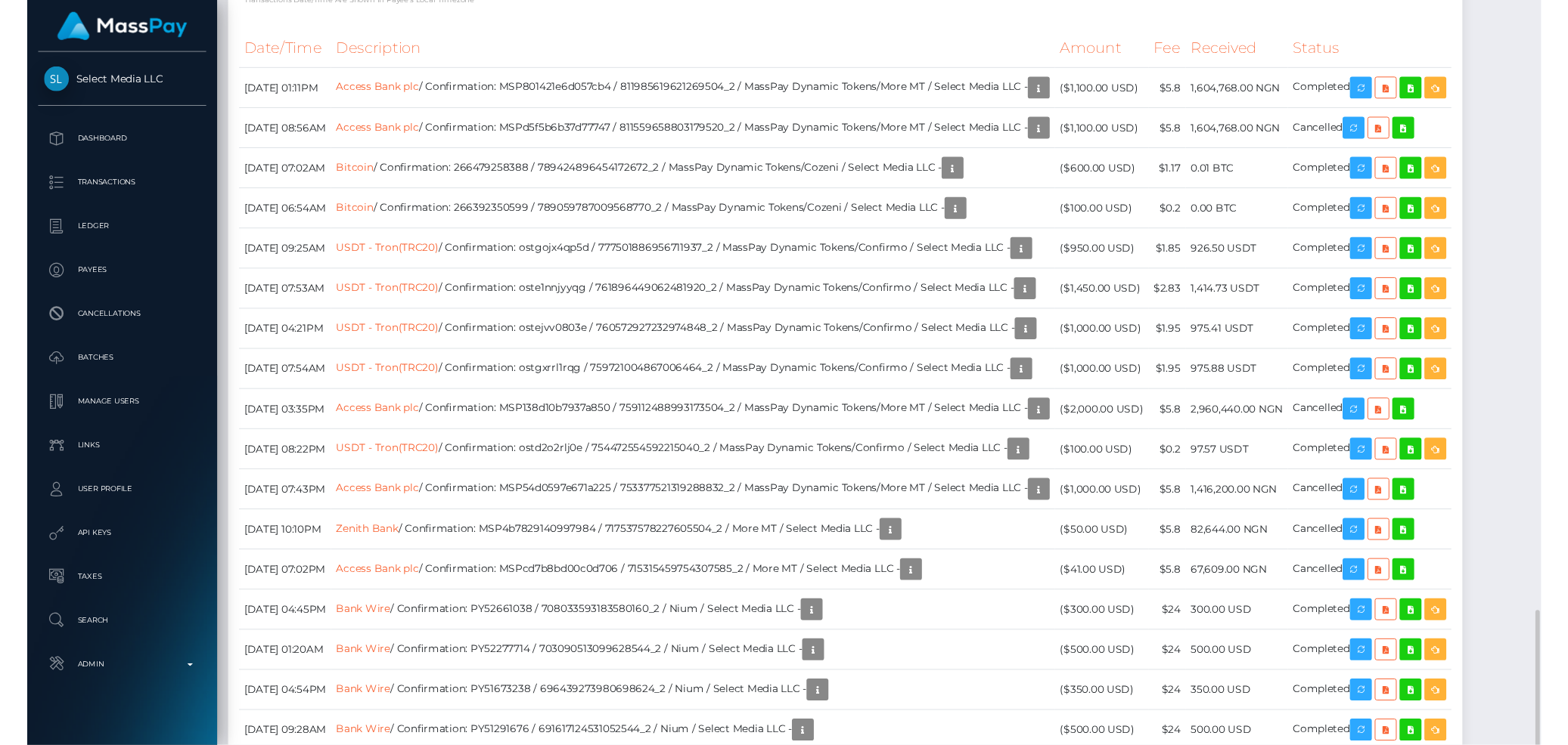
scroll to position [2099, 0]
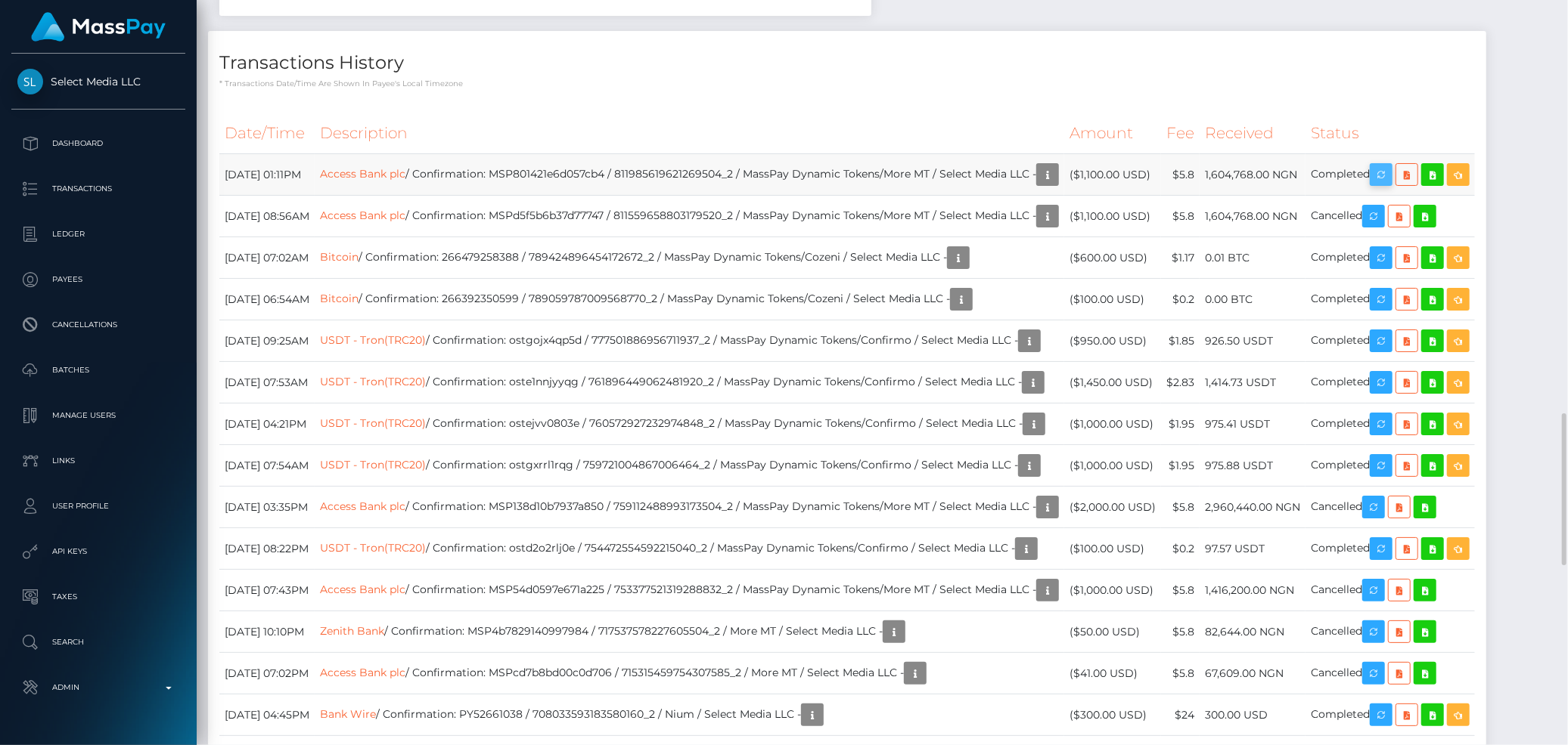
click at [1449, 180] on body "Select Media LLC Dashboard Transactions Ledger Payees Cancellations" at bounding box center [784, 372] width 1568 height 745
click at [1449, 184] on div "Force status update" at bounding box center [1442, 178] width 110 height 28
click at [1449, 182] on div "Force status update" at bounding box center [1442, 178] width 110 height 28
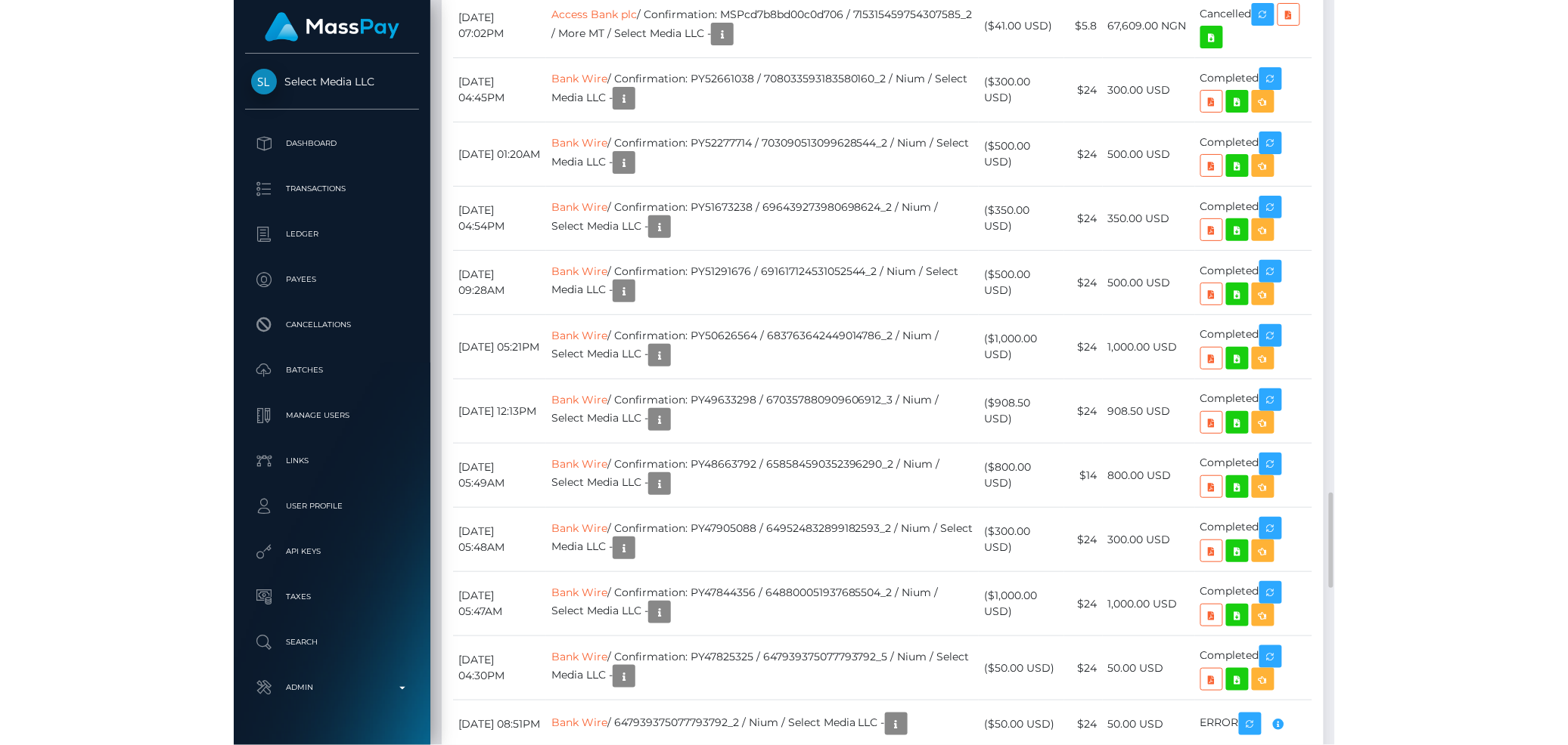
scroll to position [181, 271]
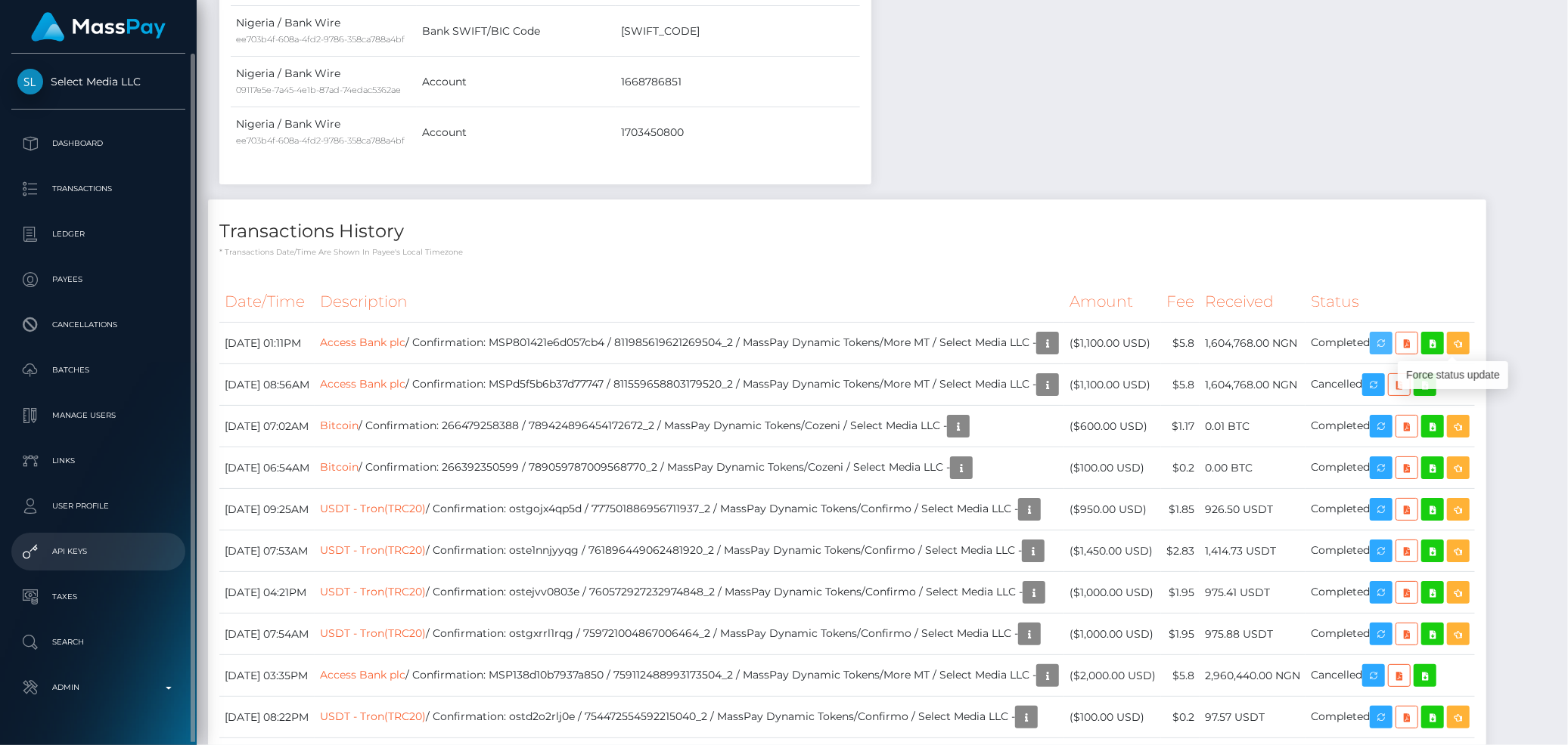
scroll to position [181, 426]
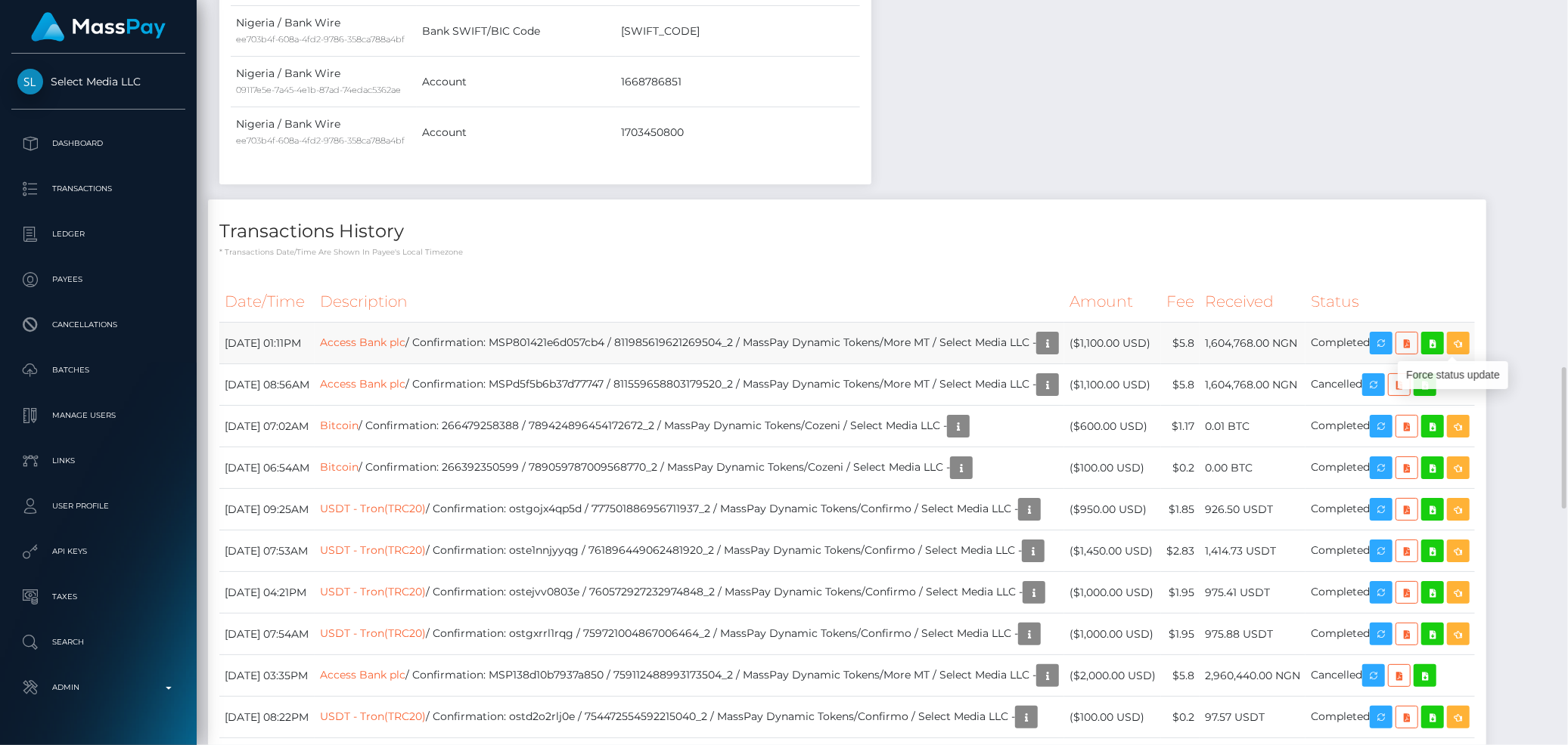
click at [607, 356] on td "Access Bank plc / Confirmation: MSP801421e6d057cb4 / 811985619621269504_2 / Mas…" at bounding box center [689, 344] width 749 height 42
click at [610, 349] on td "Access Bank plc / Confirmation: MSP801421e6d057cb4 / 811985619621269504_2 / Mas…" at bounding box center [689, 344] width 749 height 42
copy td "MSP801421e6d057cb4"
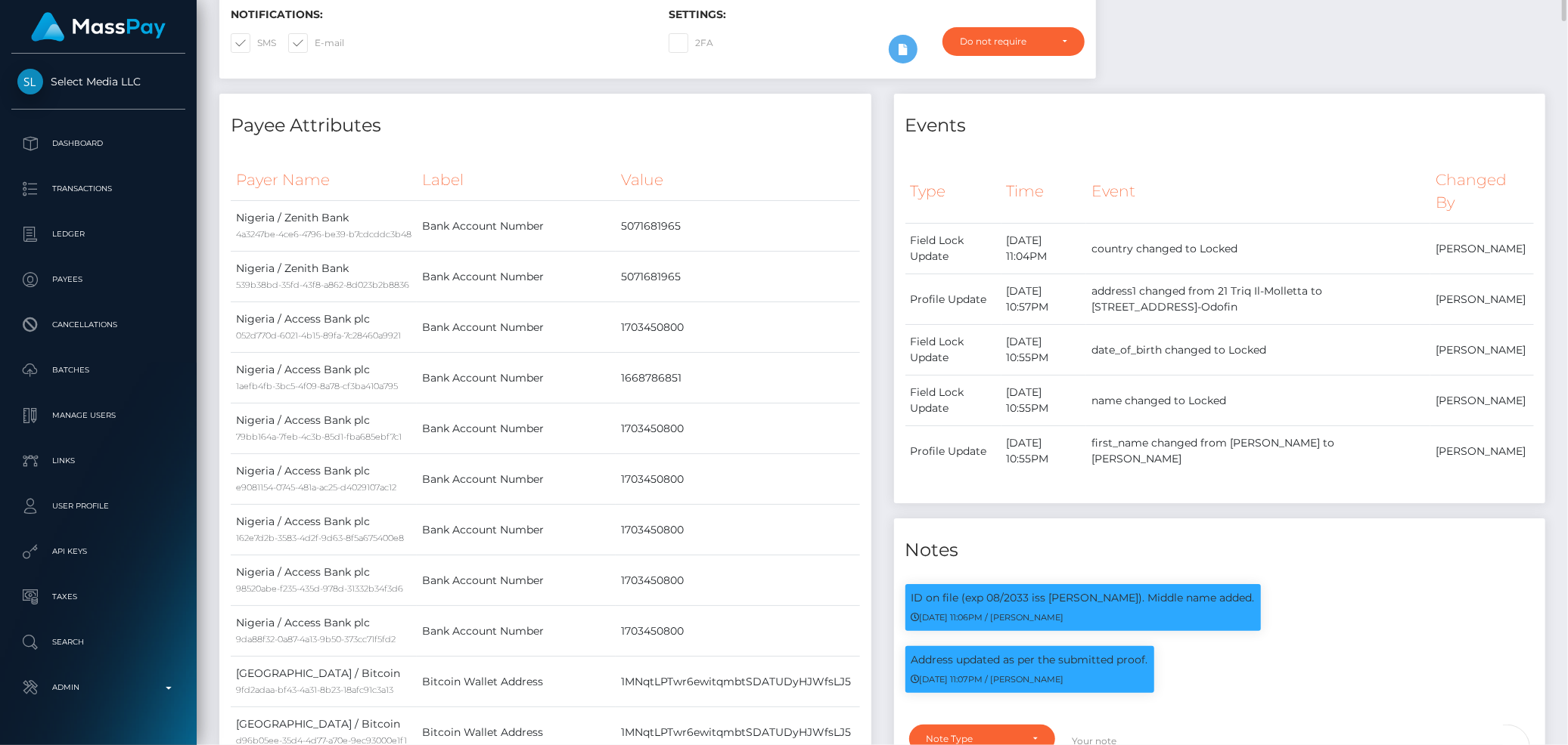
scroll to position [0, 0]
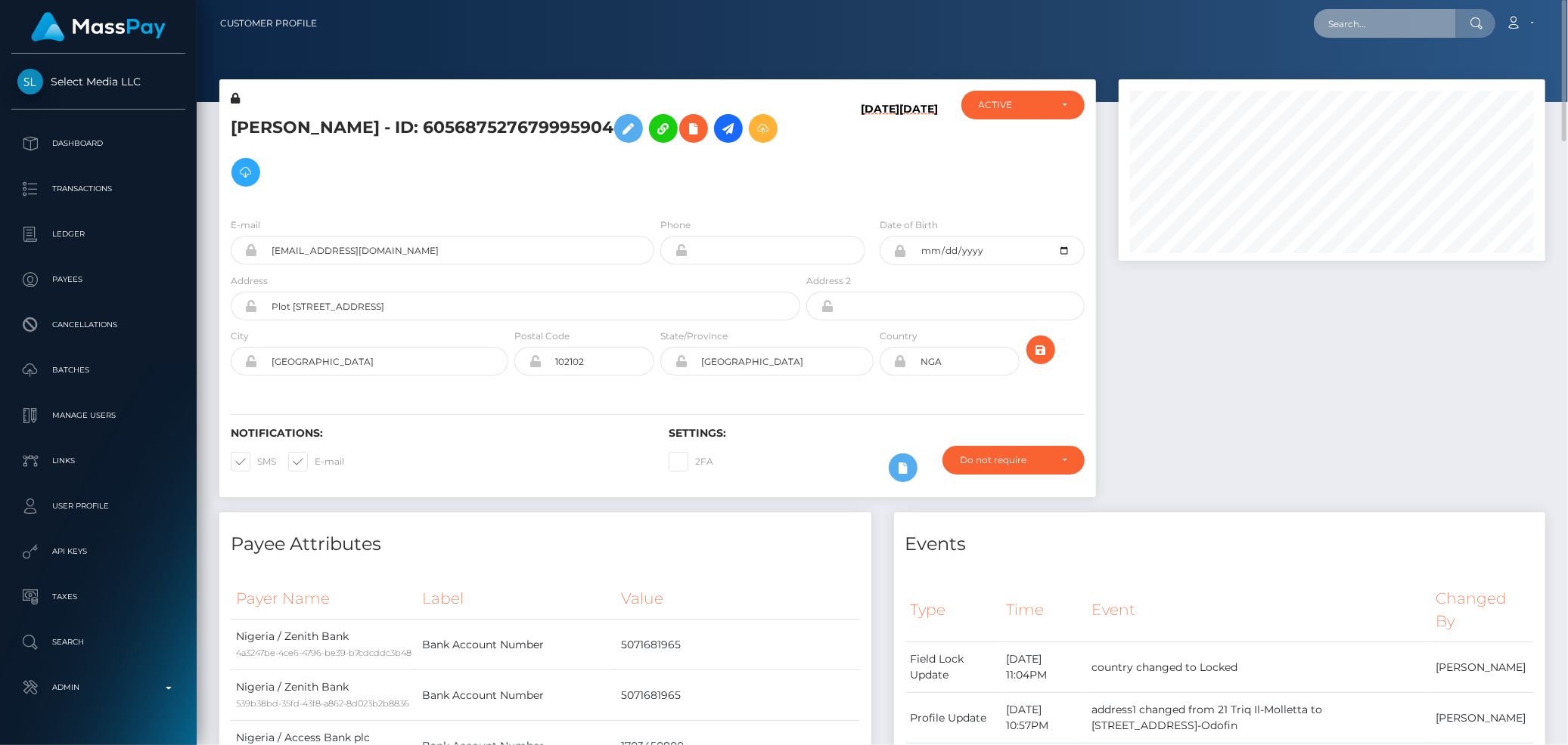
click at [1327, 20] on input "text" at bounding box center [1385, 23] width 142 height 29
paste input "813826378951573504_2"
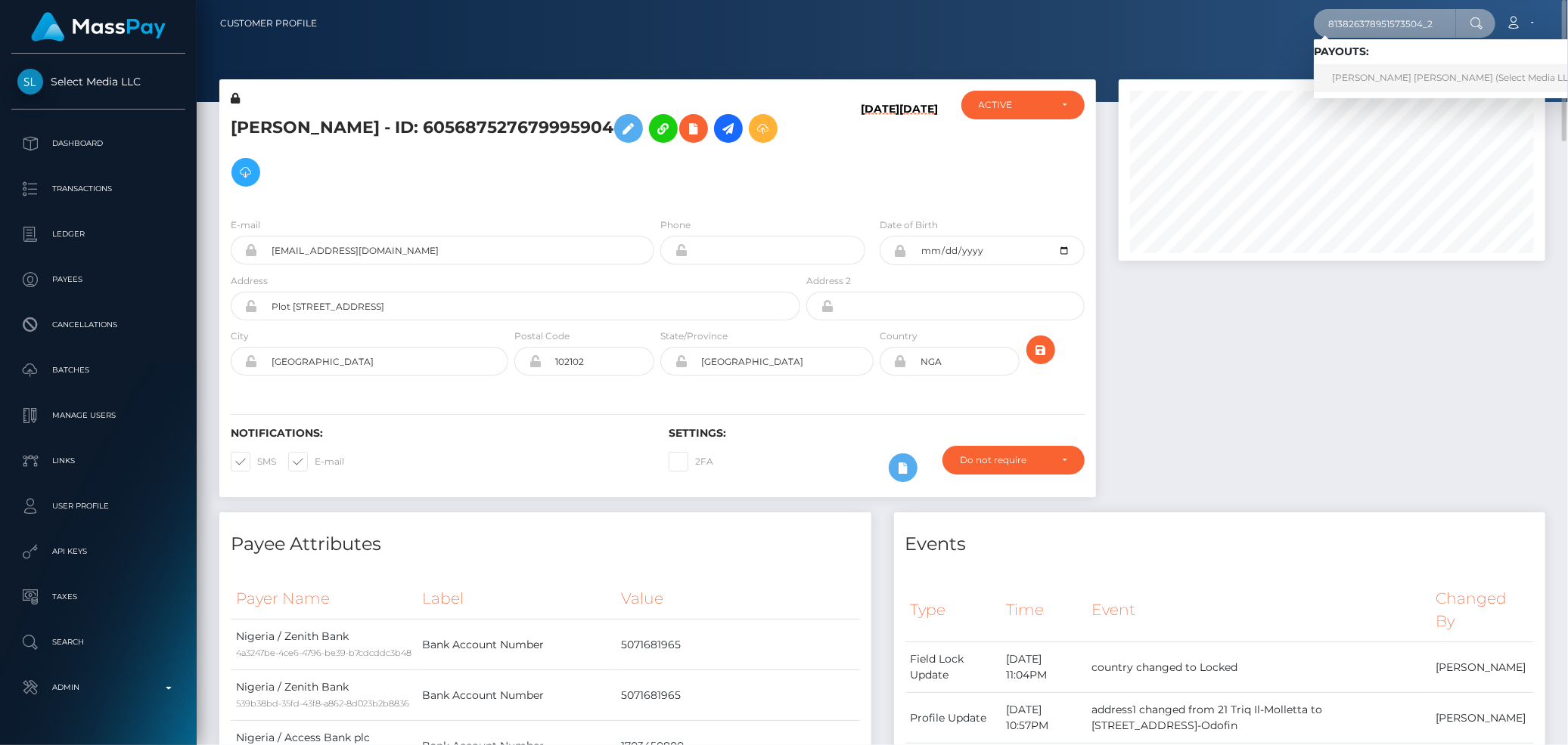
type input "813826378951573504_2"
click at [1380, 74] on link "Sarah Elizabeth Talamonti-Peyton (Select Media LLC - )" at bounding box center [1459, 78] width 291 height 28
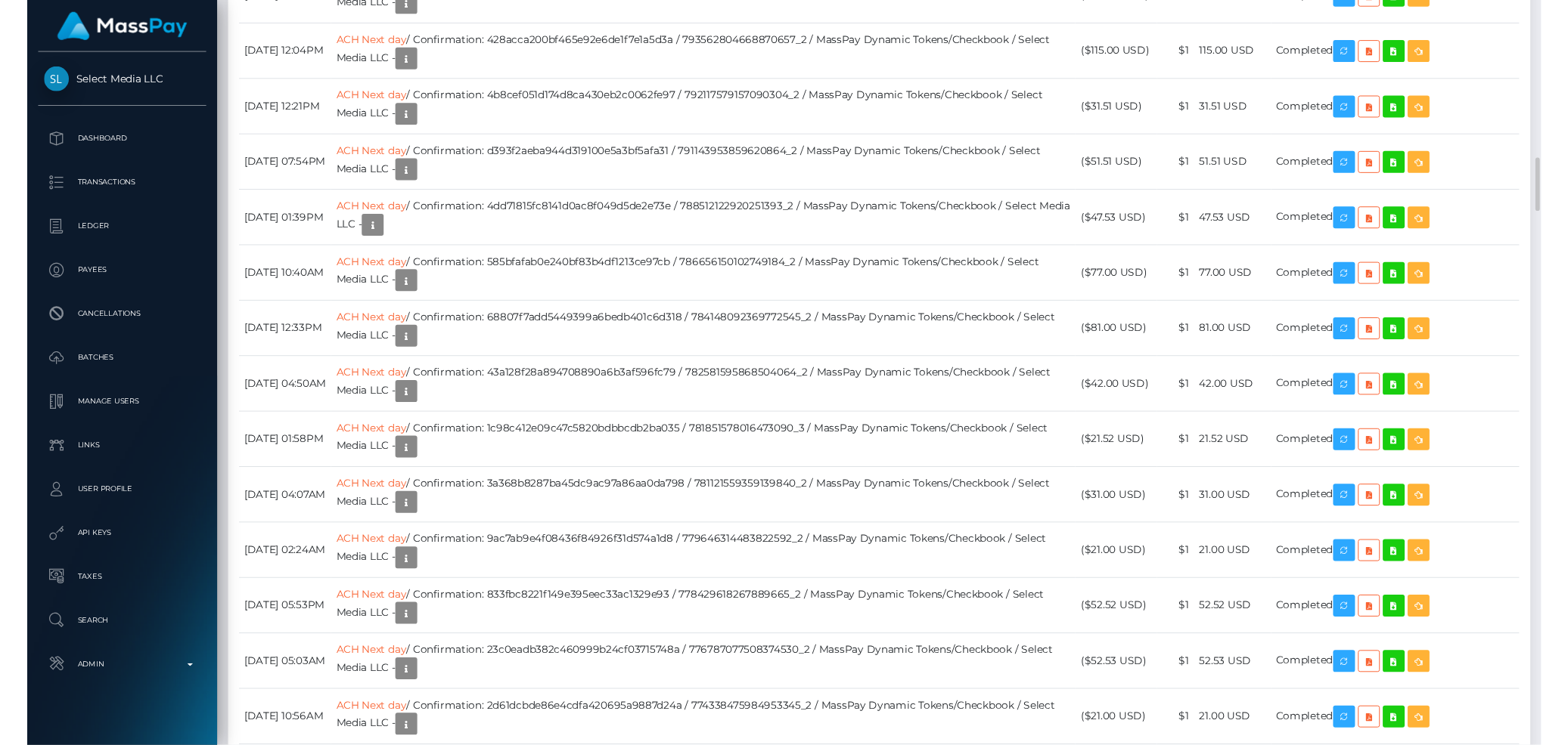
scroll to position [1847, 0]
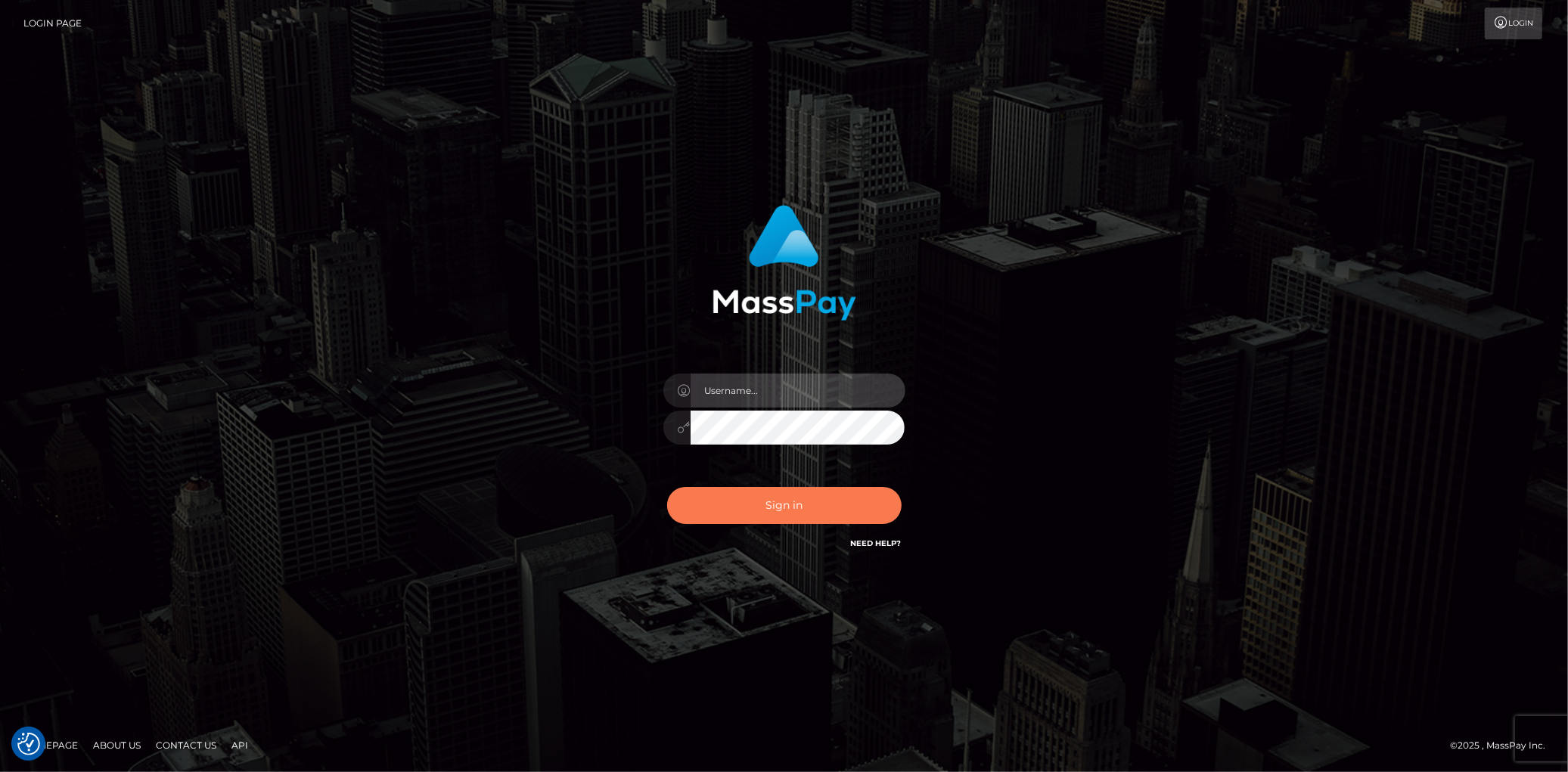
type input "Eduard Gavrilescu"
click at [782, 509] on button "Sign in" at bounding box center [784, 505] width 234 height 37
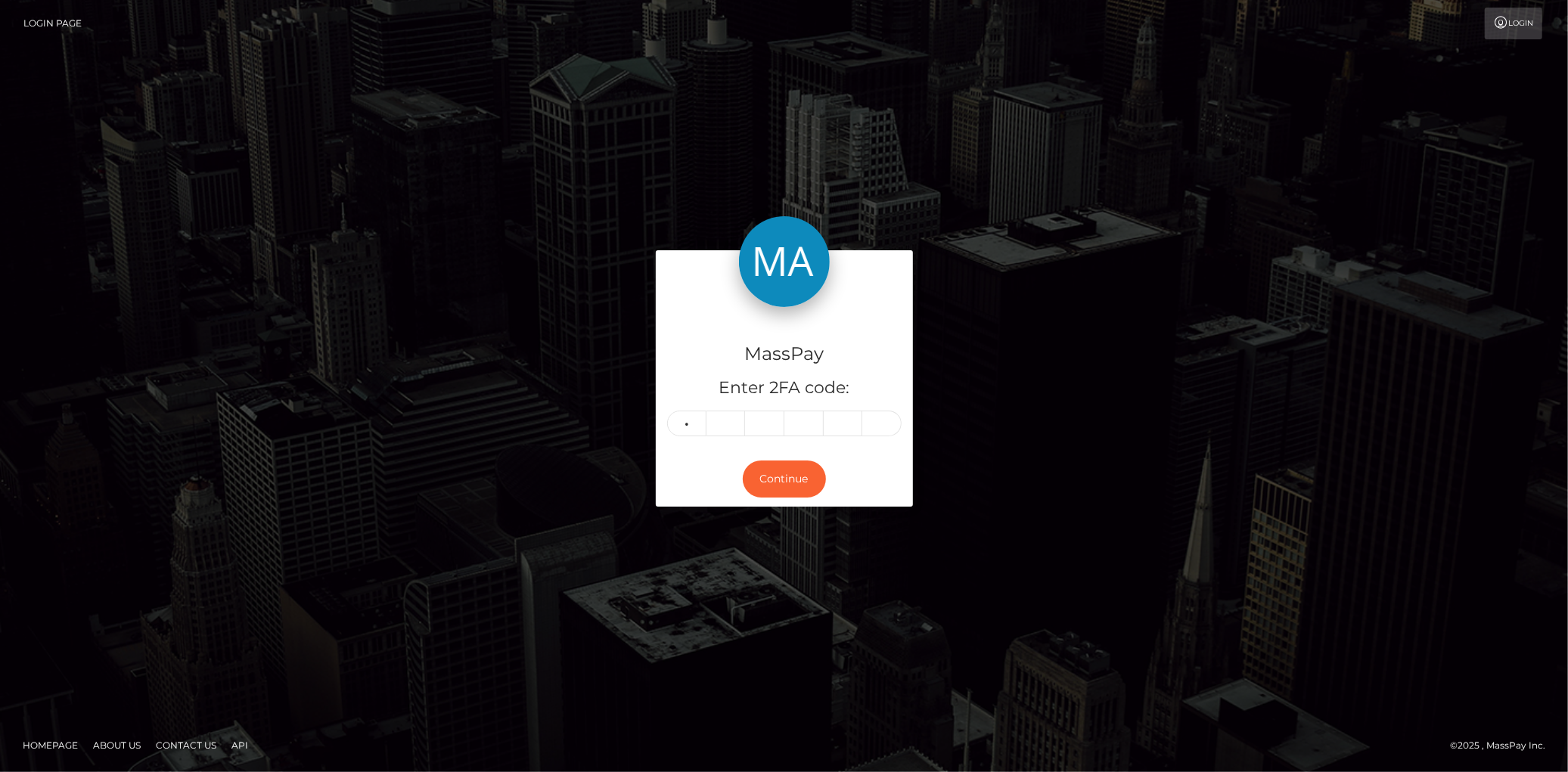
type input "6"
type input "1"
type input "3"
type input "6"
type input "0"
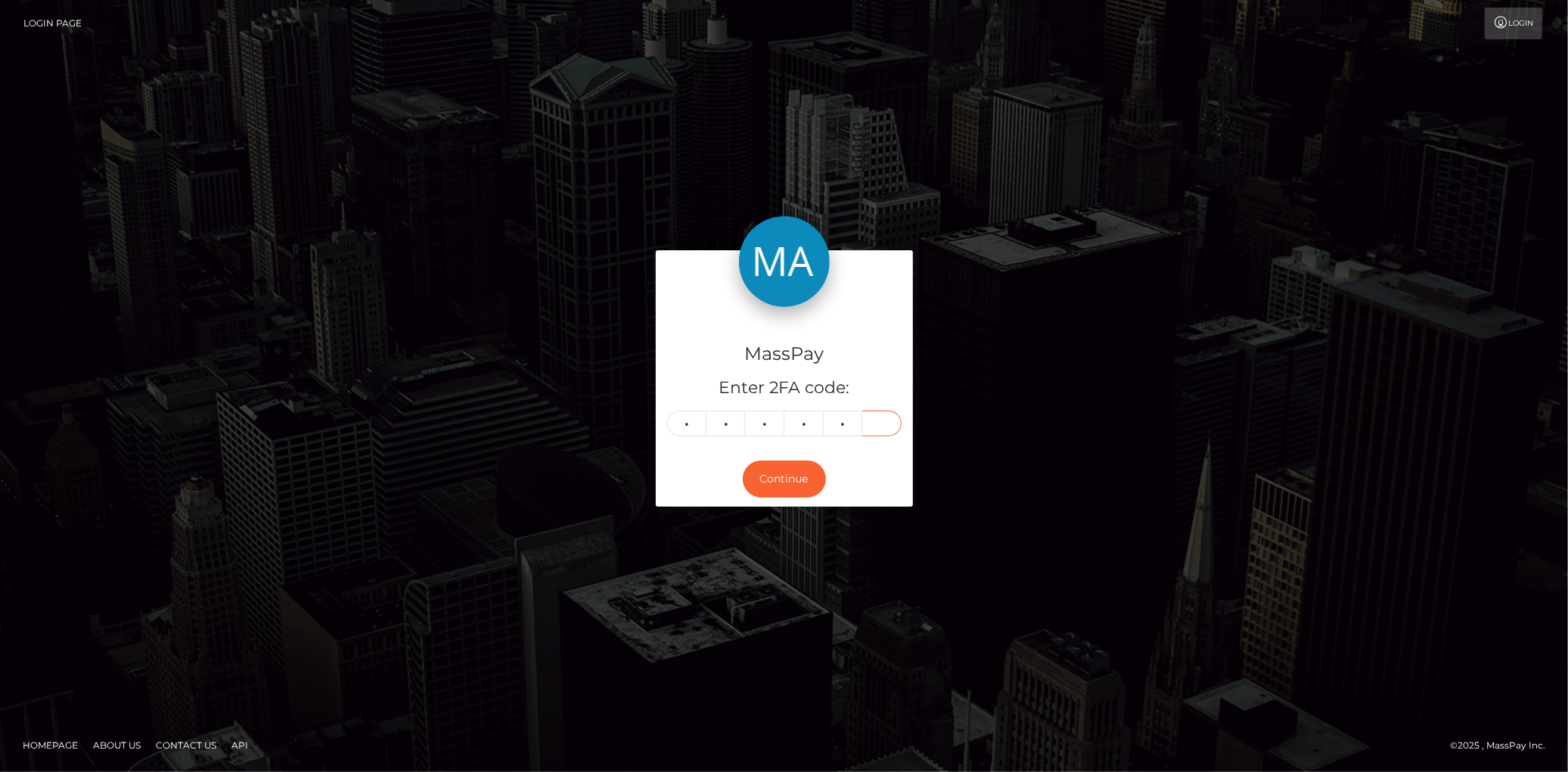
type input "4"
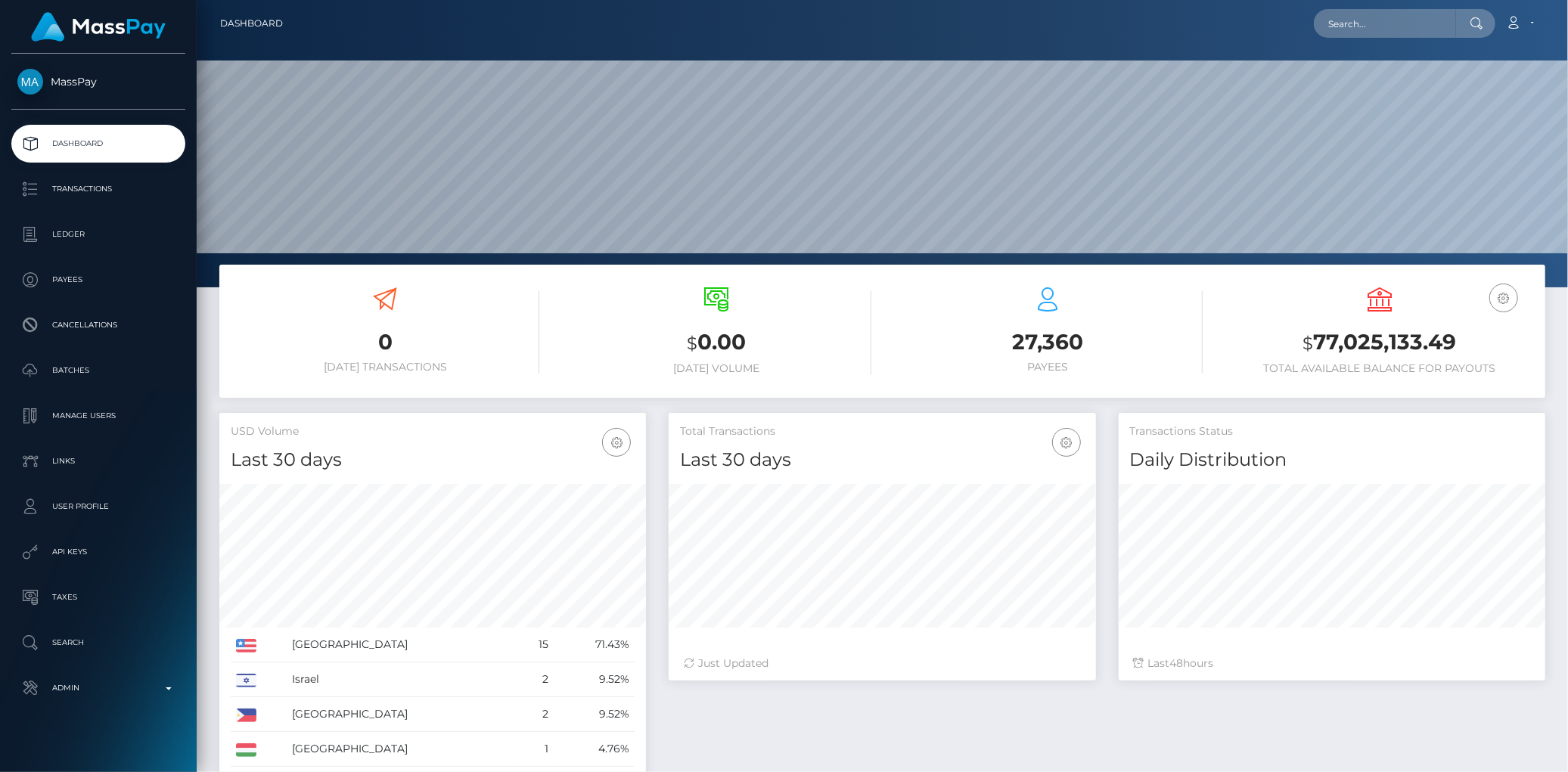
scroll to position [267, 426]
click at [1438, 20] on input "text" at bounding box center [1385, 23] width 142 height 29
paste input "813826378951573504_2"
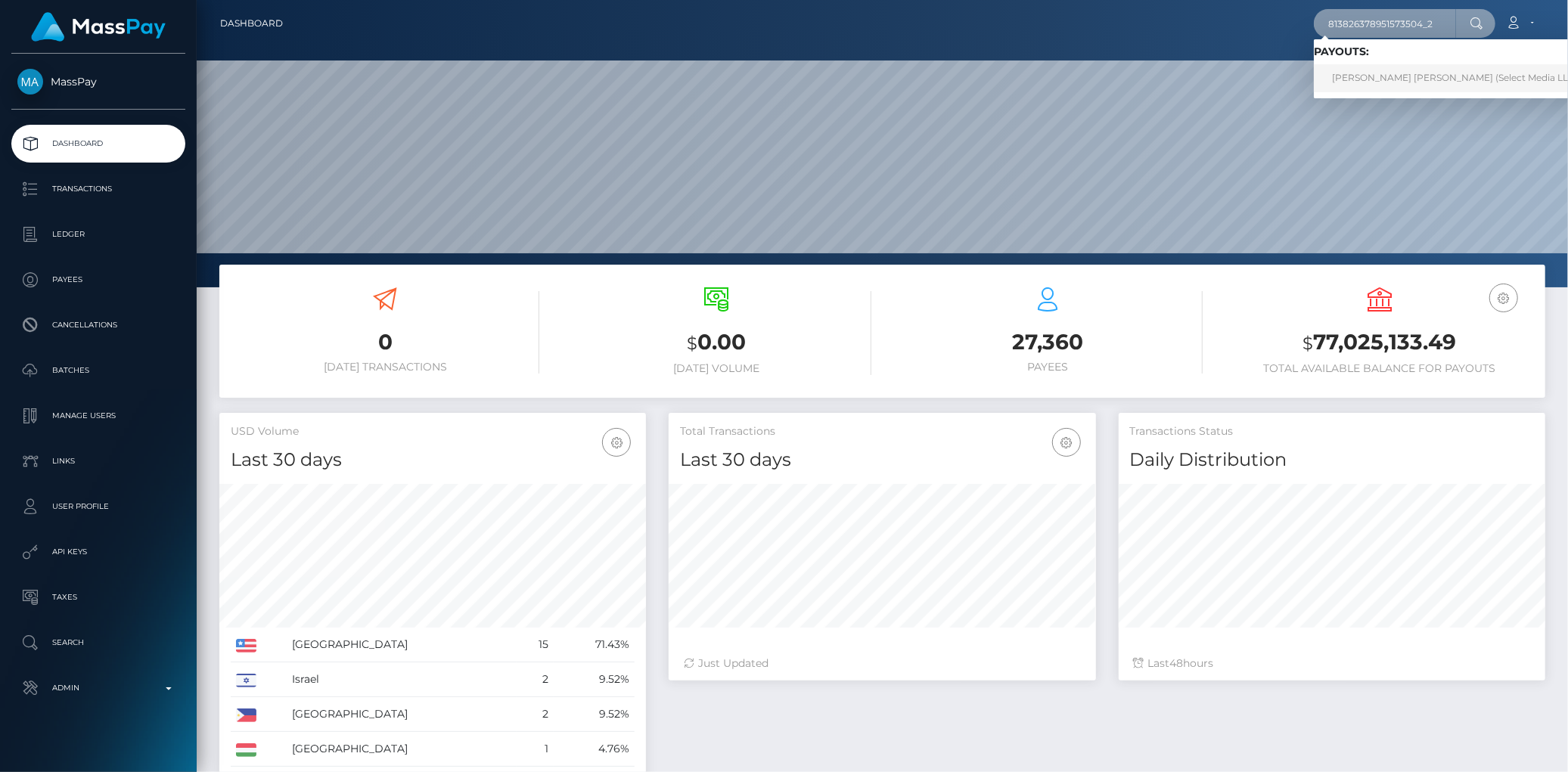
type input "813826378951573504_2"
click at [1368, 72] on link "Sarah Elizabeth Talamonti-Peyton (Select Media LLC - )" at bounding box center [1459, 78] width 291 height 28
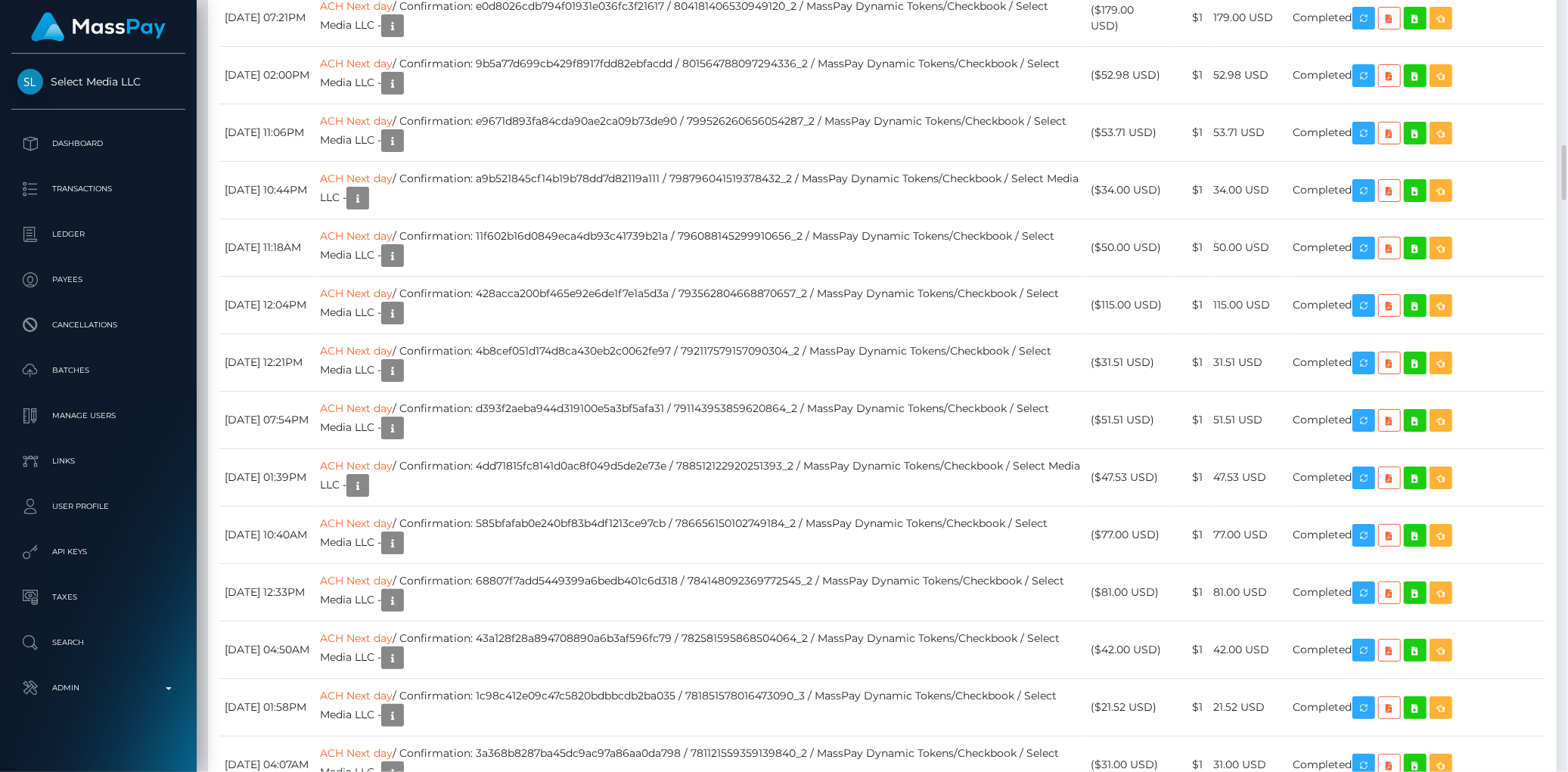
scroll to position [181, 426]
drag, startPoint x: 222, startPoint y: 177, endPoint x: 1368, endPoint y: 187, distance: 1146.0
copy tr "August 18, 2025 10:07AM ACH Next day / Confirmation: 10b3eb0c-dc01-4cb9-a582-57…"
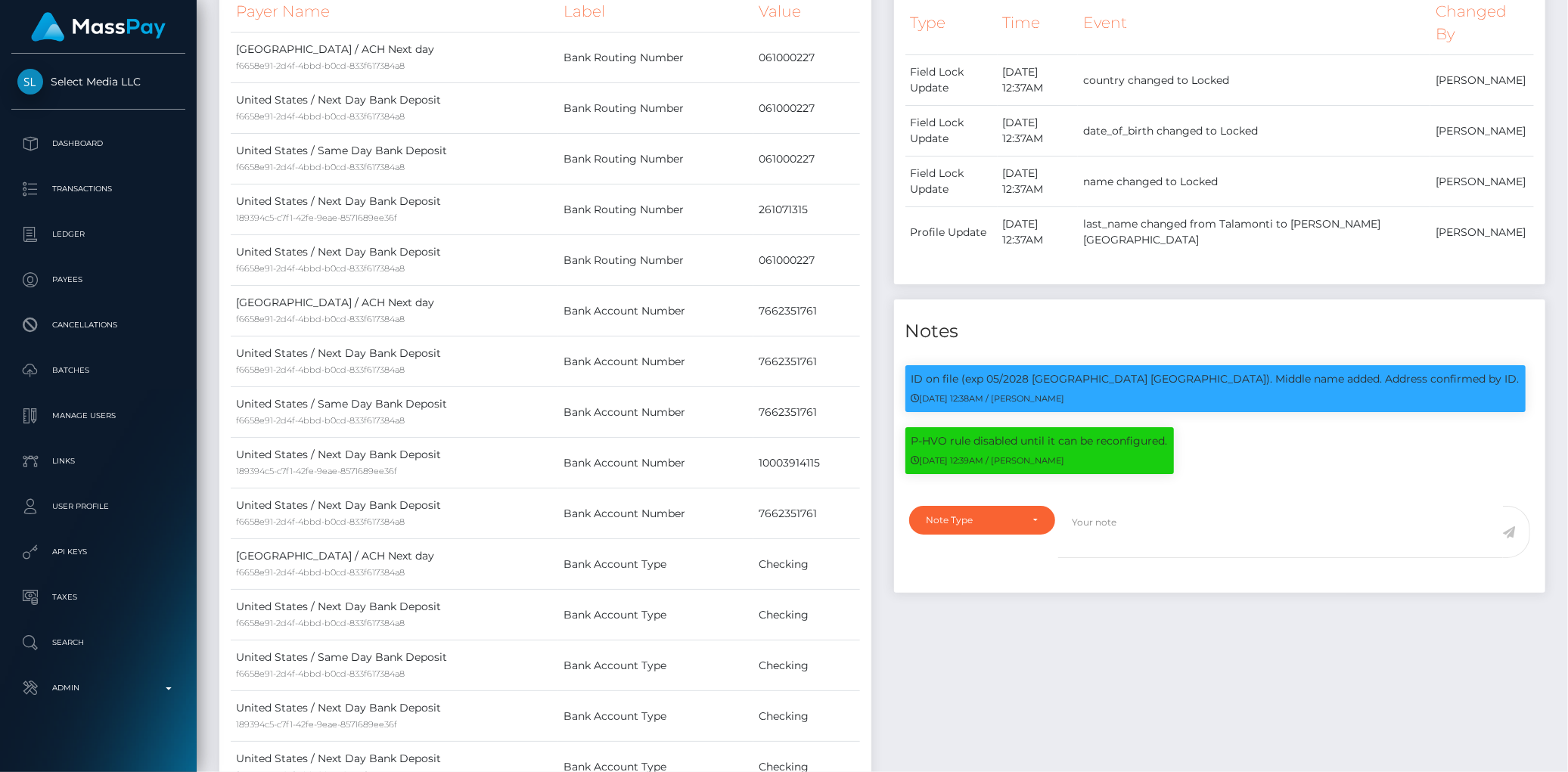
scroll to position [0, 0]
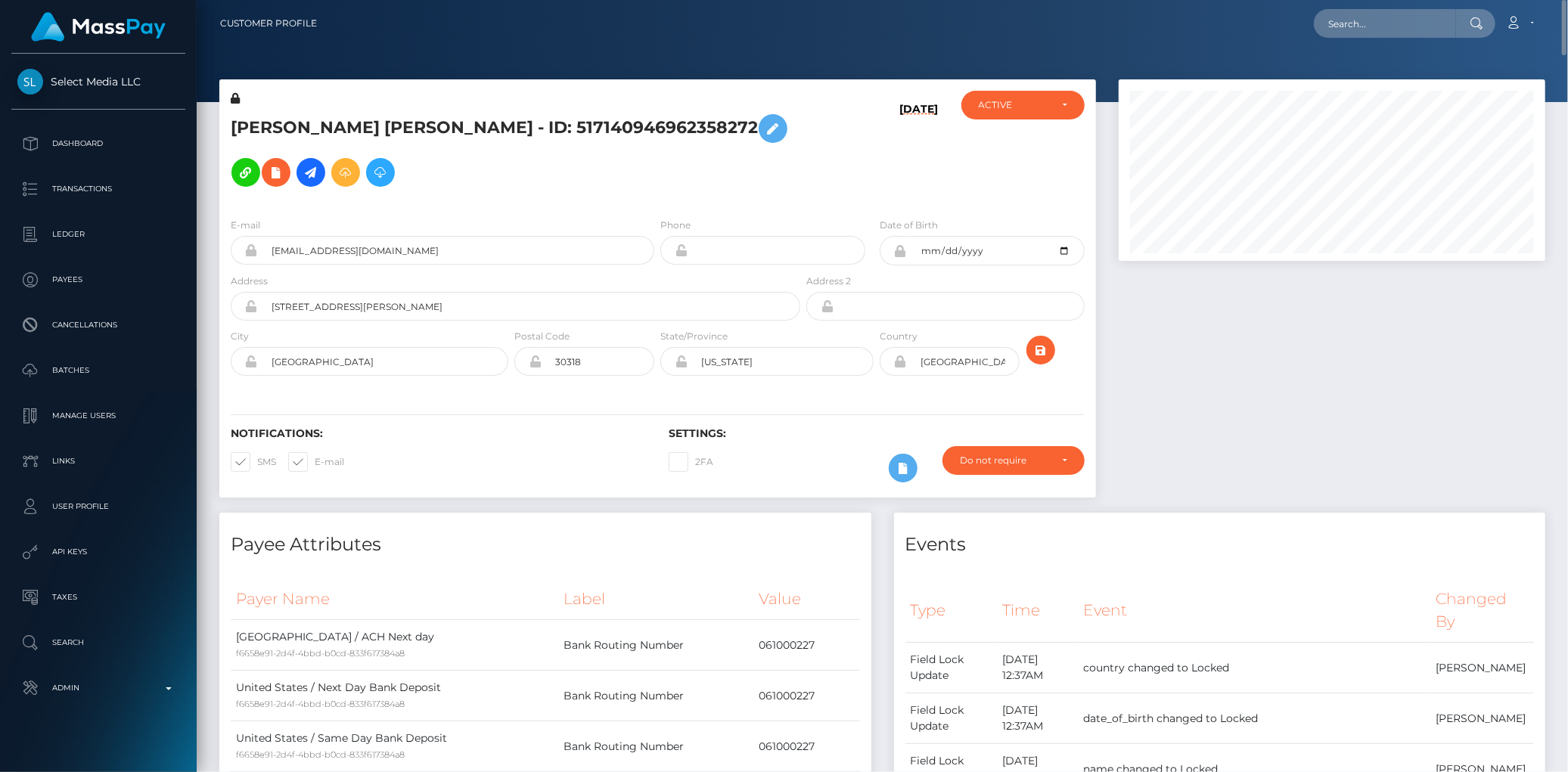
click at [320, 141] on h5 "Sarah Elizabeth Talamonti-Peyton - ID: 517140946962358272" at bounding box center [511, 150] width 561 height 88
click at [307, 119] on h5 "Sarah Elizabeth Talamonti-Peyton - ID: 517140946962358272" at bounding box center [511, 150] width 561 height 88
copy h5 "Sarah Elizabeth Talamonti-Peyton - ID: 517140946962358272"
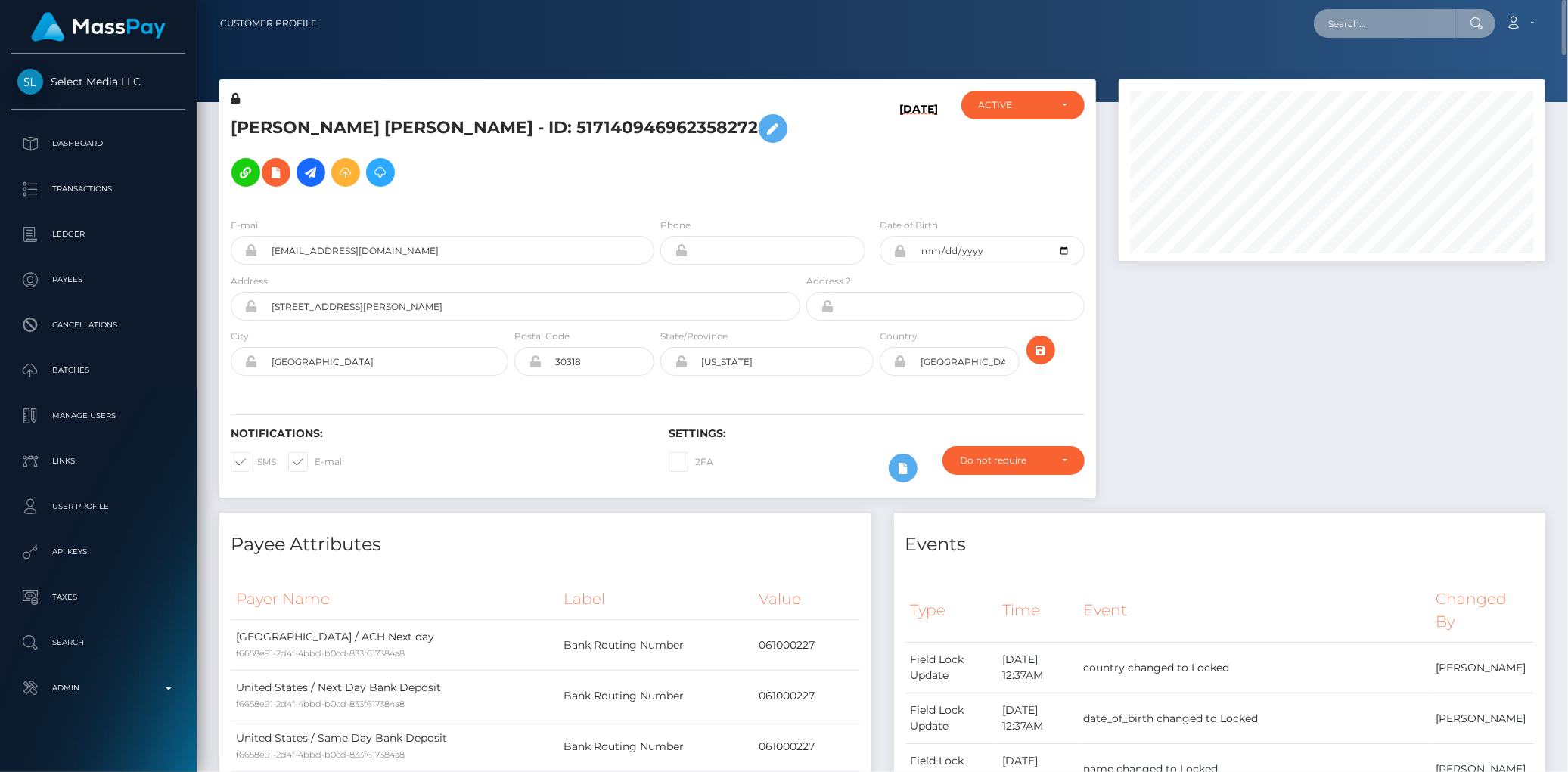
click at [1329, 29] on input "text" at bounding box center [1385, 23] width 142 height 29
paste input "pout_q84aoU0btL8gQ"
type input "pout_q84aoU0btL8gQ"
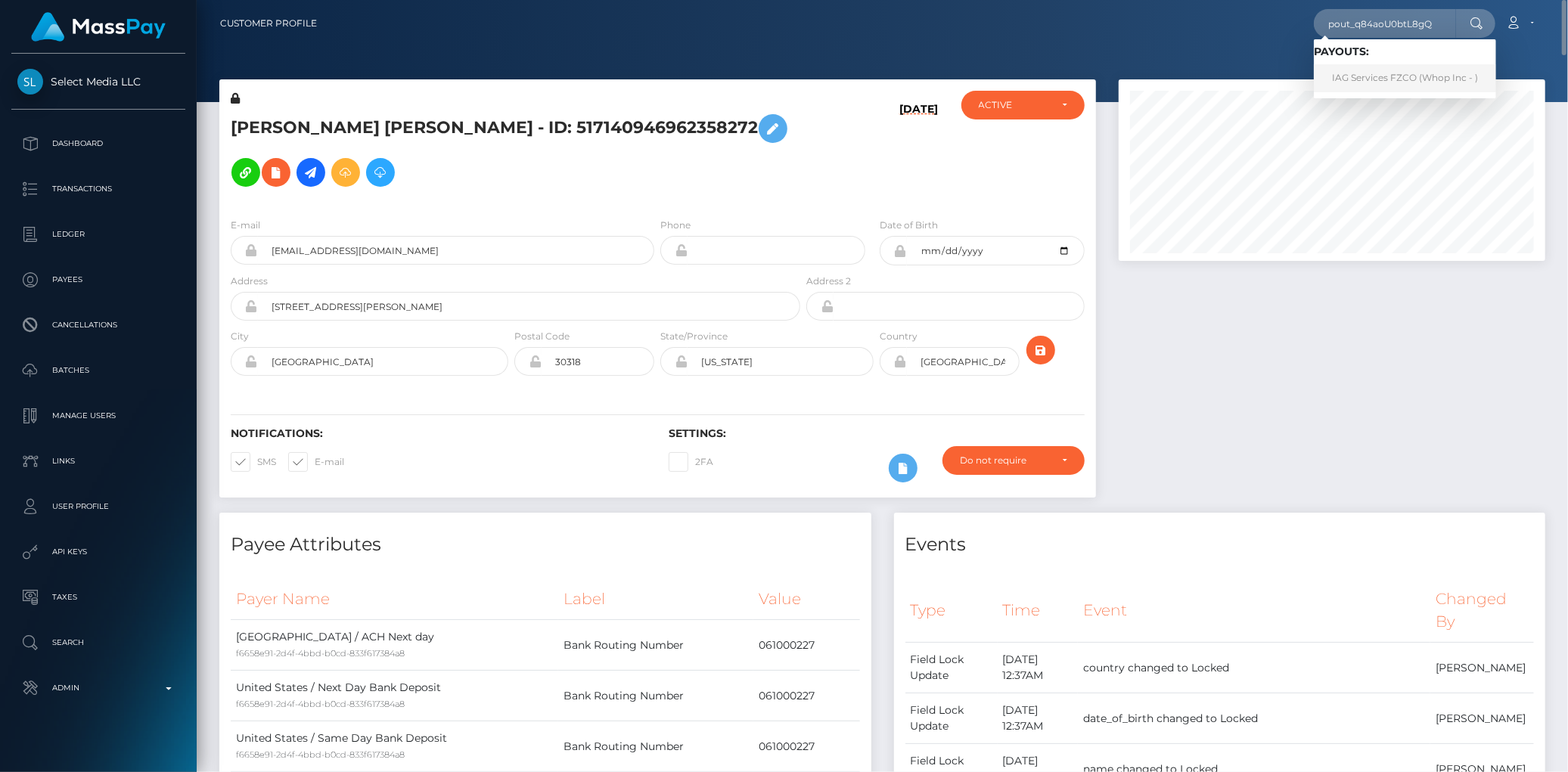
click at [1357, 69] on link "IAG Services FZCO (Whop Inc - )" at bounding box center [1405, 78] width 182 height 28
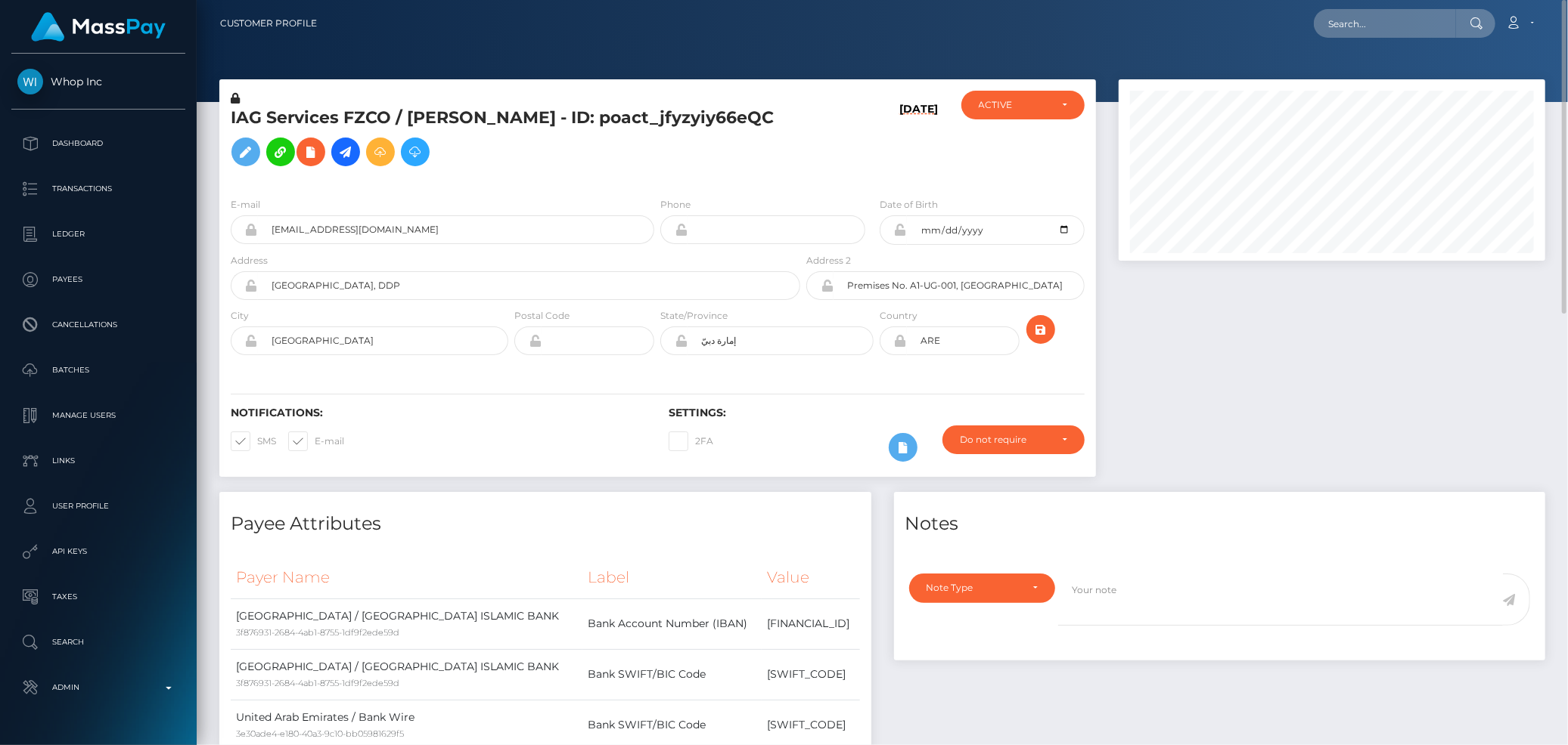
click at [1351, 39] on nav "Customer Profile Loading... Loading... Account" at bounding box center [882, 23] width 1371 height 47
click at [1356, 32] on input "text" at bounding box center [1385, 23] width 142 height 29
paste input "2453990-1755736491"
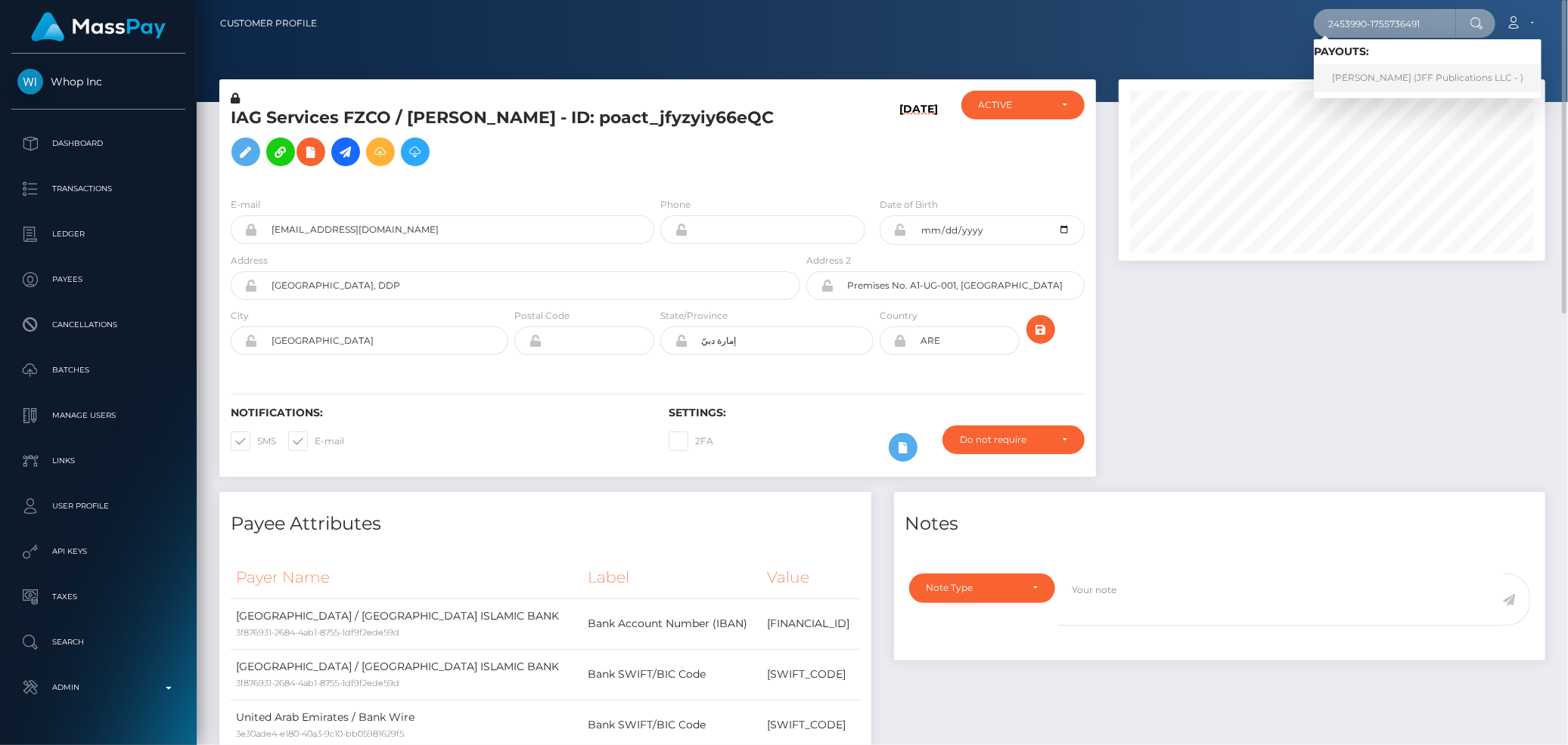
type input "2453990-1755736491"
click at [1338, 76] on link "[PERSON_NAME] (JFF Publications LLC - )" at bounding box center [1427, 78] width 227 height 28
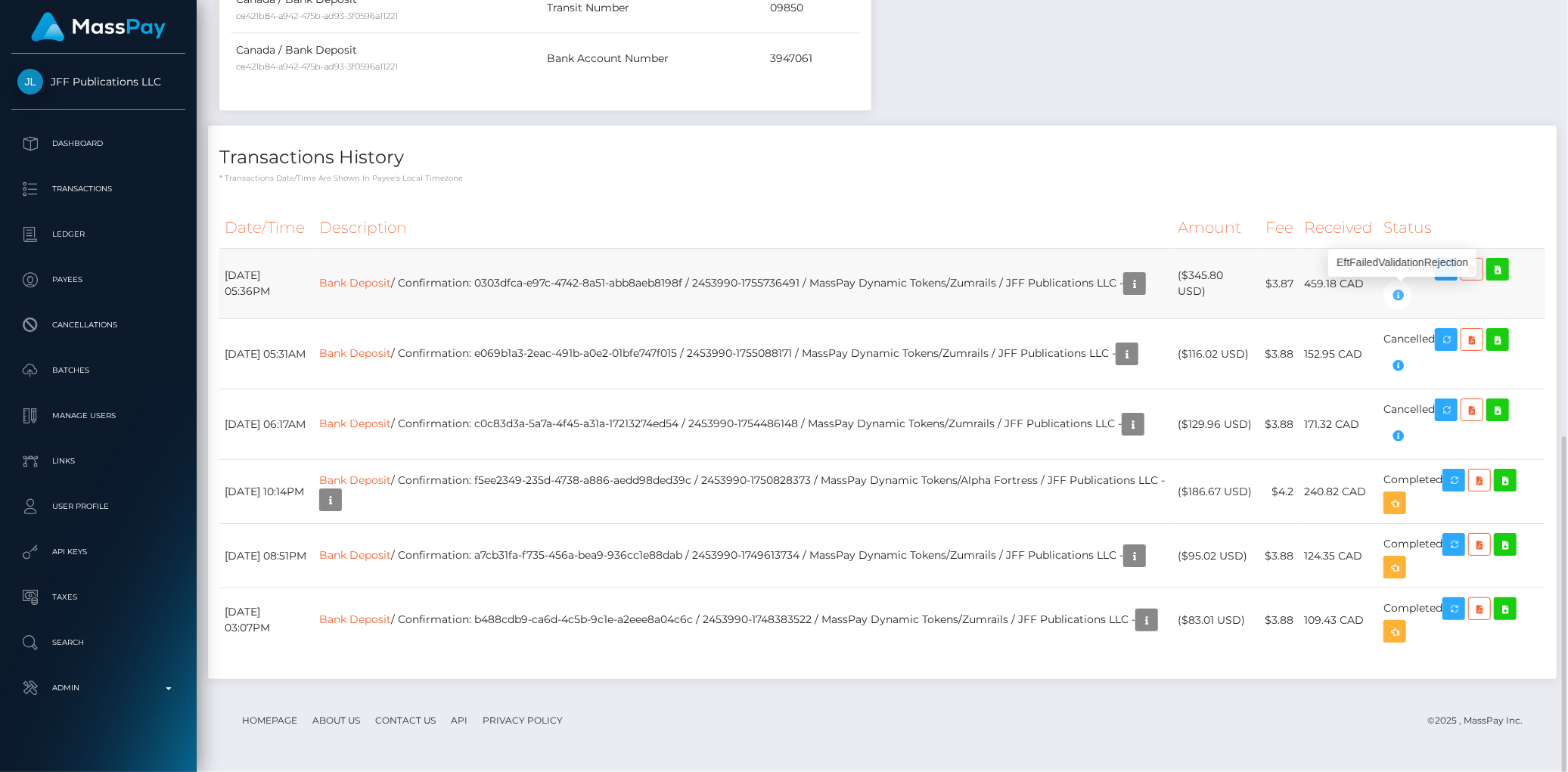
scroll to position [181, 426]
drag, startPoint x: 516, startPoint y: 270, endPoint x: 729, endPoint y: 274, distance: 213.0
click at [729, 274] on td "Bank Deposit / Confirmation: 0303dfca-e97c-4742-8a51-abb8aeb8198f / 2453990-175…" at bounding box center [743, 284] width 860 height 70
copy td "0303dfca-e97c-4742-8a51-abb8aeb8198f"
click at [1403, 300] on icon "button" at bounding box center [1398, 295] width 19 height 19
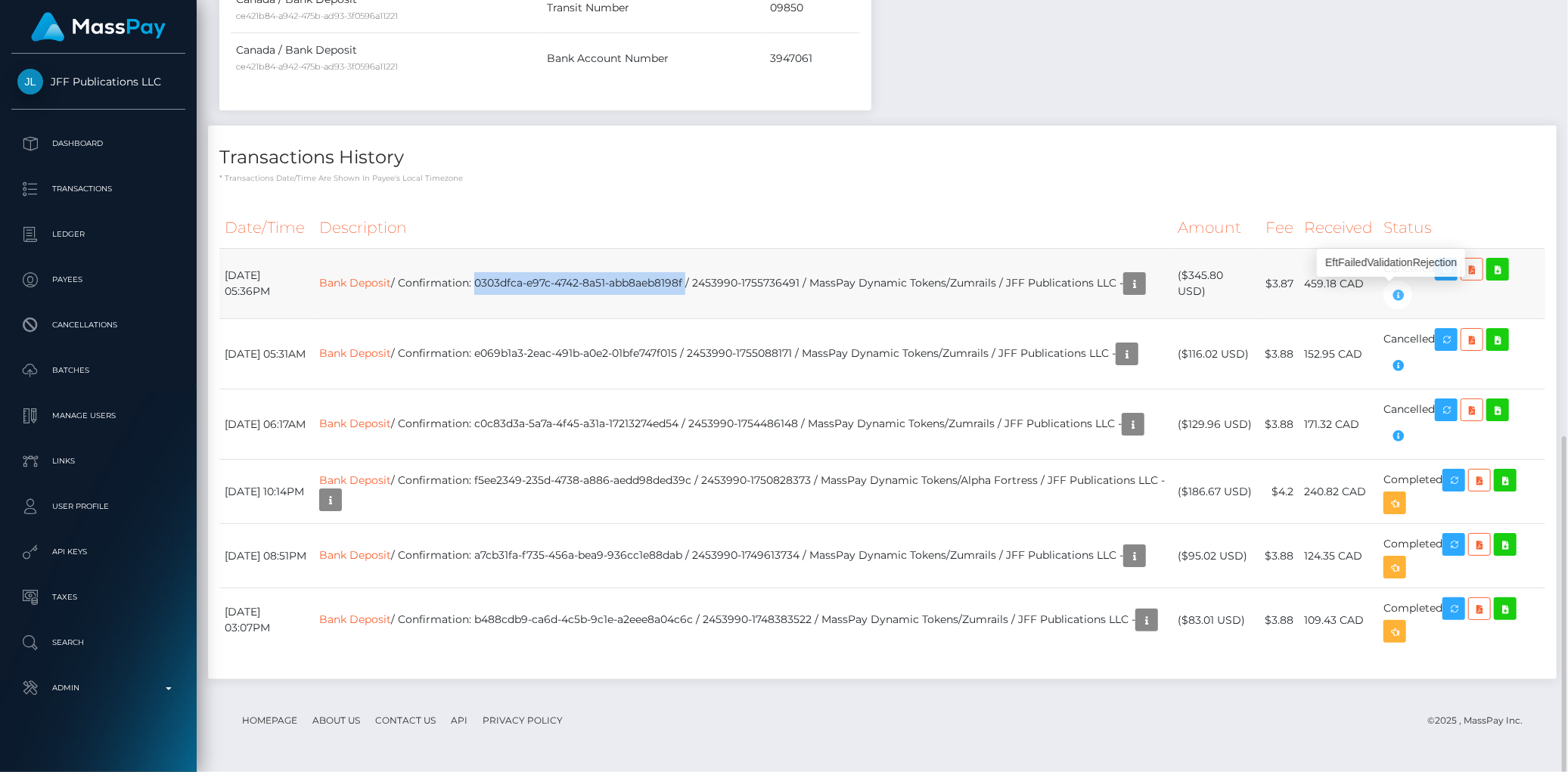
copy td "0303dfca-e97c-4742-8a51-abb8aeb8198f"
